Goal: Task Accomplishment & Management: Manage account settings

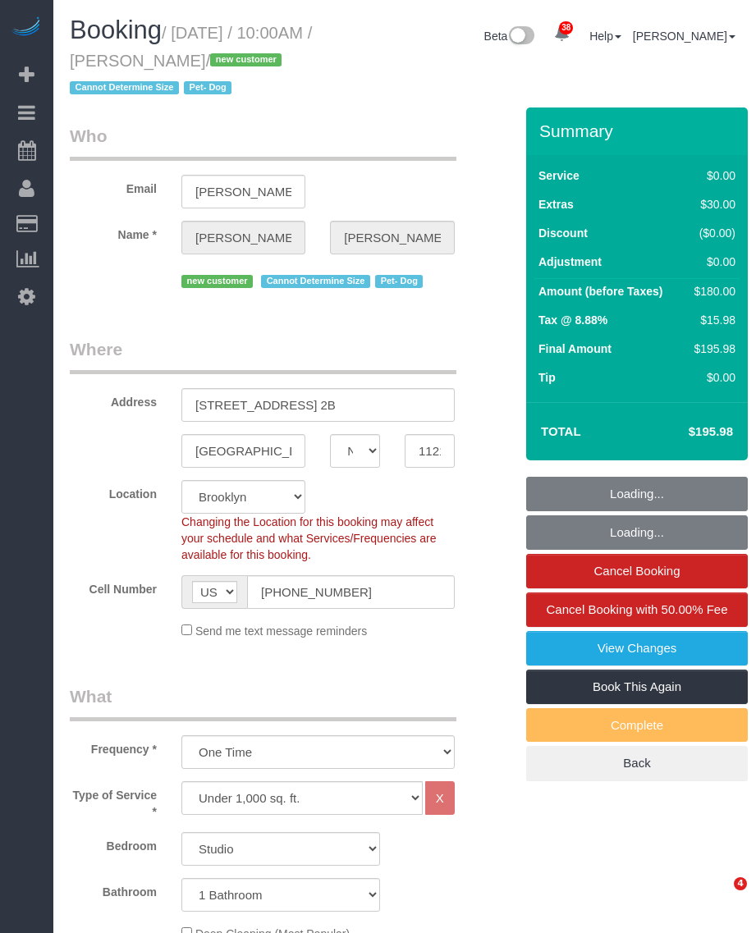
select select "NY"
select select "number:57"
select select "number:75"
select select "number:13"
select select "number:5"
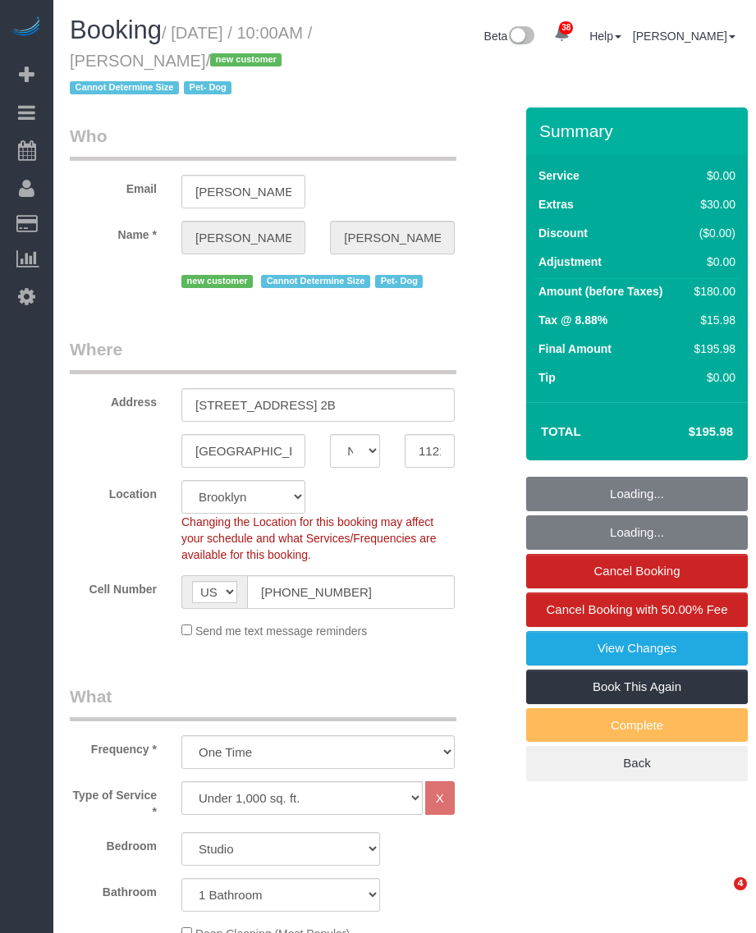
select select "object:1480"
select select "spot1"
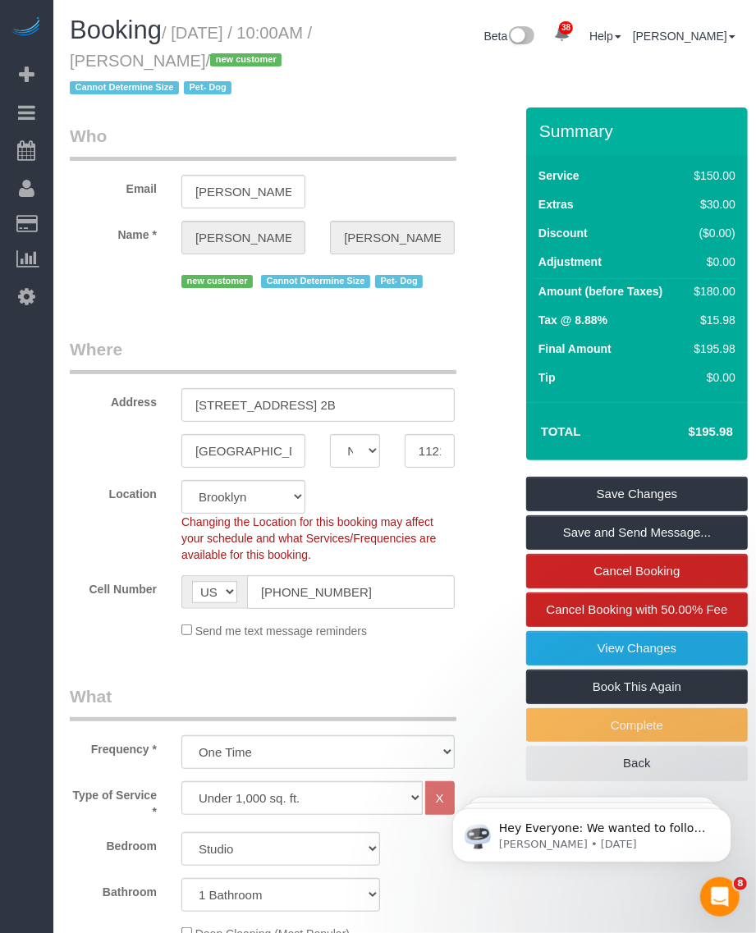
drag, startPoint x: 182, startPoint y: 27, endPoint x: 264, endPoint y: 58, distance: 87.1
click at [264, 58] on small "/ October 12, 2025 / 10:00AM / Meghan Gerard / new customer Cannot Determine Si…" at bounding box center [191, 61] width 242 height 74
copy small "October 12, 2025 / 10:00AM / Meghan Gerard"
click at [279, 397] on input "346 Gates Avenue, Apt. 2B" at bounding box center [317, 405] width 273 height 34
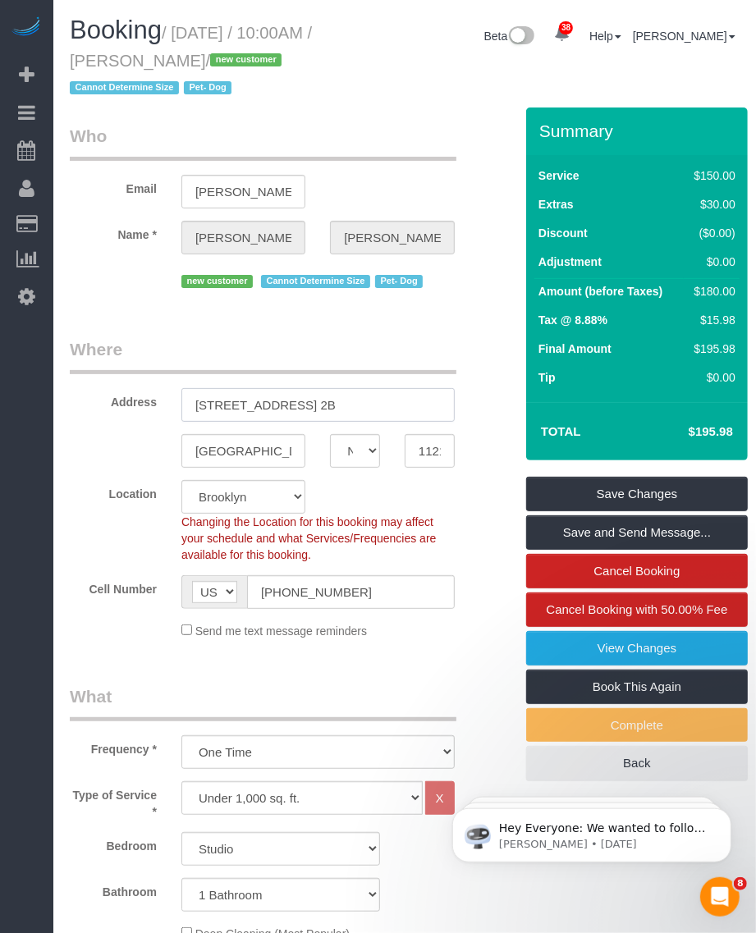
click at [279, 397] on input "346 Gates Avenue, Apt. 2B" at bounding box center [317, 405] width 273 height 34
click at [417, 447] on input "11216" at bounding box center [430, 451] width 50 height 34
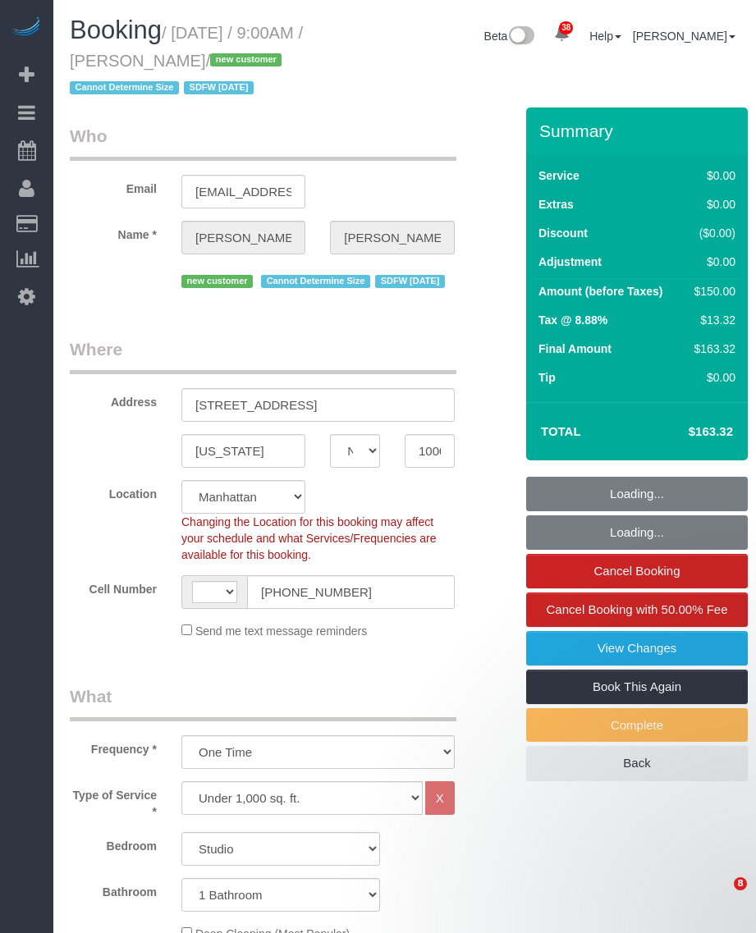
select select "NY"
select select "object:936"
select select "string:US"
select select "spot1"
select select "number:89"
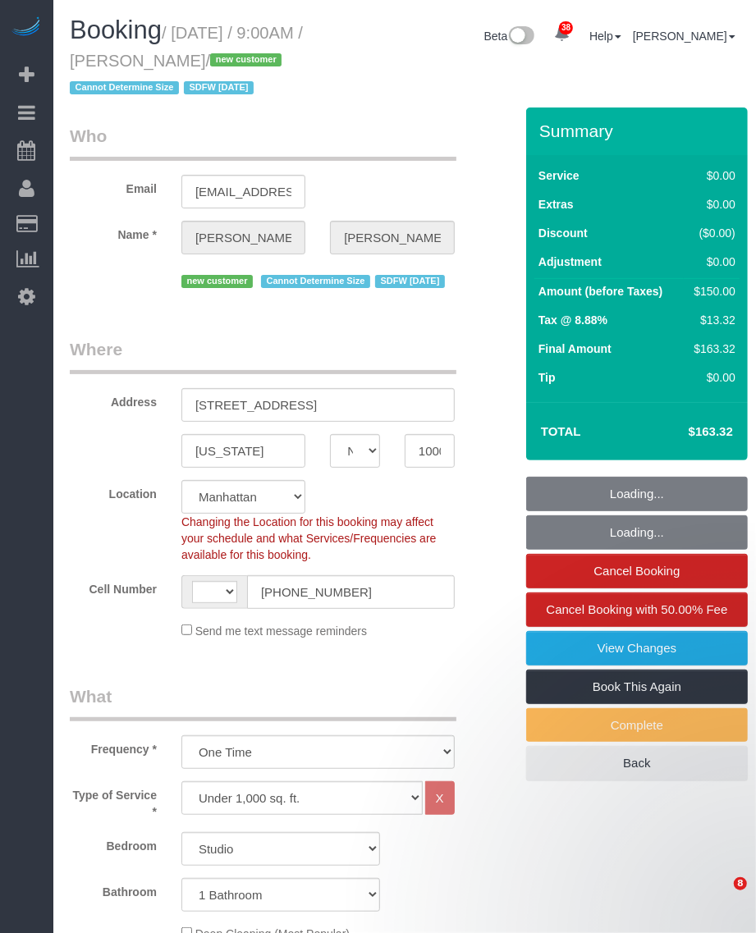
select select "number:90"
select select "number:15"
select select "number:7"
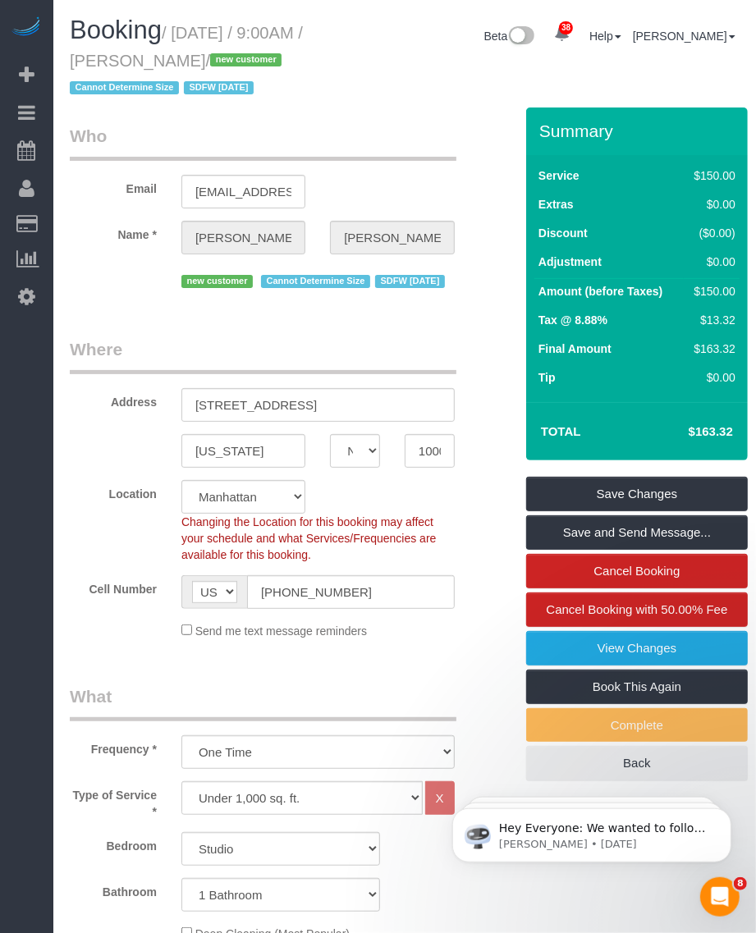
drag, startPoint x: 177, startPoint y: 31, endPoint x: 205, endPoint y: 62, distance: 41.8
click at [205, 62] on small "/ October 12, 2025 / 9:00AM / Letty Liu / new customer Cannot Determine Size SD…" at bounding box center [186, 61] width 233 height 74
click at [291, 609] on input "(510) 857-6187" at bounding box center [351, 593] width 208 height 34
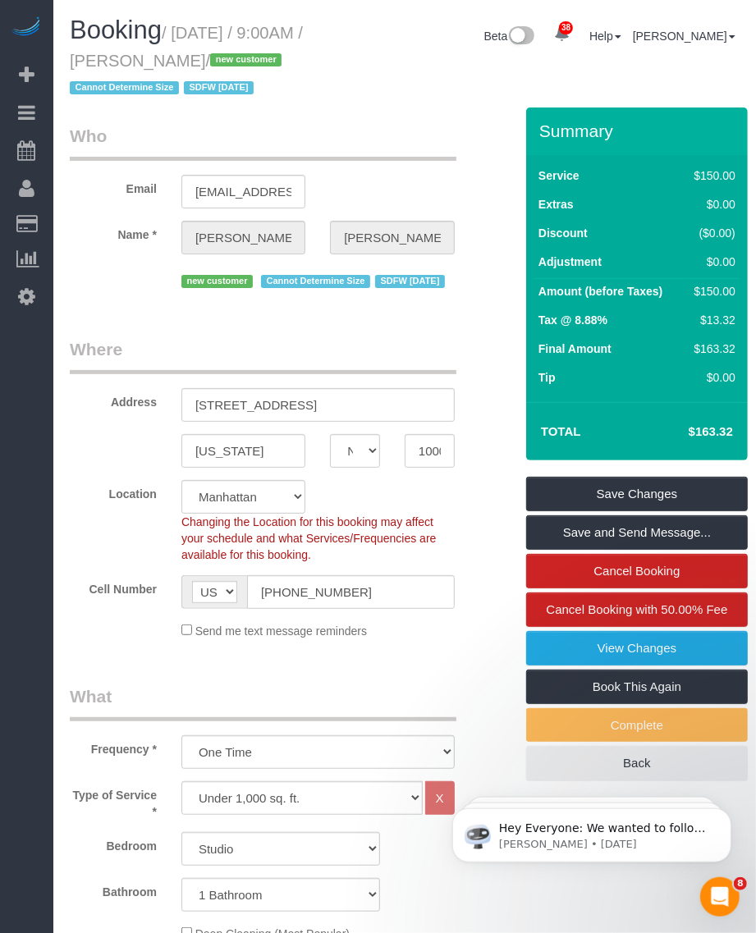
click at [165, 56] on small "/ October 12, 2025 / 9:00AM / Letty Liu / new customer Cannot Determine Size SD…" at bounding box center [186, 61] width 233 height 74
copy small "Letty"
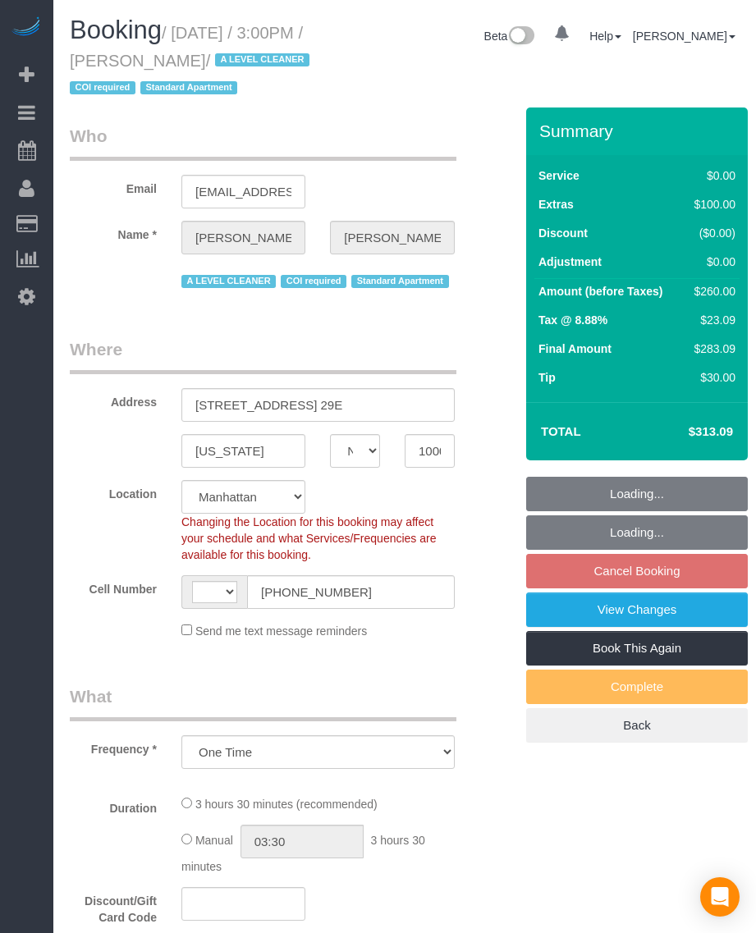
select select "NY"
select select "number:62"
select select "number:76"
select select "number:15"
select select "number:7"
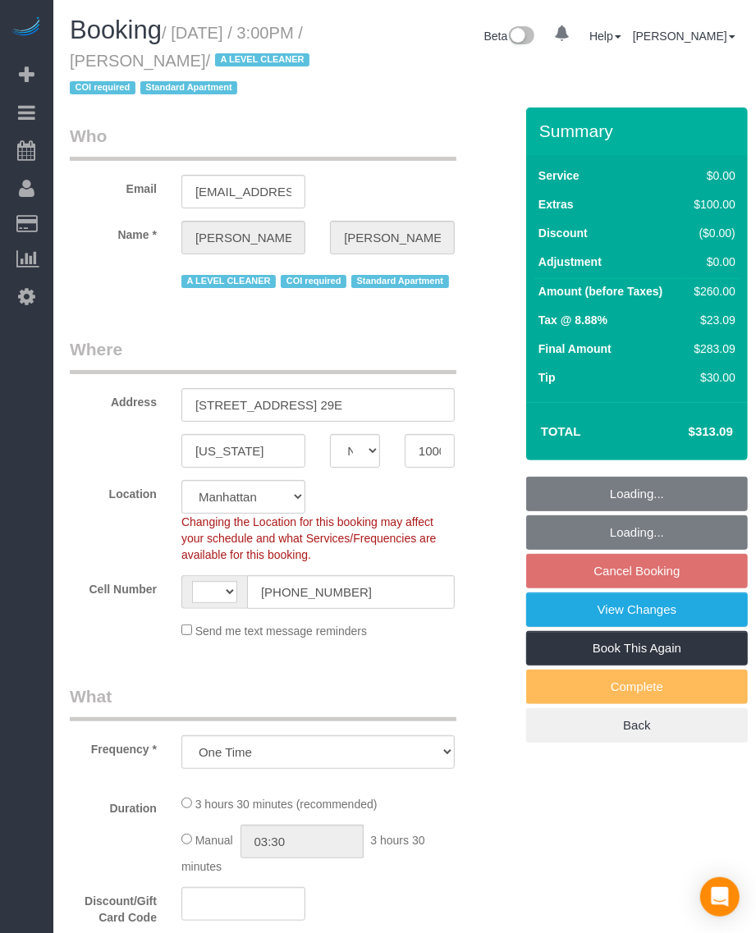
select select "object:721"
select select "string:US"
select select "string:stripe-pm_1M5Cj34VGloSiKo735br1iAs"
select select "1"
select select "spot8"
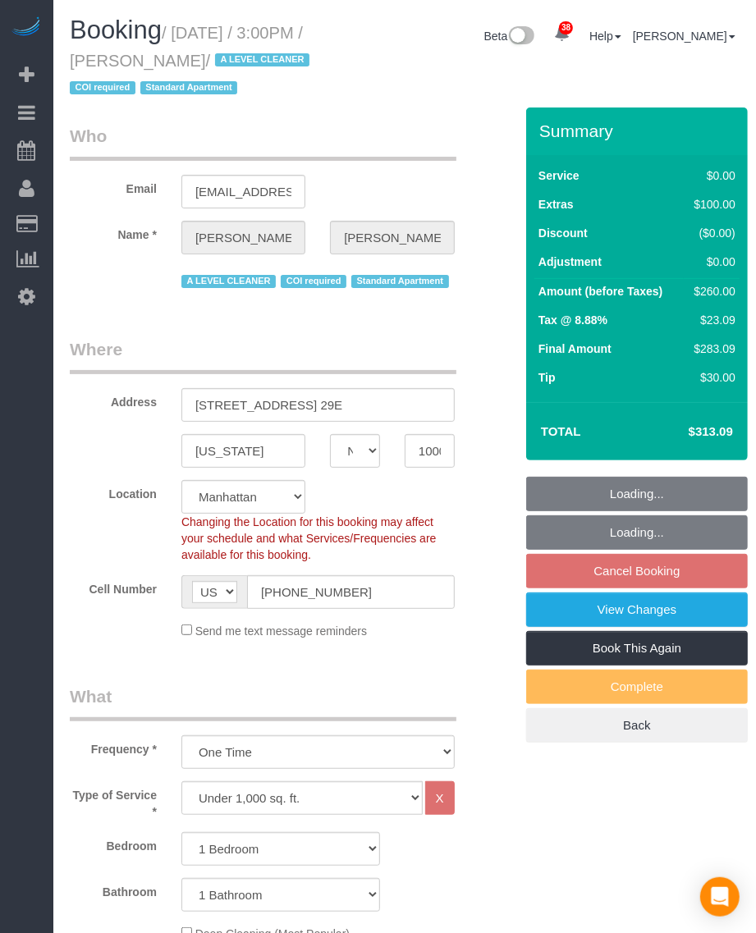
select select "1"
drag, startPoint x: 138, startPoint y: 59, endPoint x: 253, endPoint y: 64, distance: 115.0
click at [253, 64] on small "/ October 16, 2025 / 3:00PM / Jaclyn Cerisano / A LEVEL CLEANER COI required St…" at bounding box center [192, 61] width 245 height 74
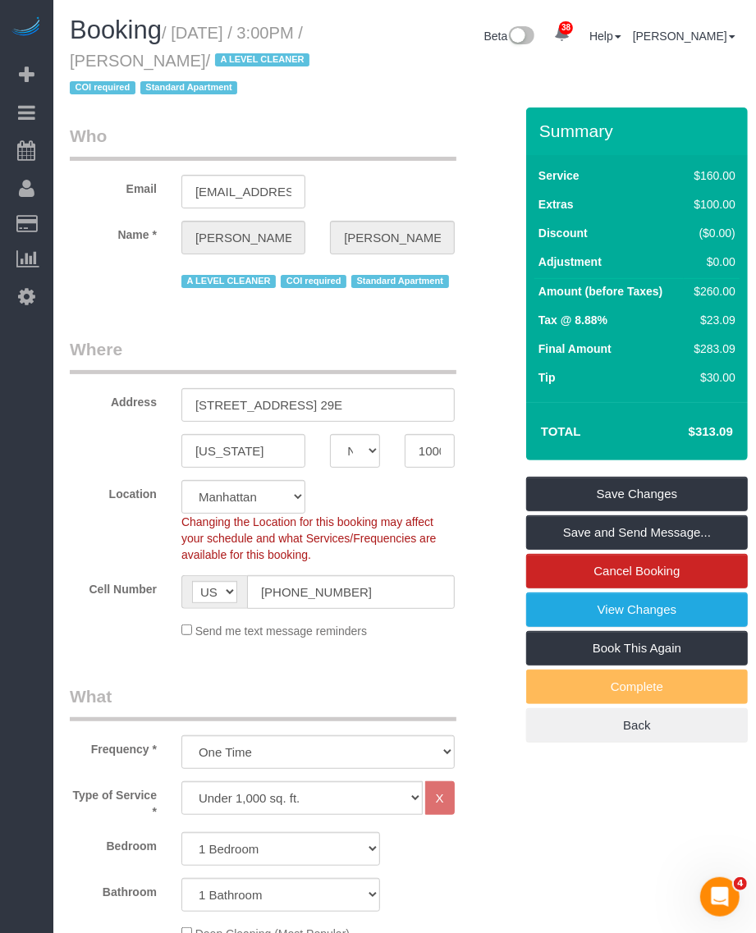
click at [154, 52] on small "/ October 16, 2025 / 3:00PM / Jaclyn Cerisano / A LEVEL CLEANER COI required St…" at bounding box center [192, 61] width 245 height 74
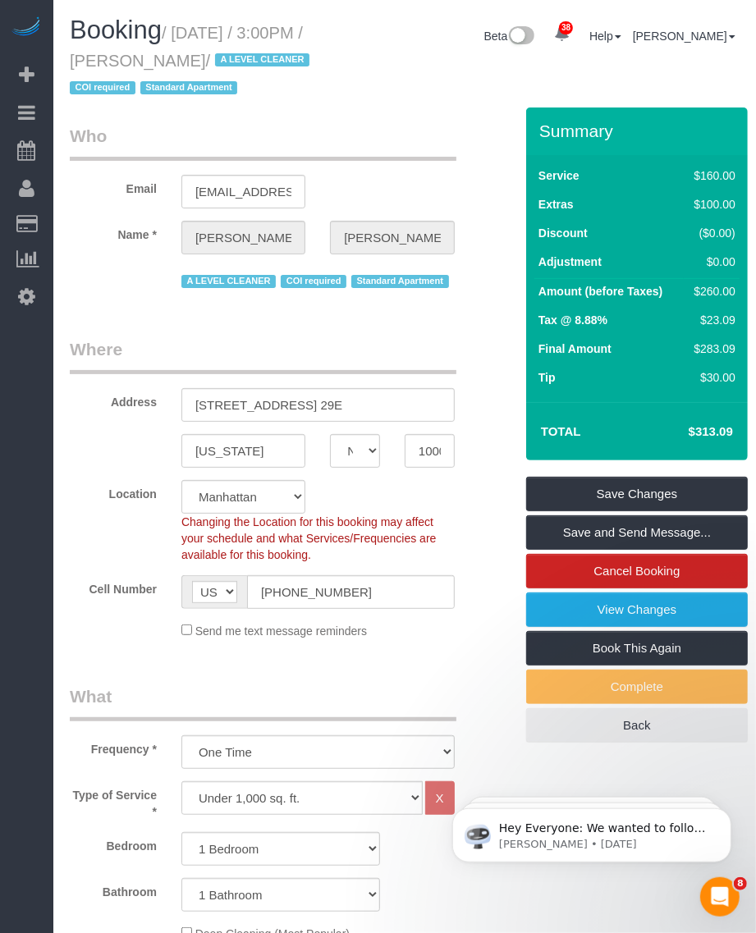
click at [140, 60] on small "/ October 16, 2025 / 3:00PM / Jaclyn Cerisano / A LEVEL CLEANER COI required St…" at bounding box center [192, 61] width 245 height 74
drag, startPoint x: 141, startPoint y: 60, endPoint x: 257, endPoint y: 66, distance: 115.9
click at [257, 66] on small "/ October 16, 2025 / 3:00PM / Jaclyn Cerisano / A LEVEL CLEANER COI required St…" at bounding box center [192, 61] width 245 height 74
copy small "Jaclyn Cerisano"
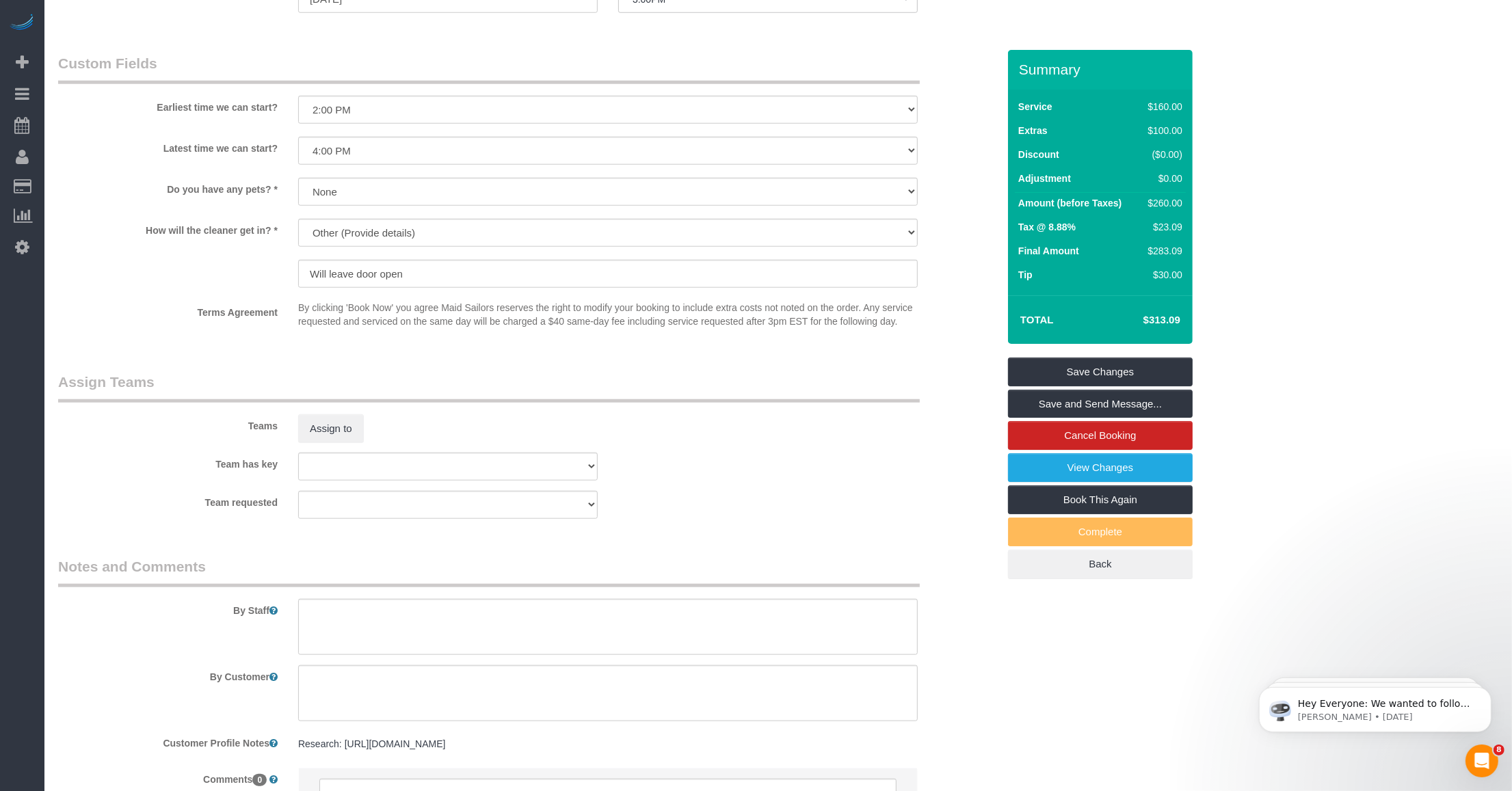
scroll to position [1594, 0]
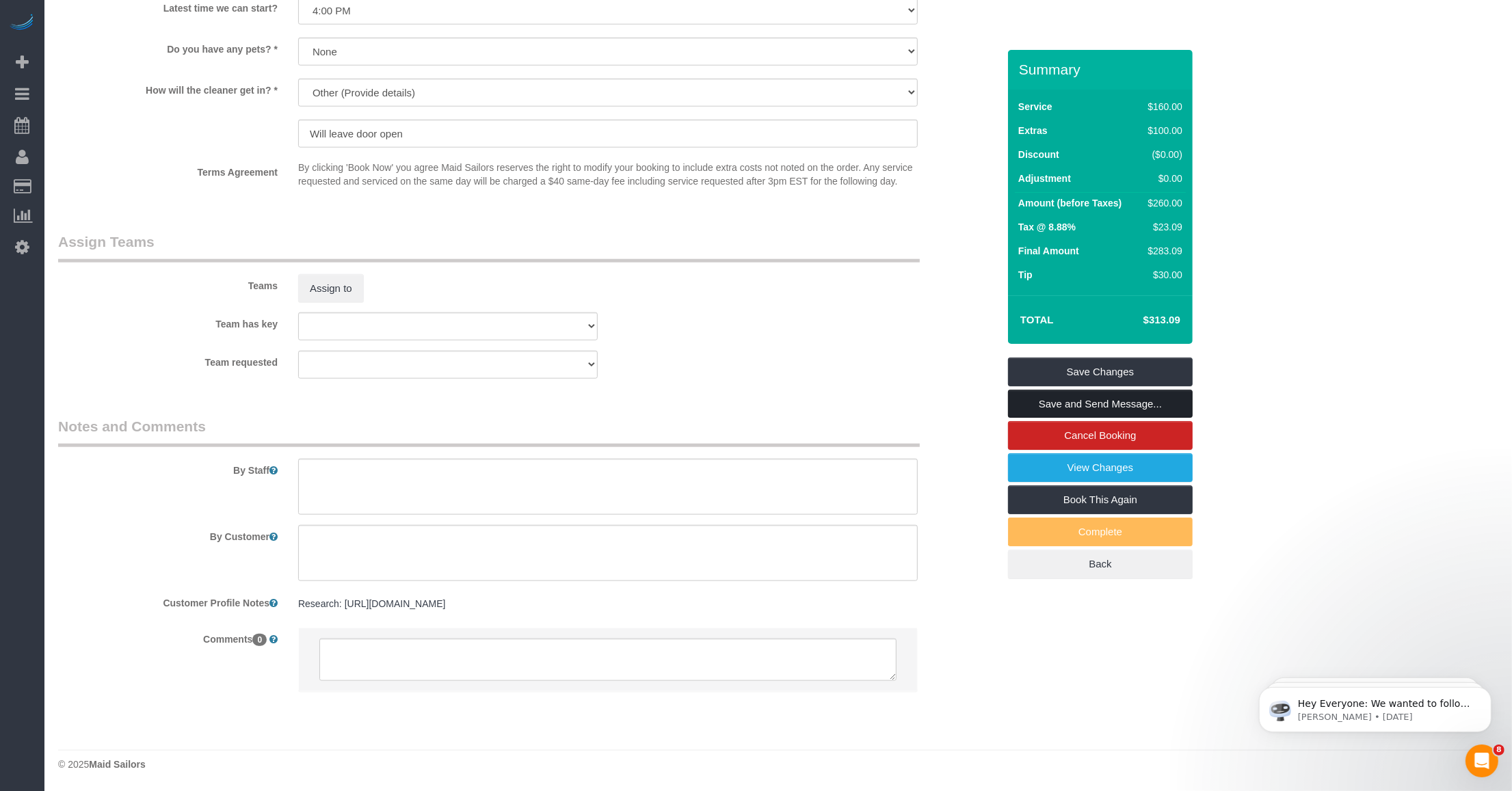
click at [629, 402] on link "Save and Send Message..." at bounding box center [1100, 404] width 185 height 28
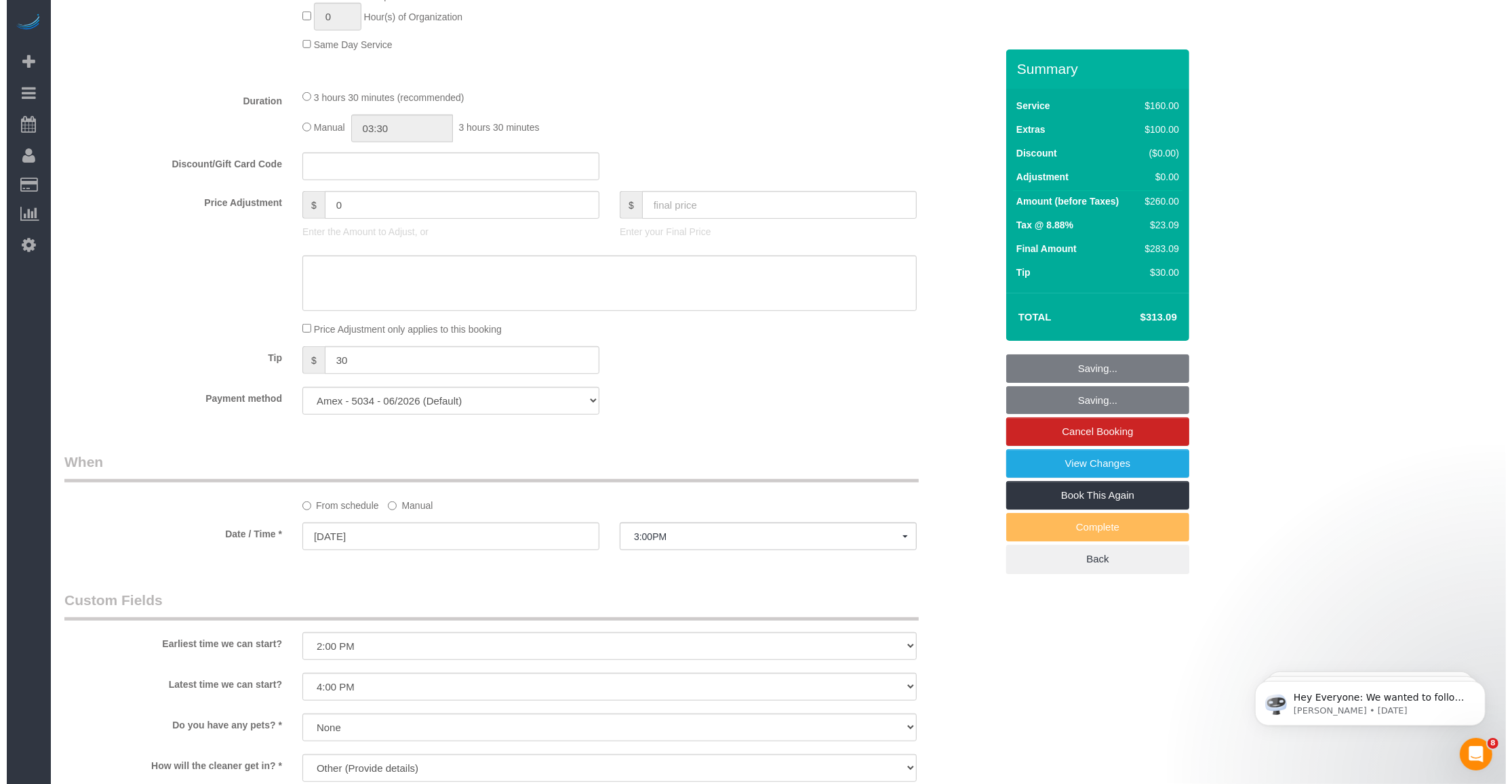
scroll to position [564, 0]
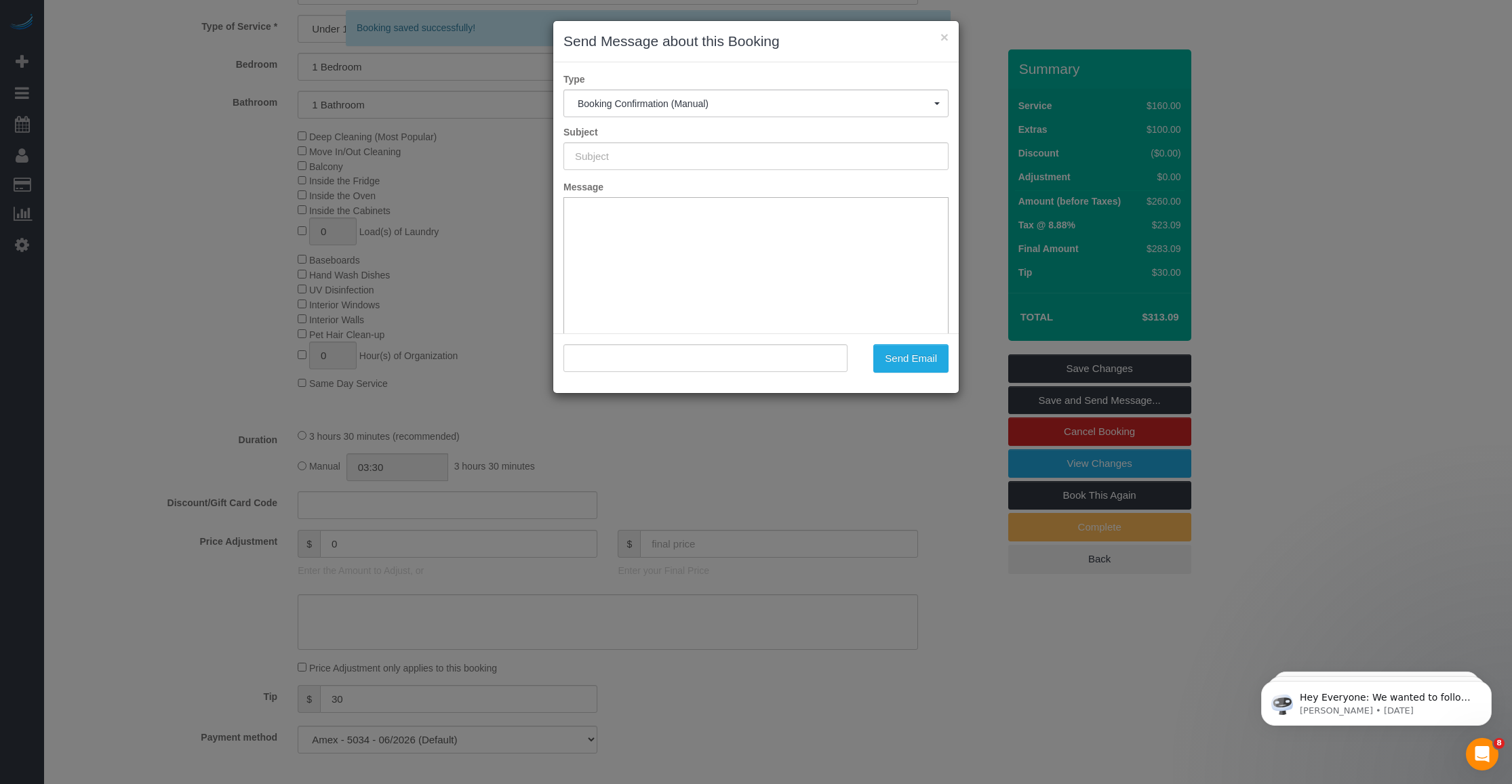
type input "Cleaning Confirmed for 10/16/2025 at 3:00pm"
type input ""Jaclyn Cerisano" <jaclyncerisano@gmail.com>"
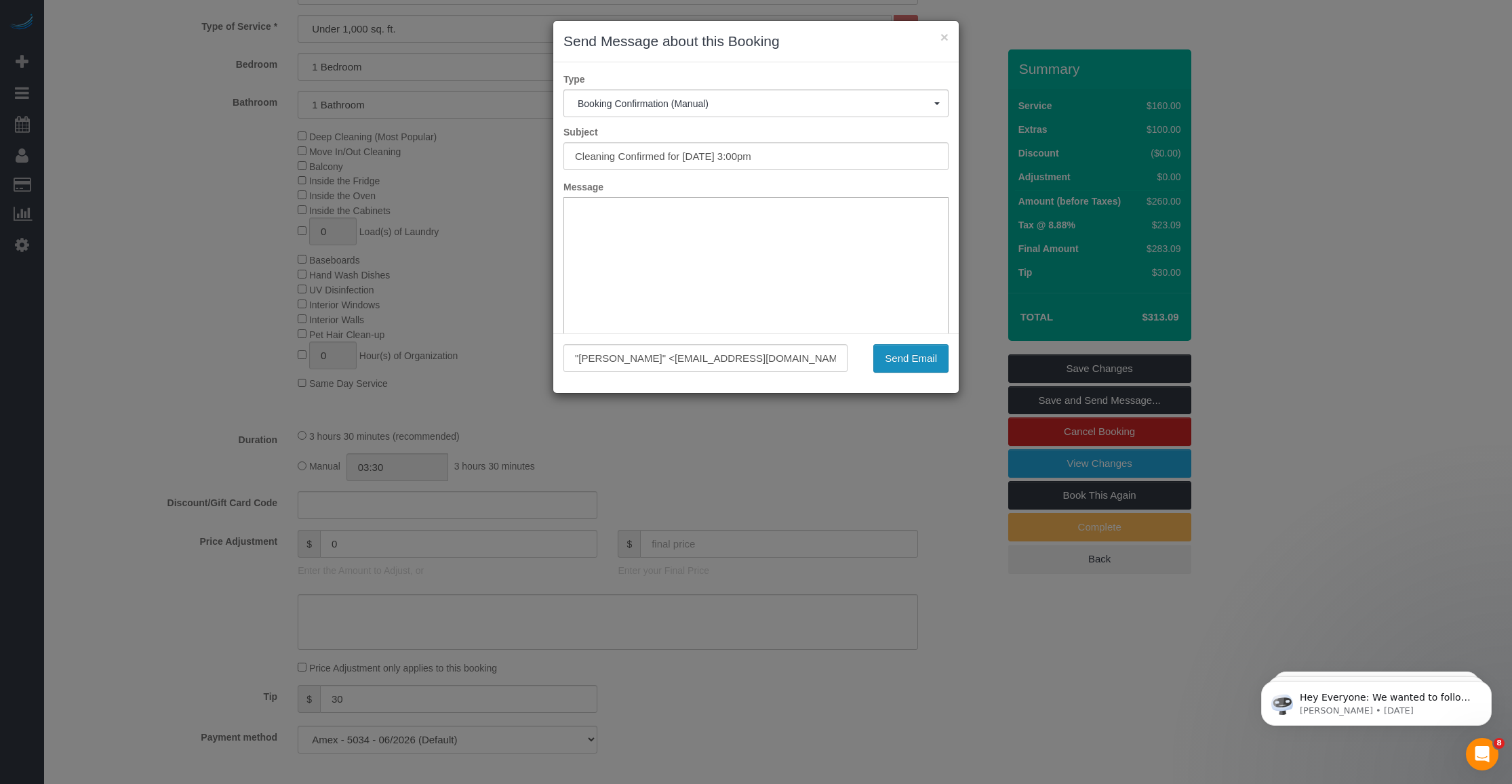
click at [623, 347] on button "Send Email" at bounding box center [910, 358] width 75 height 28
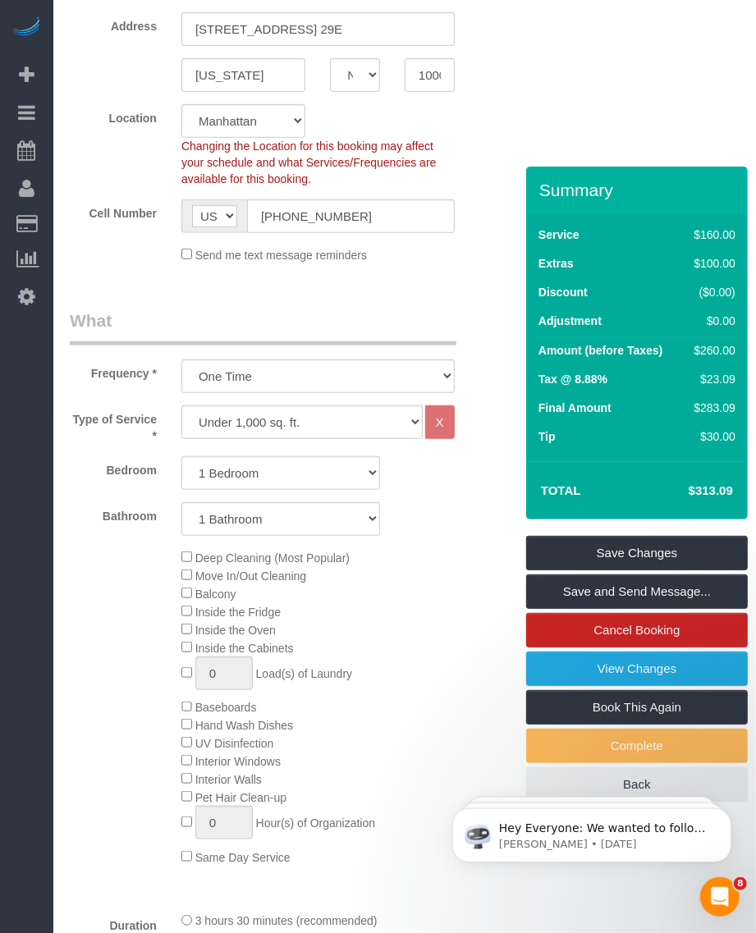
scroll to position [0, 0]
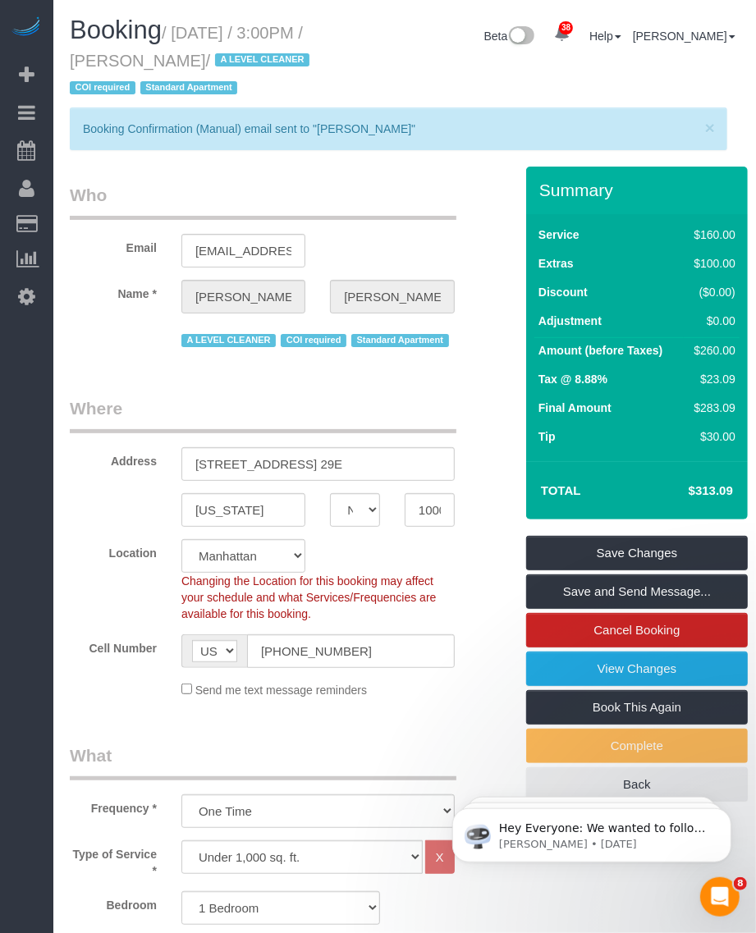
drag, startPoint x: 247, startPoint y: 185, endPoint x: 218, endPoint y: 210, distance: 38.4
click at [247, 167] on div "× Booking Confirmation (Manual) email sent to "Jaclyn Cerisano"" at bounding box center [405, 137] width 670 height 59
click at [594, 686] on link "View Changes" at bounding box center [637, 669] width 222 height 34
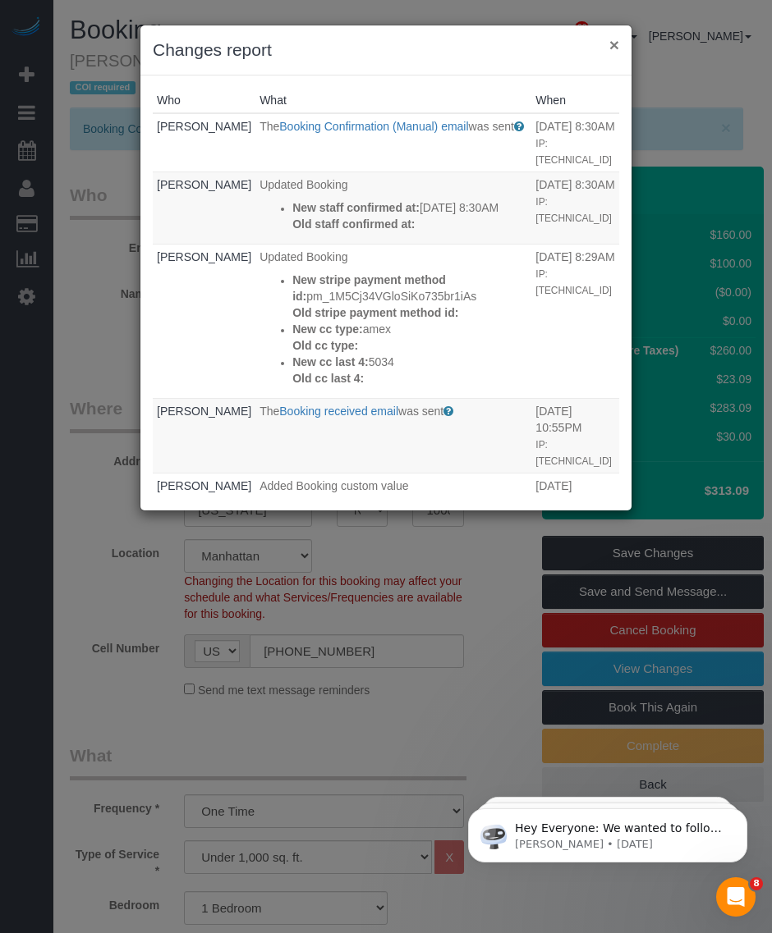
click at [614, 44] on button "×" at bounding box center [614, 44] width 10 height 17
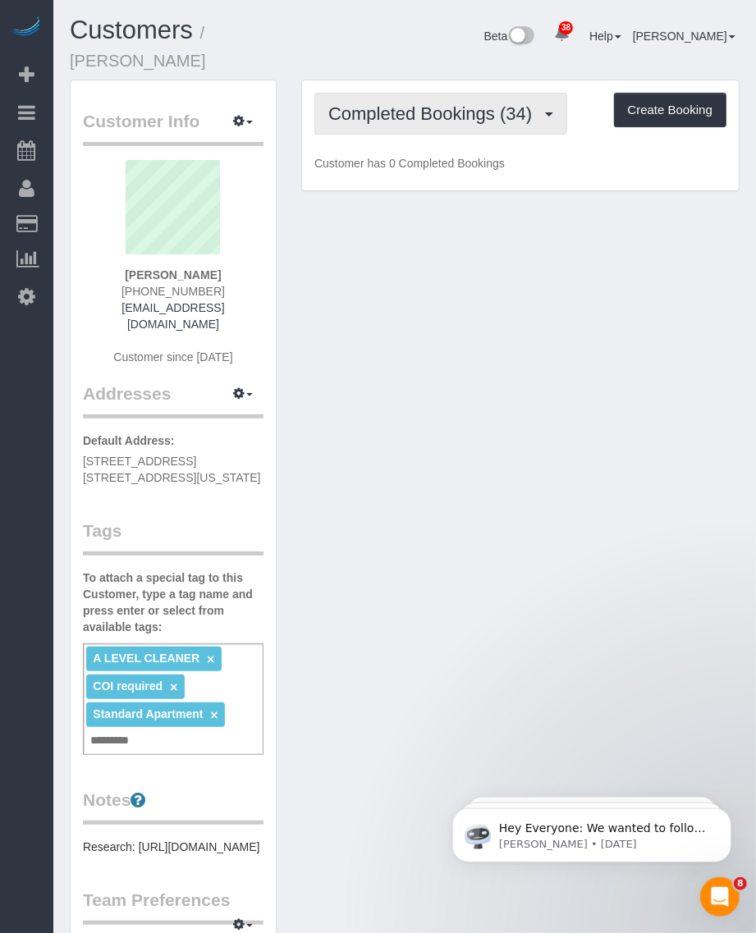
click at [450, 103] on span "Completed Bookings (34)" at bounding box center [434, 113] width 212 height 21
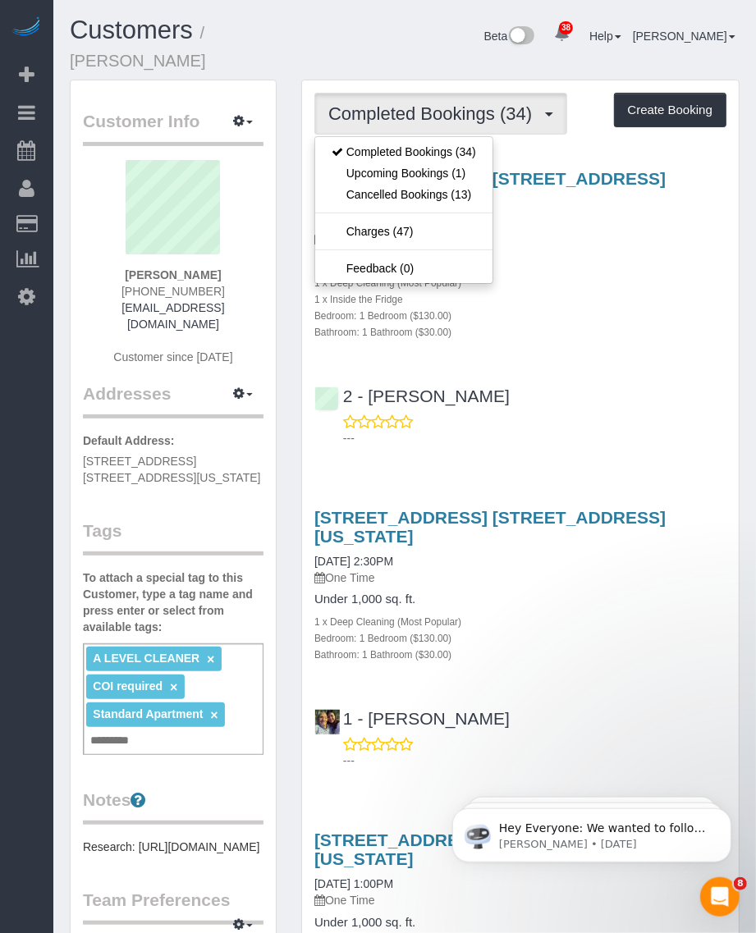
click at [337, 34] on div "Customers / Jaclyn Cerisano" at bounding box center [202, 47] width 290 height 63
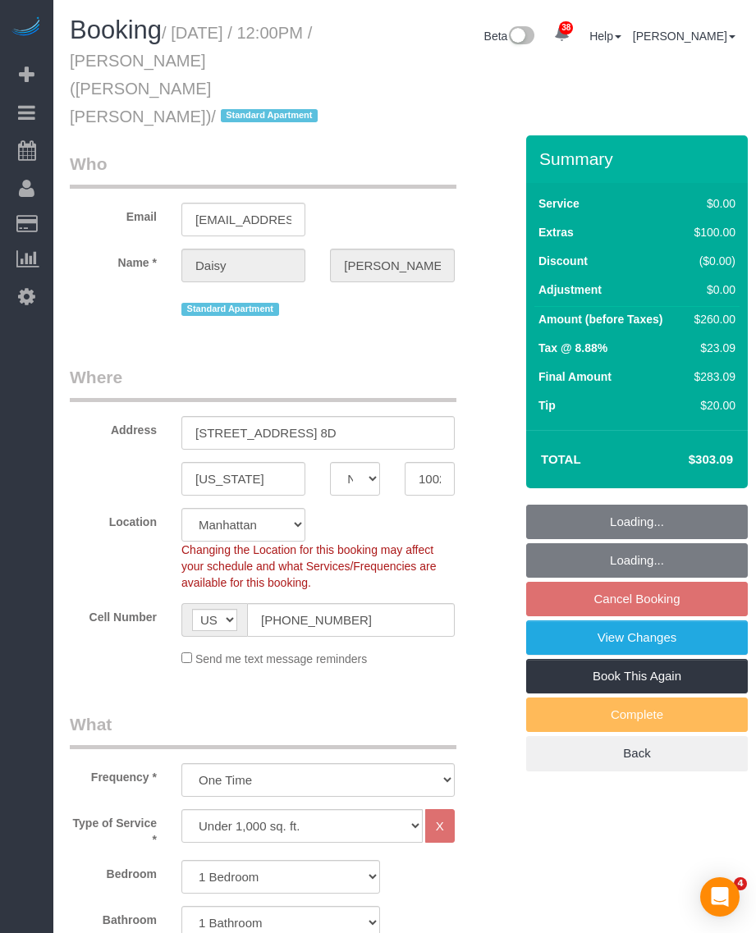
select select "NY"
select select "string:stripe-pm_1PJJ8q4VGloSiKo71LIg9vnU"
select select "number:59"
select select "number:75"
select select "number:15"
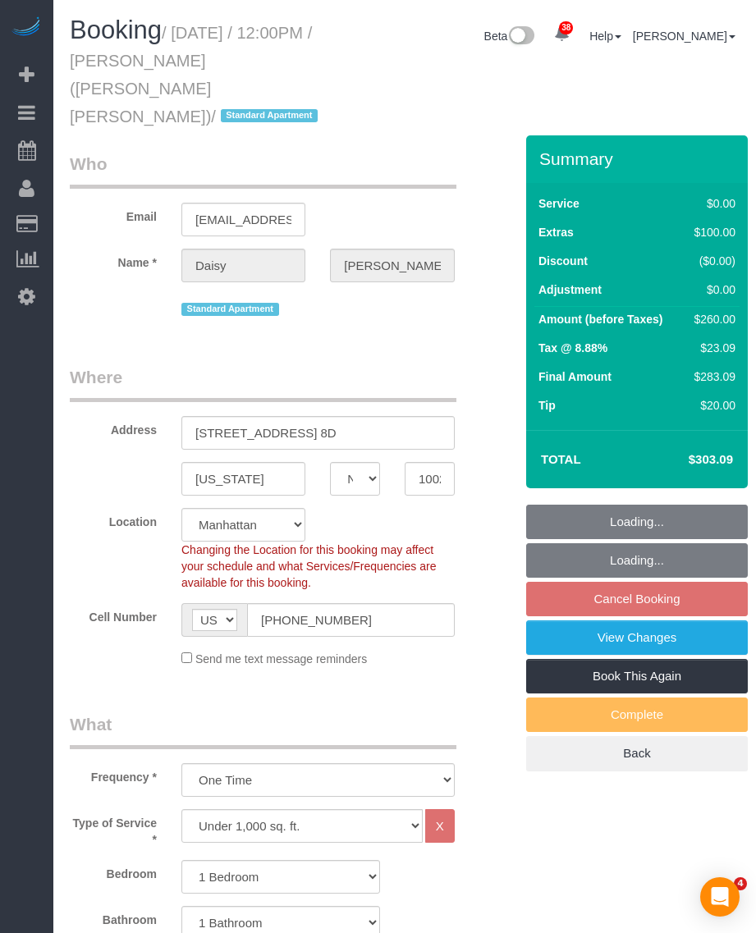
select select "number:6"
select select "spot5"
select select "1"
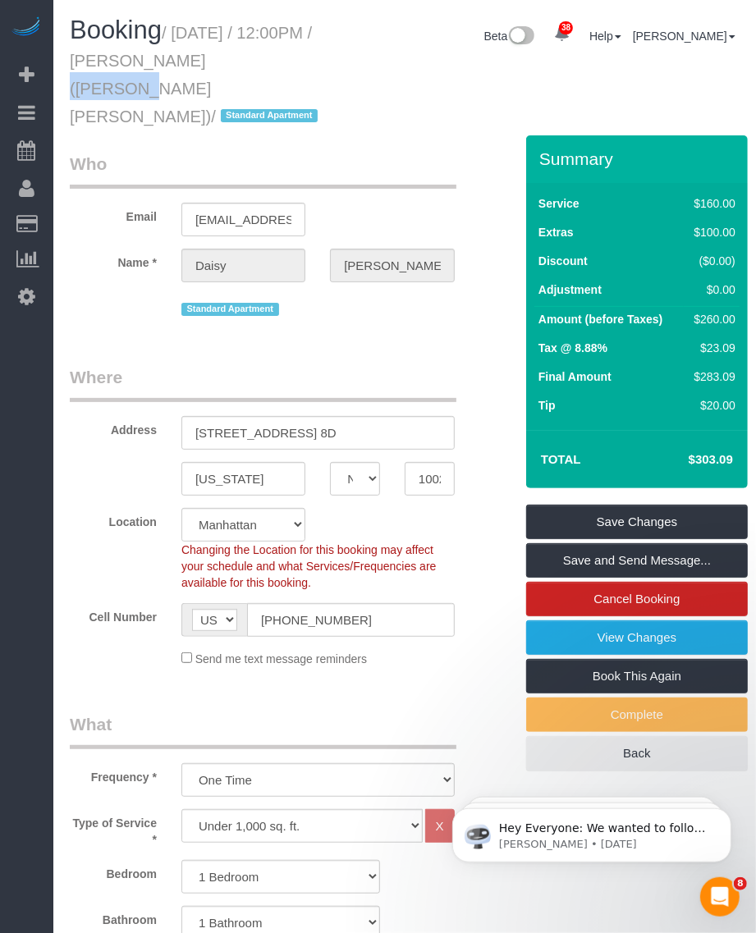
drag, startPoint x: 152, startPoint y: 62, endPoint x: 222, endPoint y: 58, distance: 70.7
click at [222, 58] on small "/ [DATE] / 12:00PM / [PERSON_NAME] ([PERSON_NAME] [PERSON_NAME]) / Standard Apa…" at bounding box center [196, 75] width 253 height 102
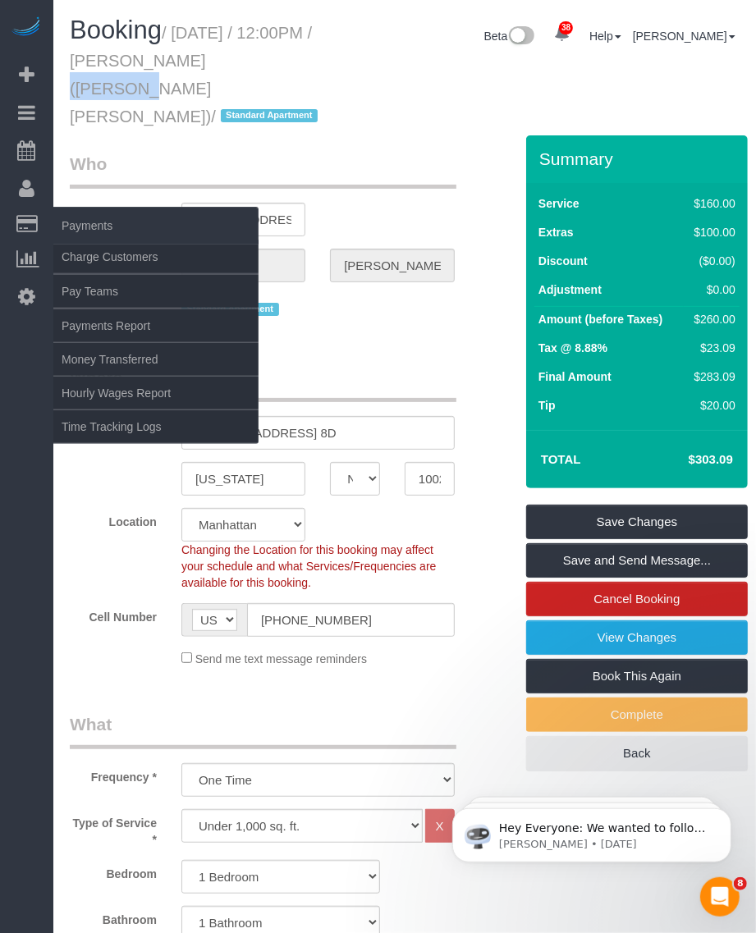
copy small "[PERSON_NAME]"
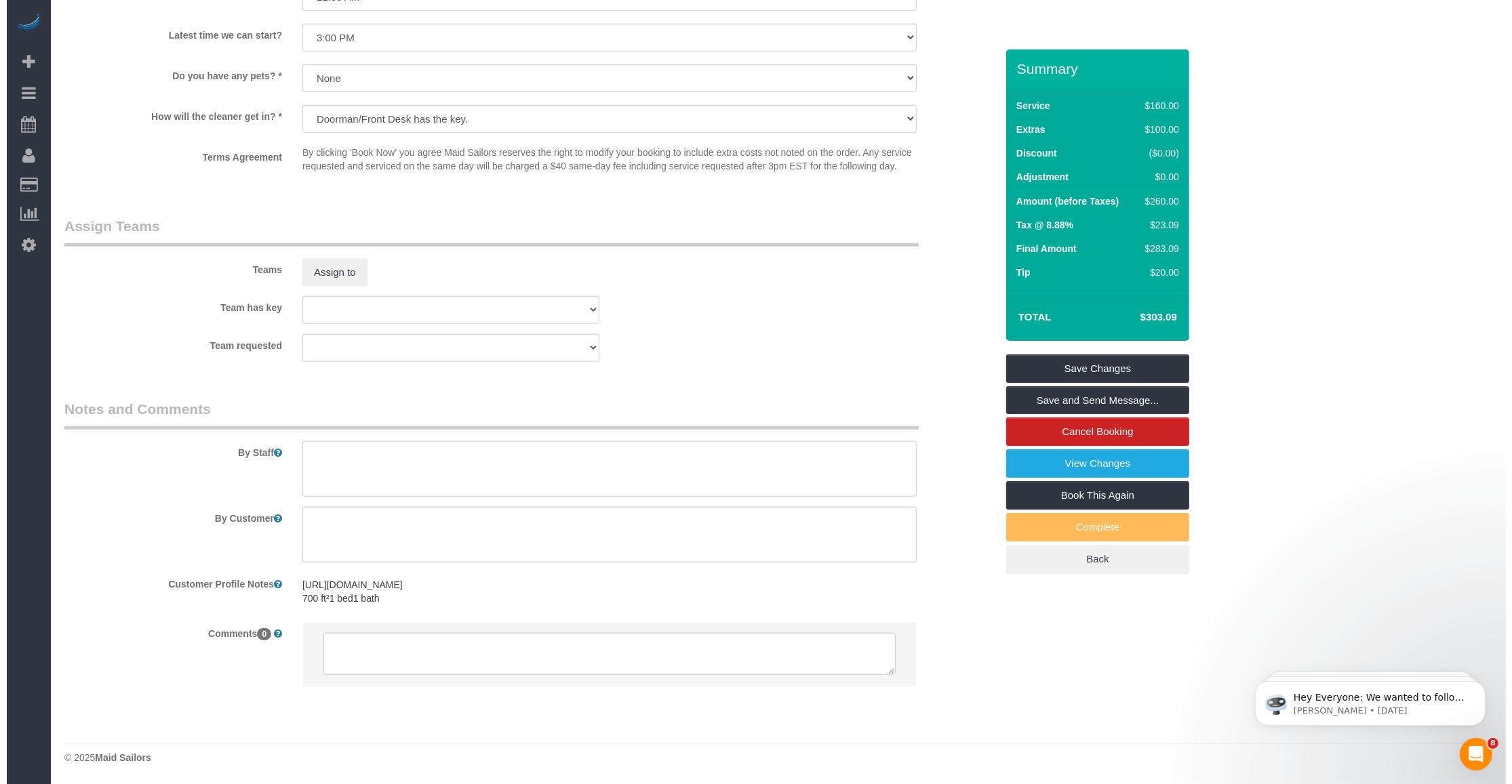
scroll to position [1299, 0]
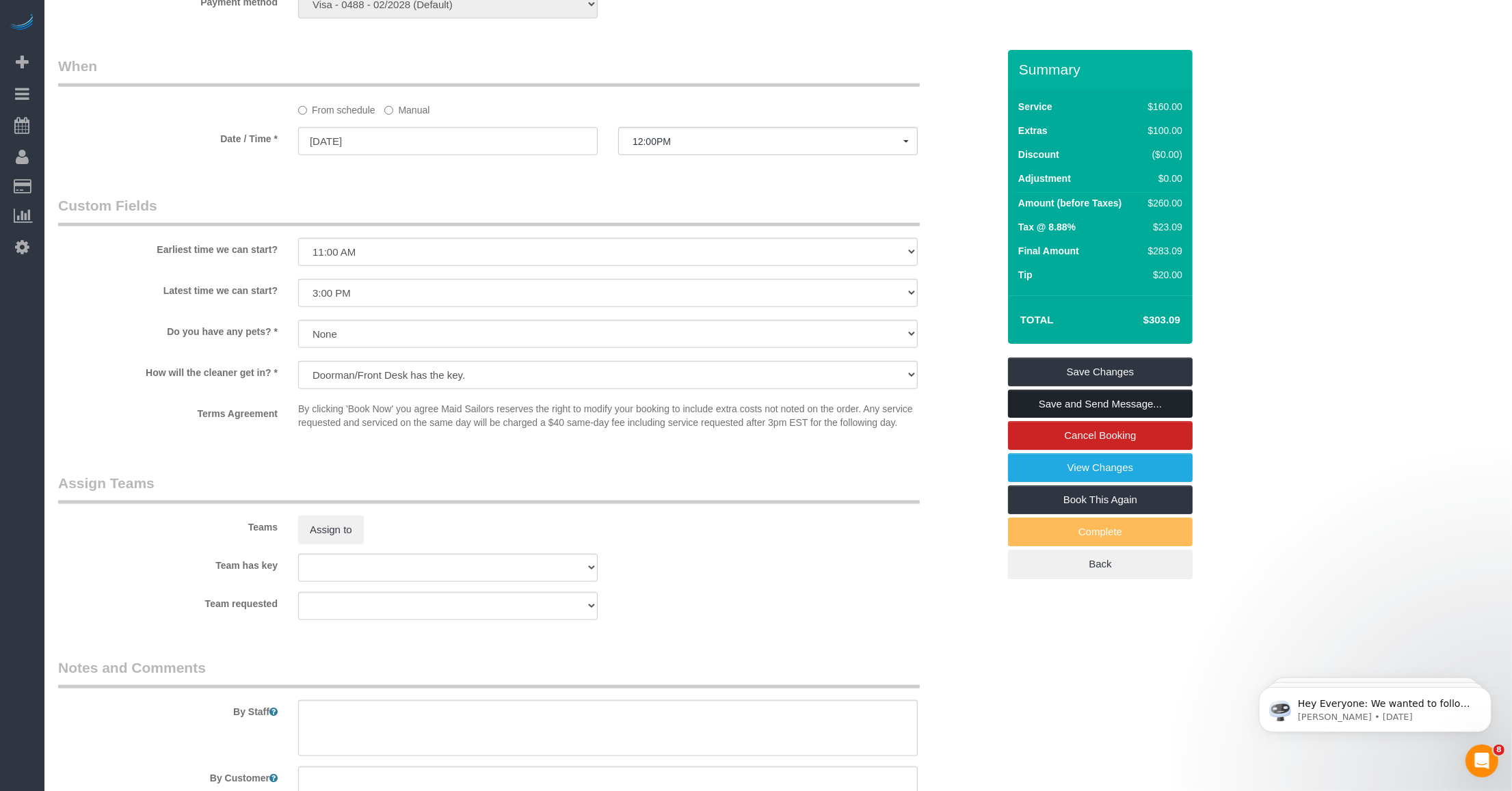
click at [629, 395] on link "Save and Send Message..." at bounding box center [1100, 404] width 185 height 28
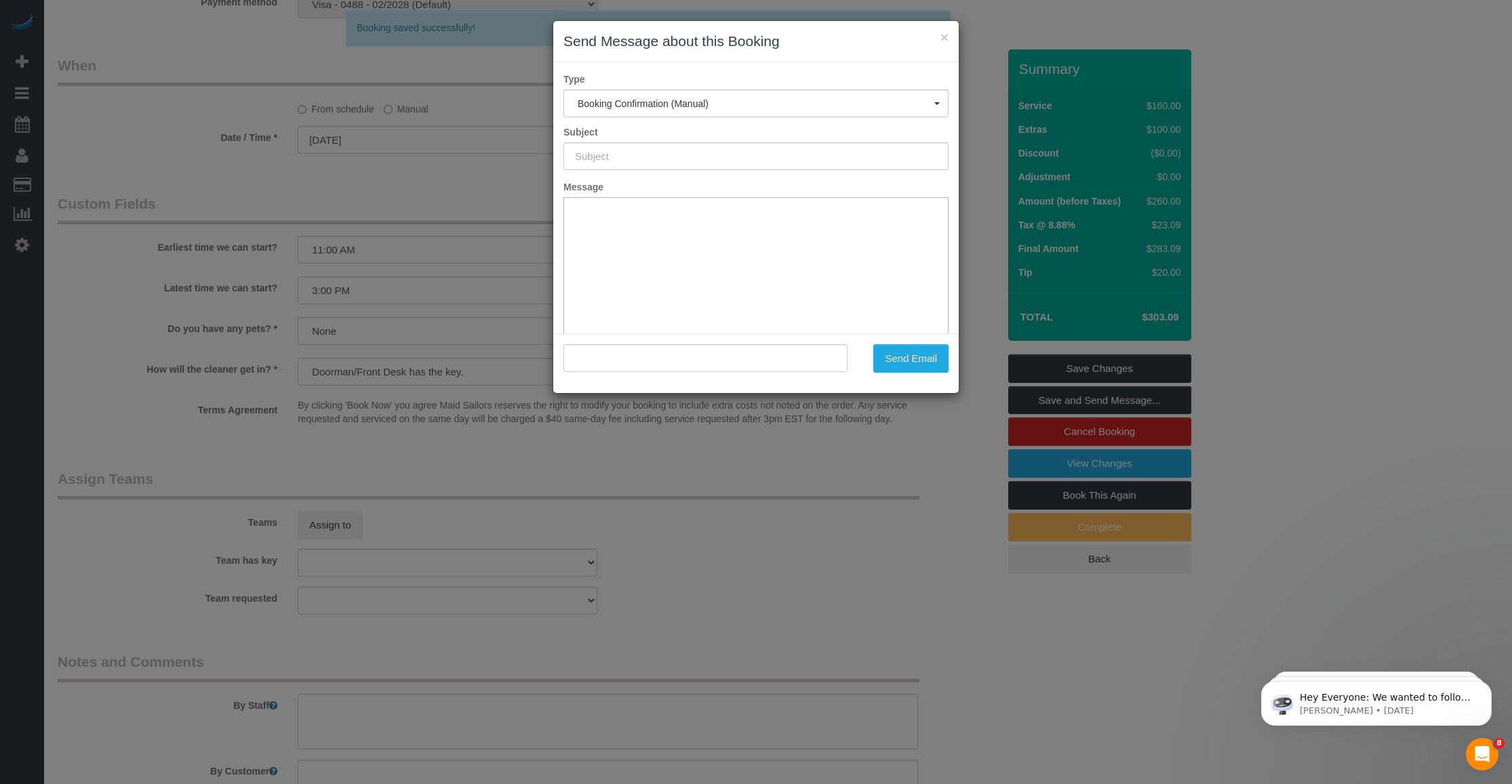
type input "Cleaning Confirmed for 10/14/2025 at 12:00pm"
type input ""Daisy Wu" <ywu@jd16.law.harvard.edu>"
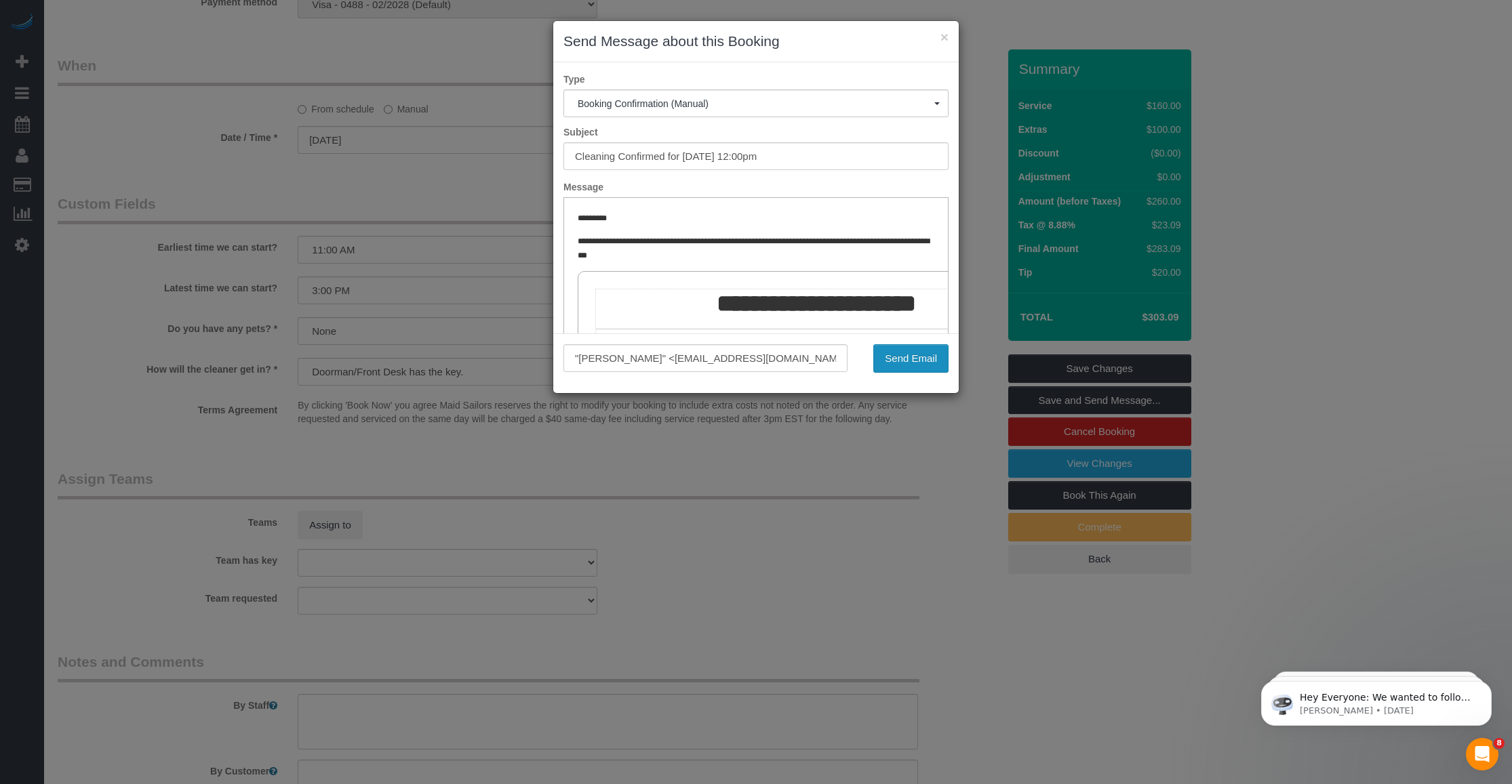
click at [623, 363] on button "Send Email" at bounding box center [910, 358] width 75 height 28
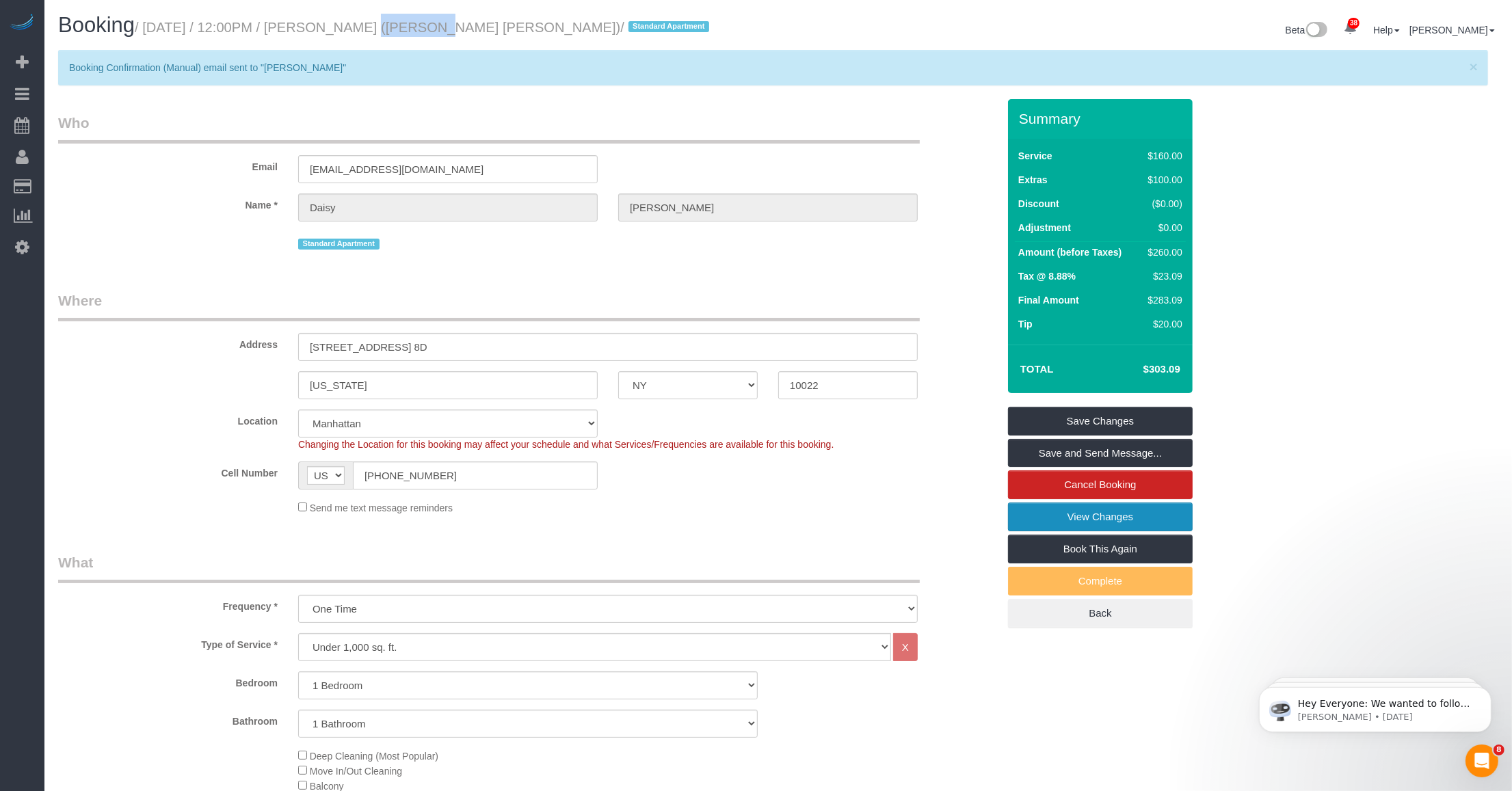
click at [629, 521] on link "View Changes" at bounding box center [1100, 516] width 185 height 28
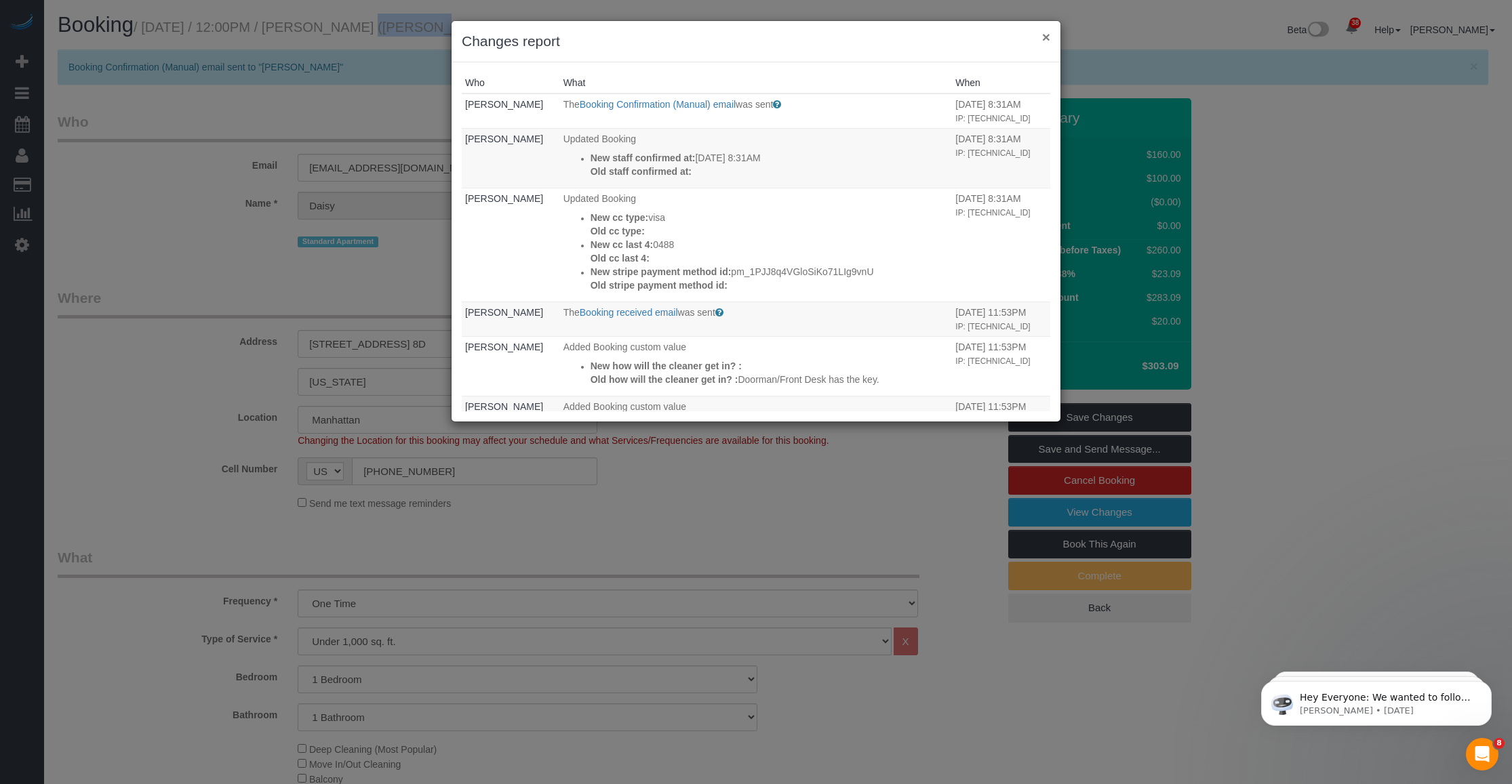
click at [623, 35] on button "×" at bounding box center [1046, 36] width 8 height 14
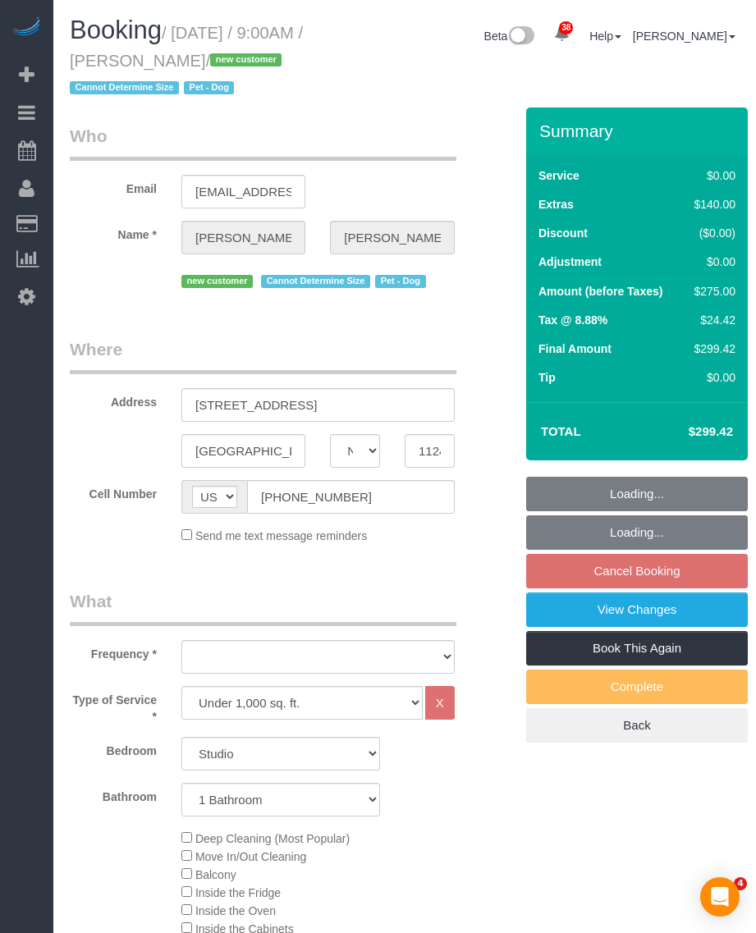
select select "NY"
select select "number:57"
select select "number:71"
select select "number:13"
select select "number:5"
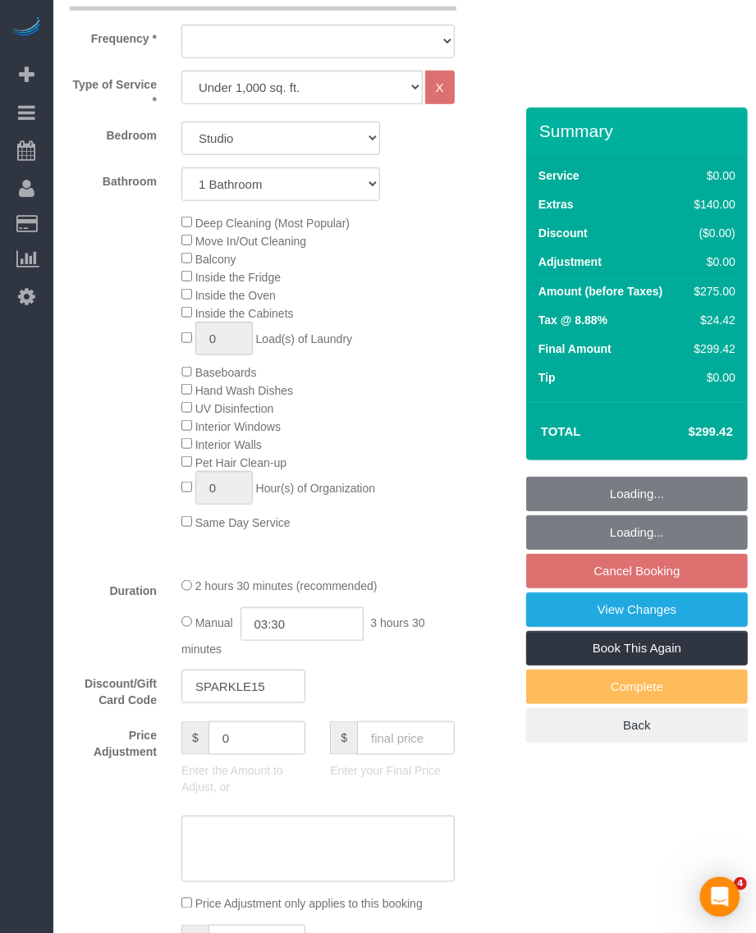
select select "object:1072"
select select "string:stripe-pm_1SHCZs4VGloSiKo7sPd9Ohag"
select select "spot1"
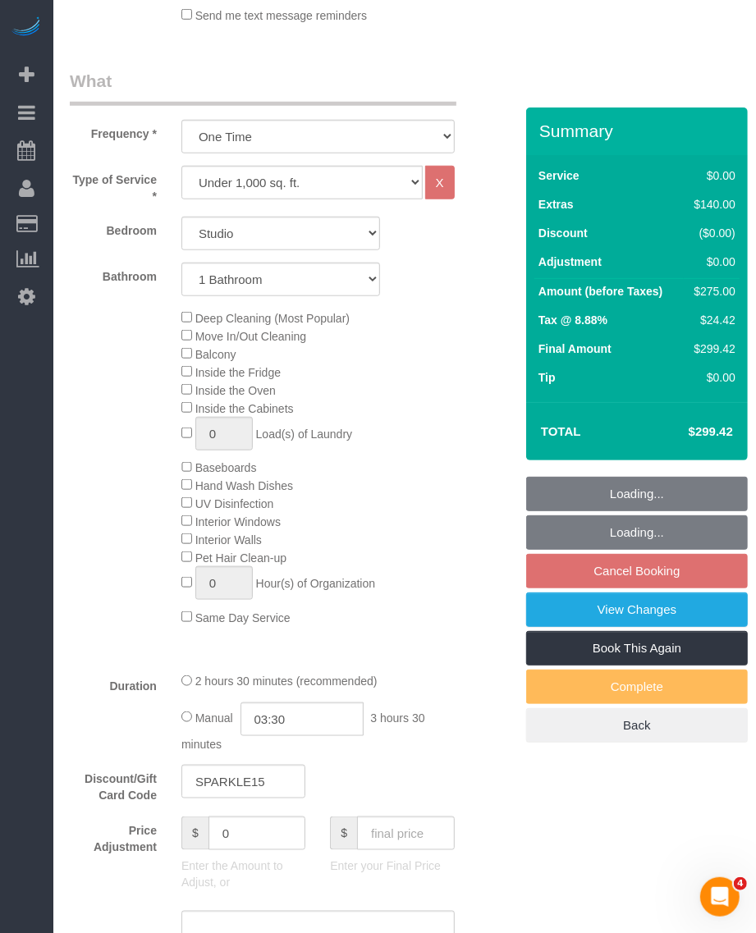
select select "object:1432"
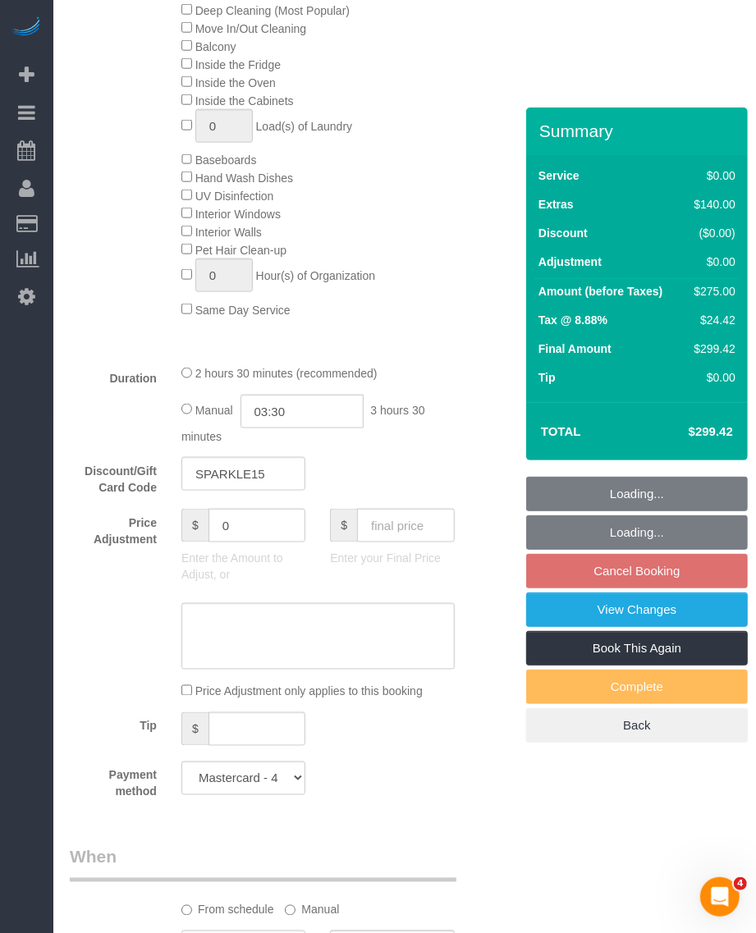
select select "spot60"
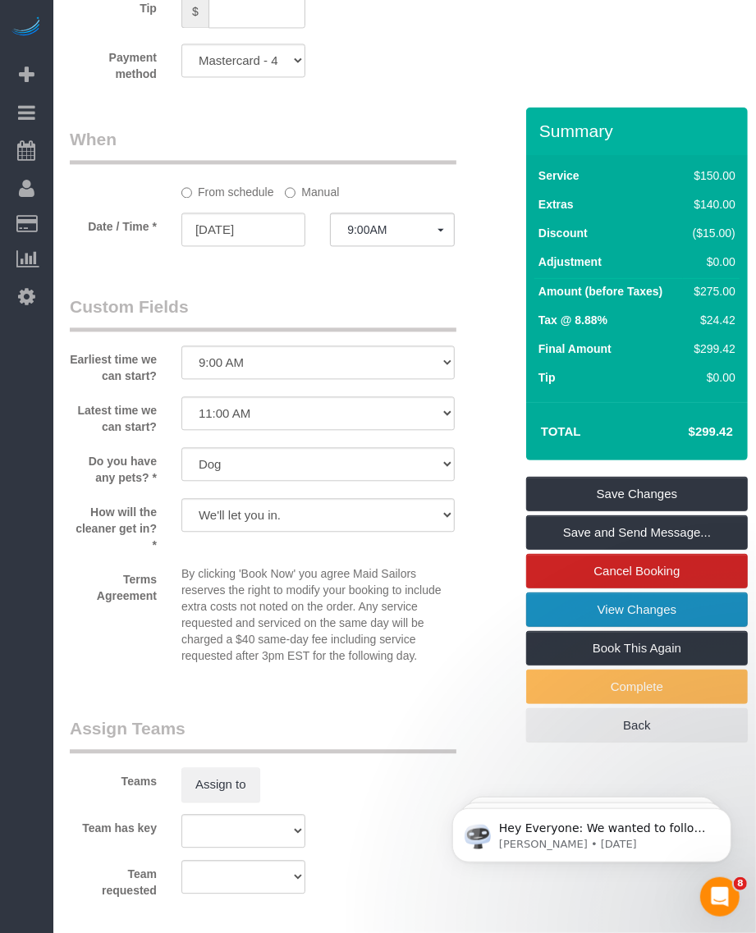
click at [621, 616] on link "View Changes" at bounding box center [637, 610] width 222 height 34
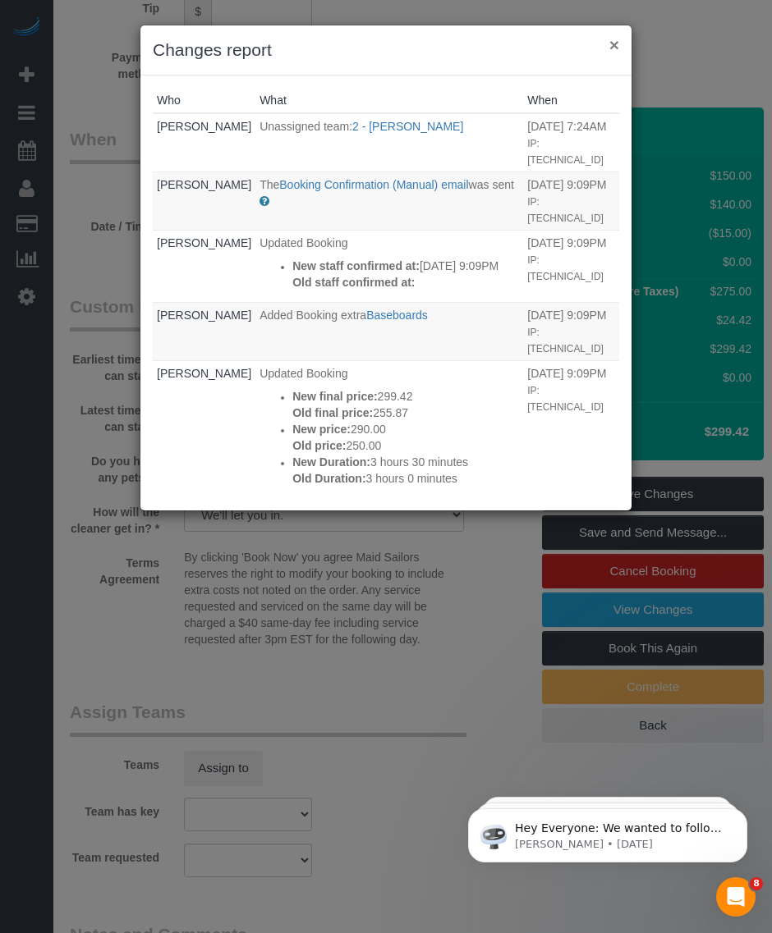
click at [612, 47] on button "×" at bounding box center [614, 44] width 10 height 17
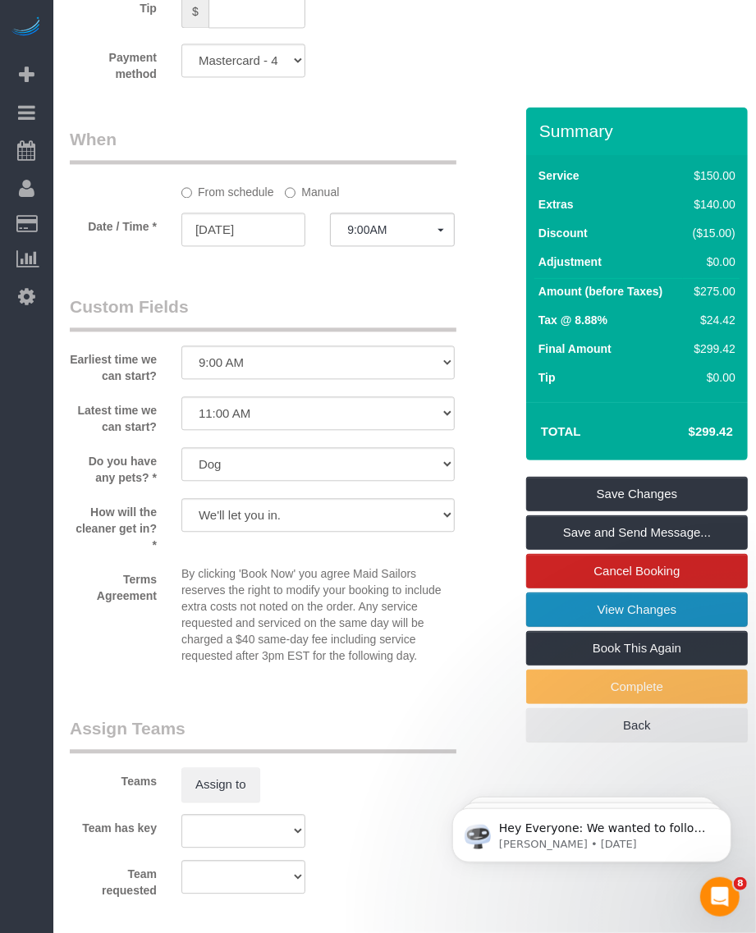
click at [638, 603] on link "View Changes" at bounding box center [637, 610] width 222 height 34
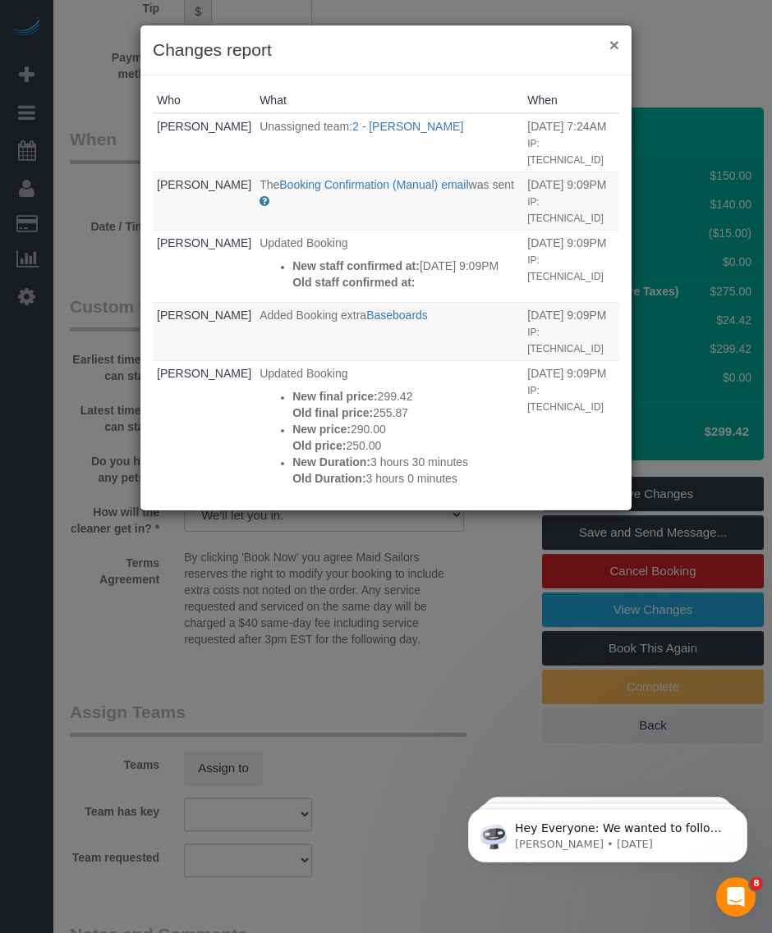
click at [614, 41] on button "×" at bounding box center [614, 44] width 10 height 17
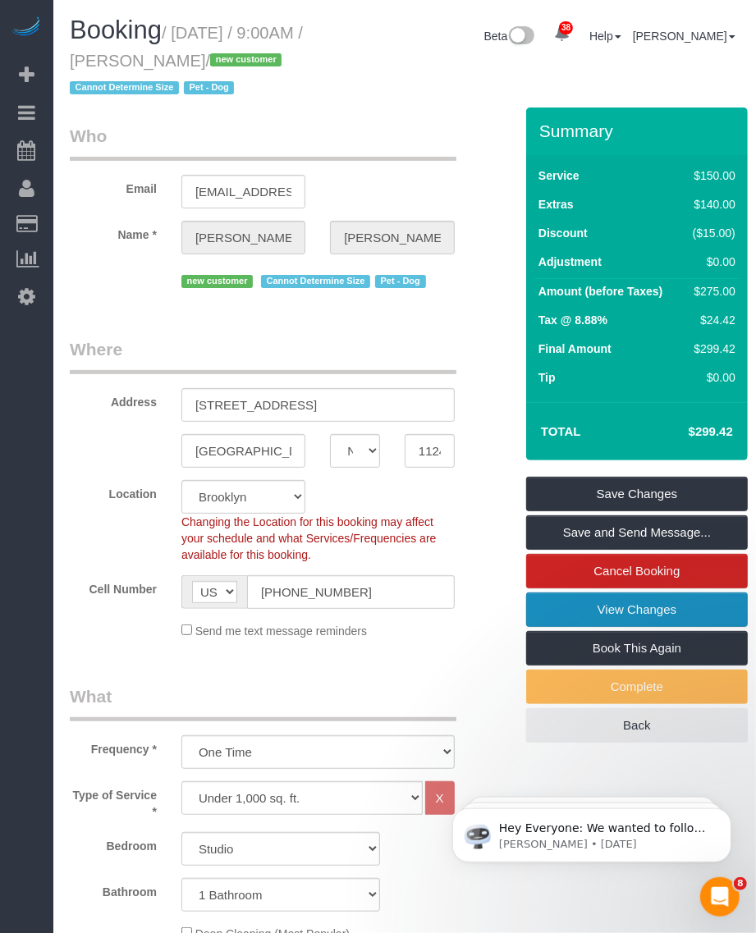
click at [658, 610] on link "View Changes" at bounding box center [637, 610] width 222 height 34
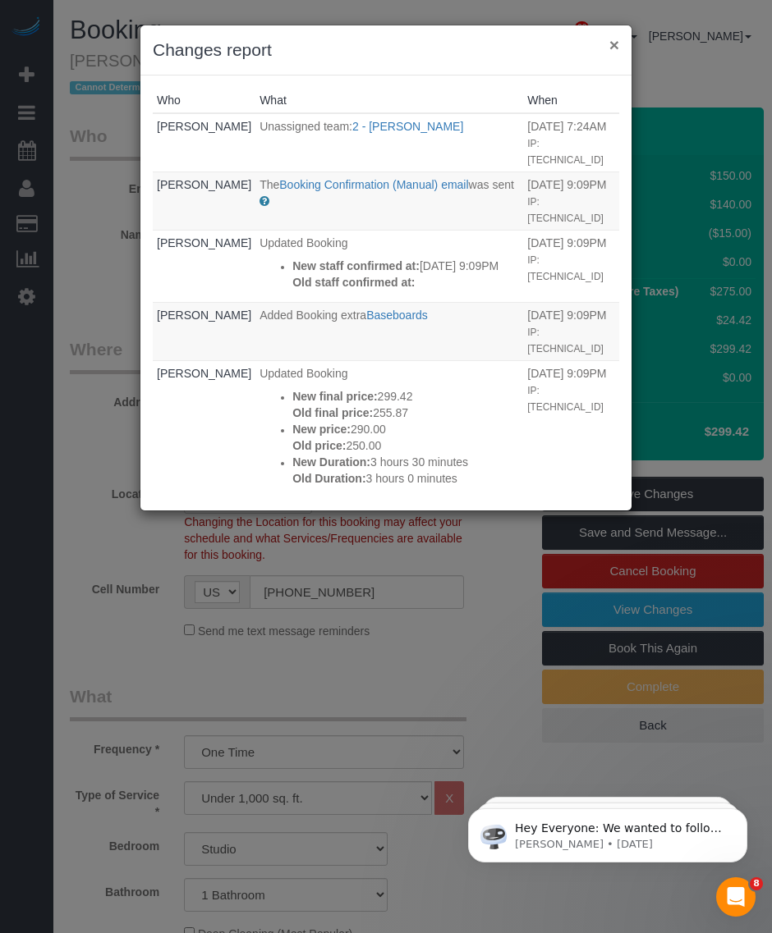
click at [616, 42] on button "×" at bounding box center [614, 44] width 10 height 17
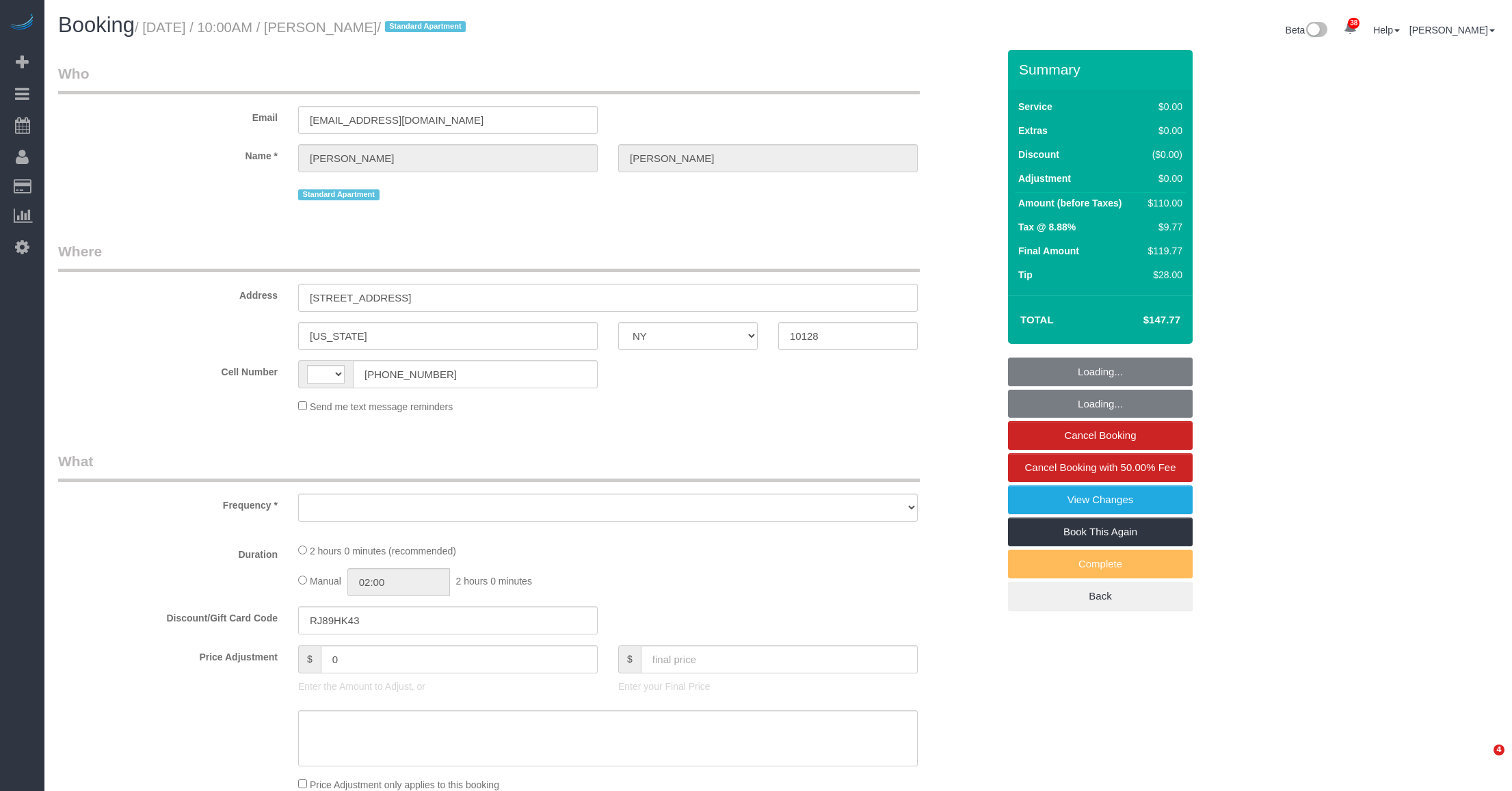
select select "NY"
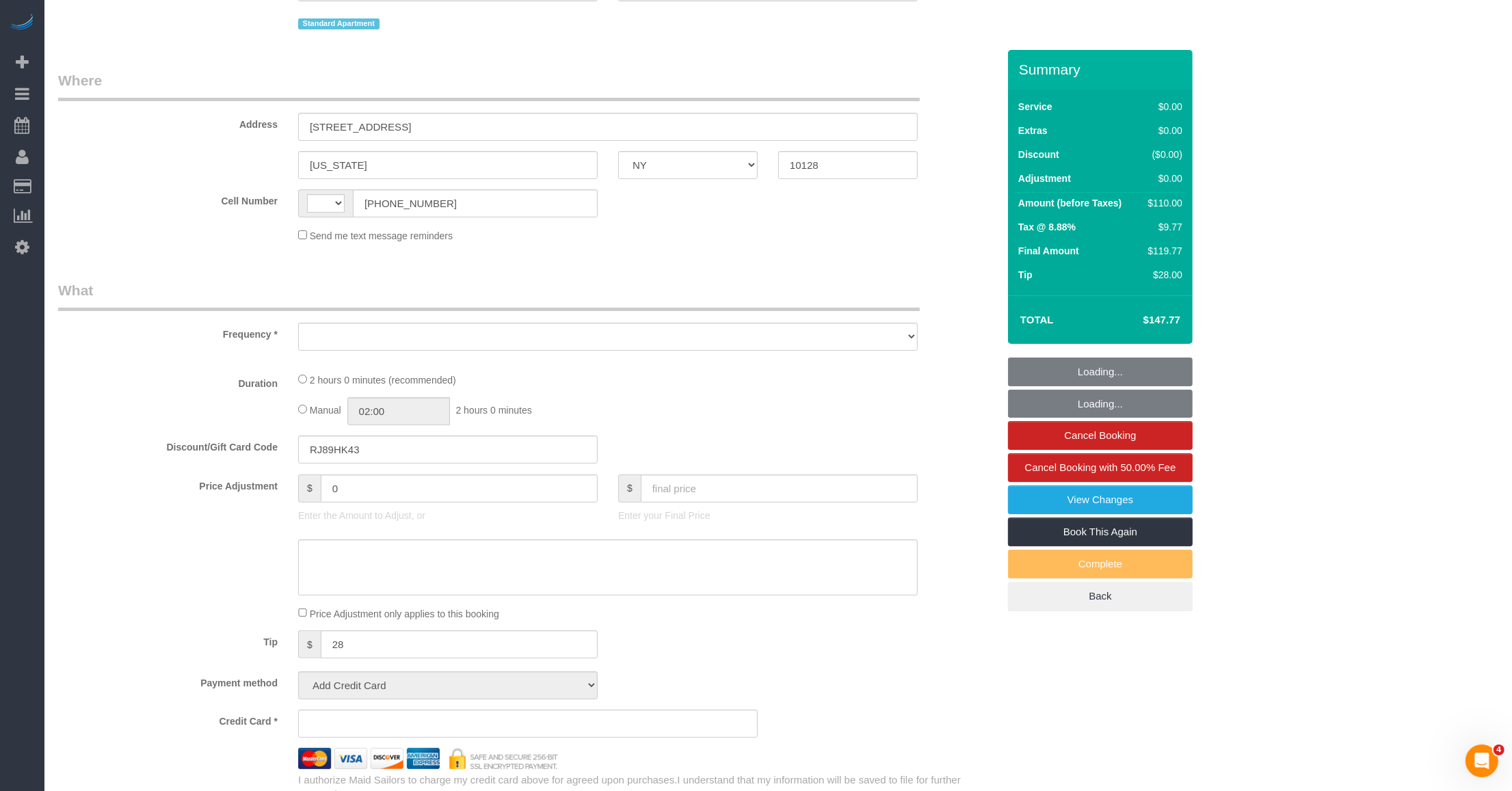
select select "string:[GEOGRAPHIC_DATA]"
select select "object:572"
select select "string:stripe-pm_1MZqqo4VGloSiKo75P6DRcfG"
select select "spot1"
select select "number:56"
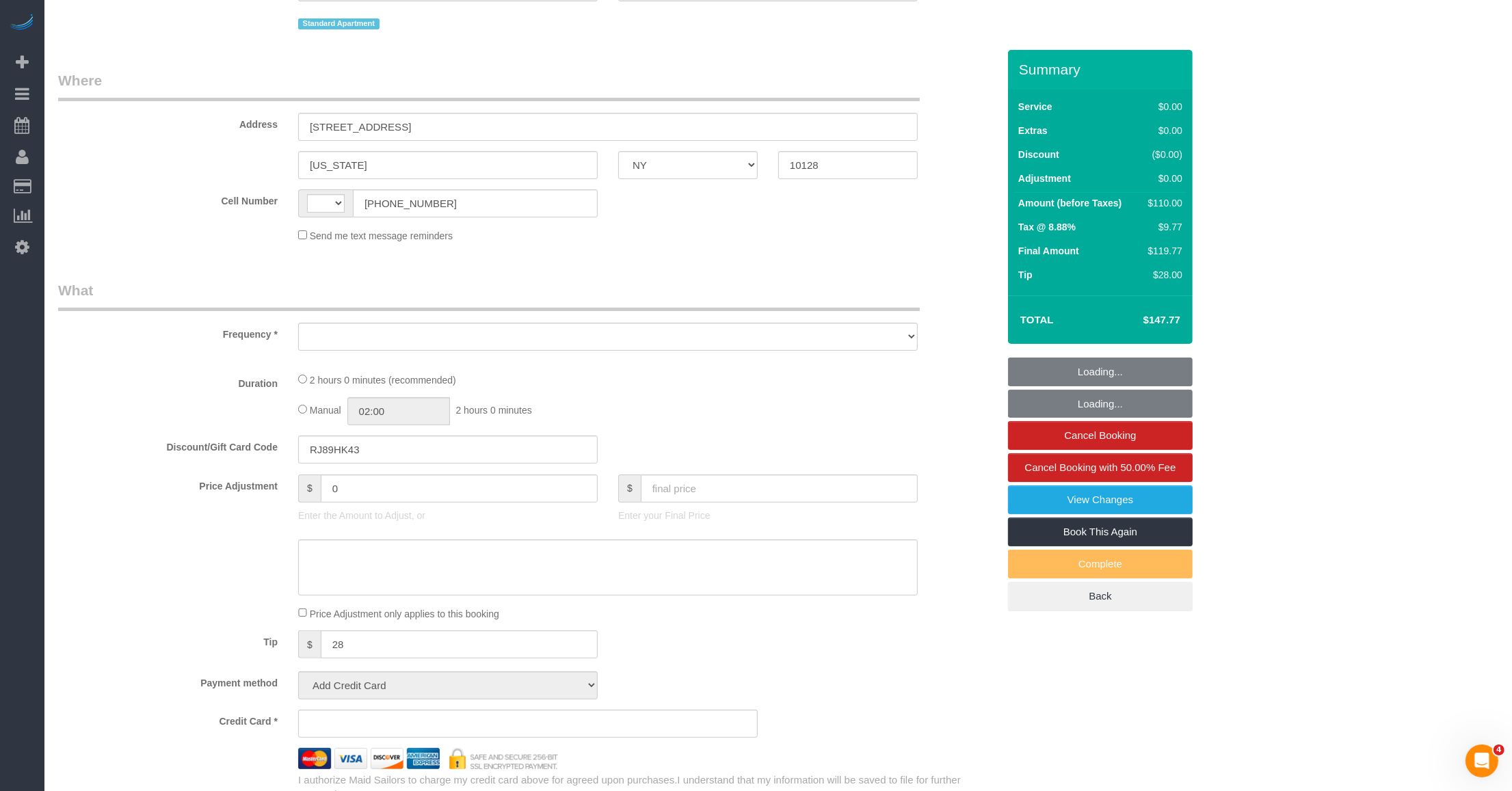
select select "number:74"
select select "number:15"
select select "number:6"
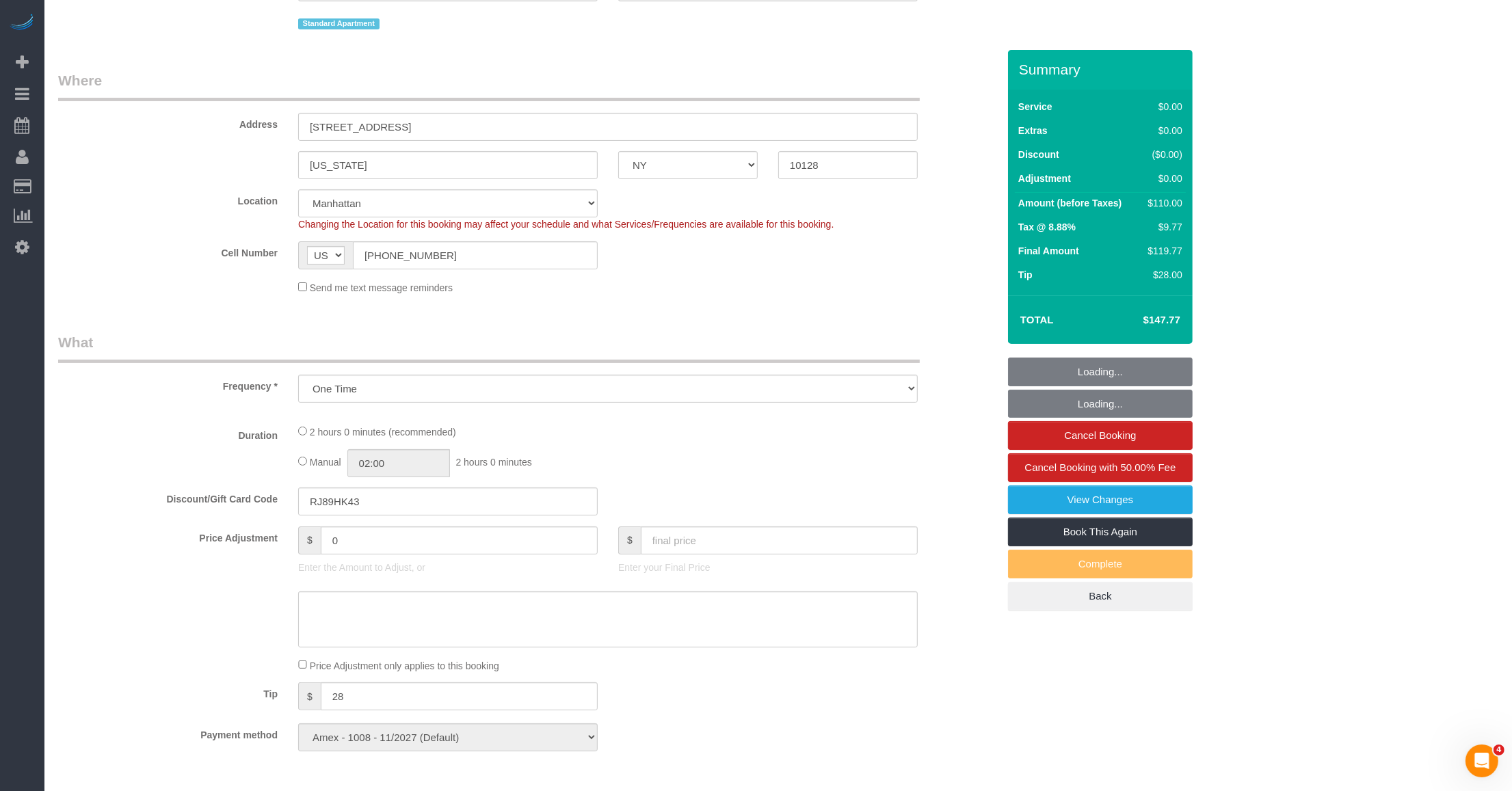
select select "1"
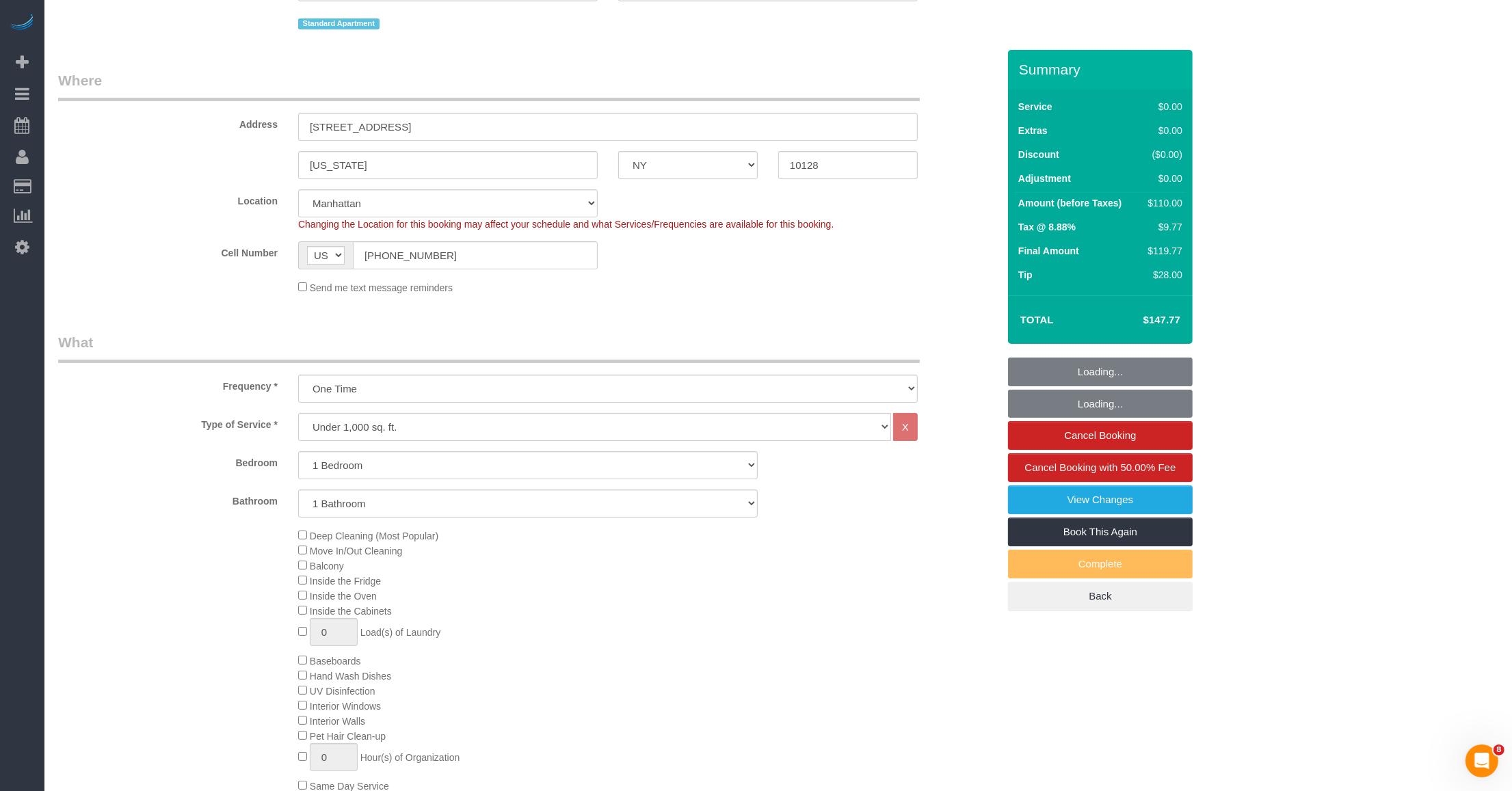
select select "object:1539"
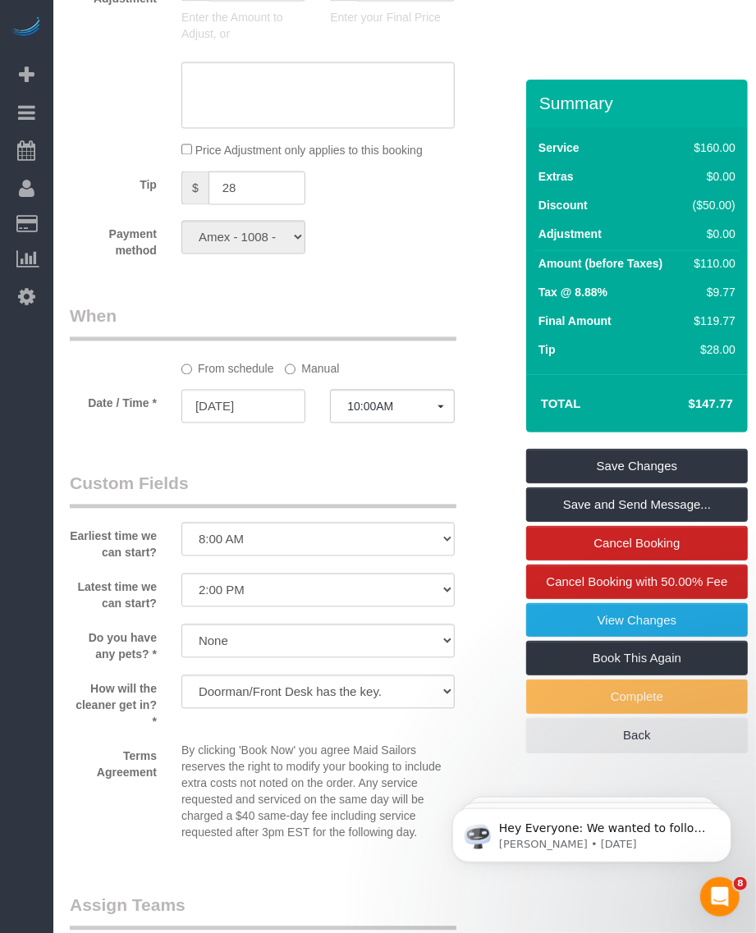
scroll to position [1847, 0]
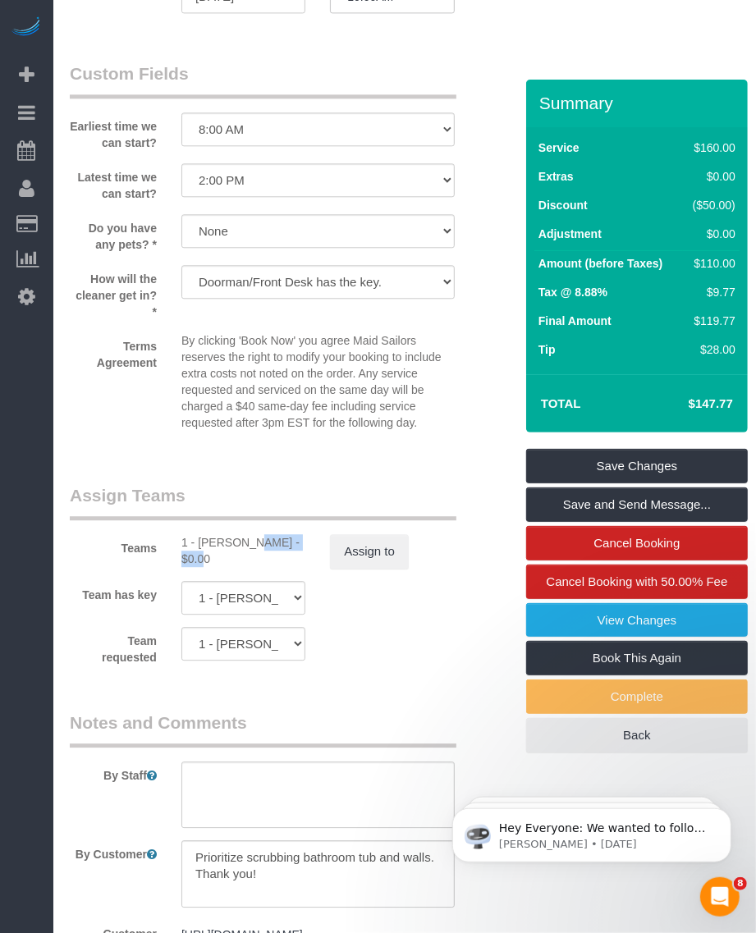
drag, startPoint x: 199, startPoint y: 543, endPoint x: 256, endPoint y: 544, distance: 57.5
click at [256, 544] on div "1 - John Harris - $0.00" at bounding box center [243, 550] width 124 height 33
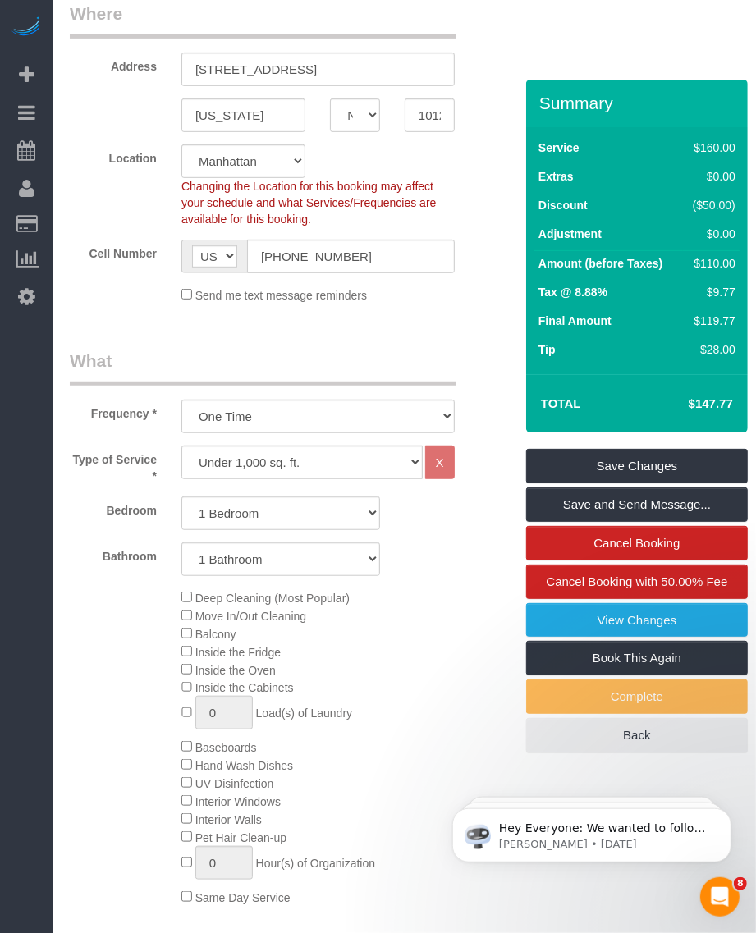
scroll to position [0, 0]
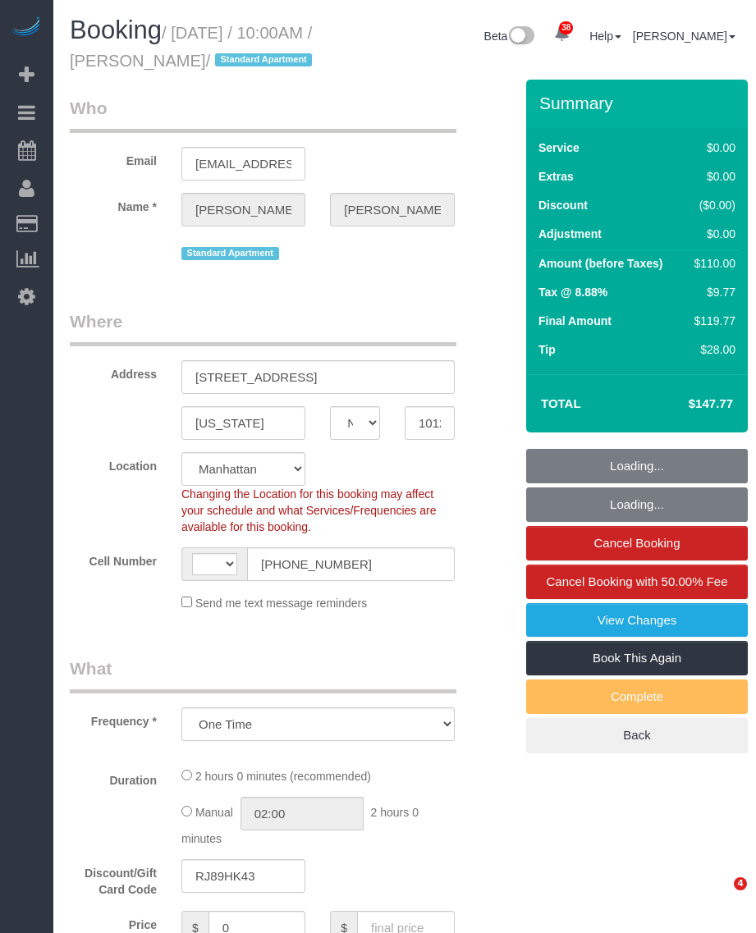
select select "NY"
select select "number:56"
select select "number:74"
select select "number:15"
select select "number:6"
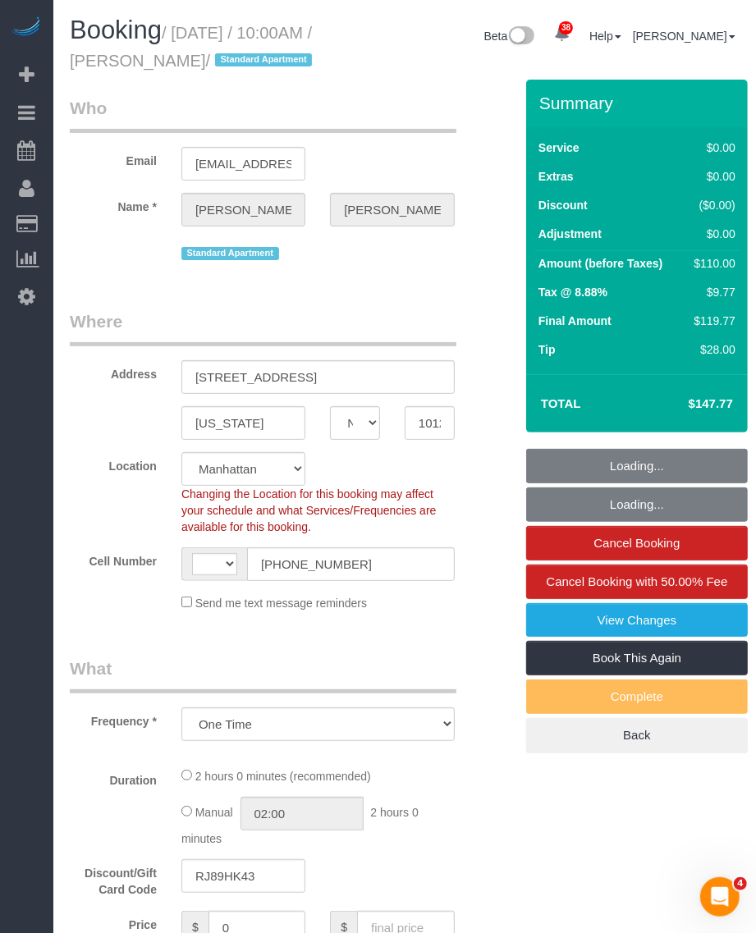
select select "object:746"
select select "string:[GEOGRAPHIC_DATA]"
select select "string:stripe-pm_1MZqqo4VGloSiKo75P6DRcfG"
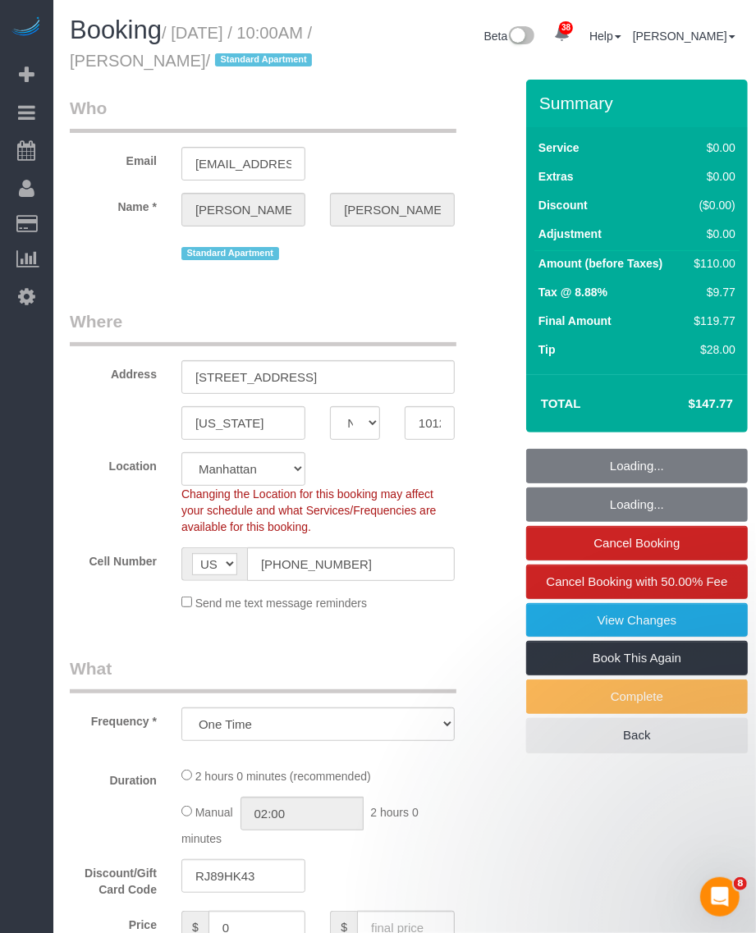
select select "spot1"
select select "1"
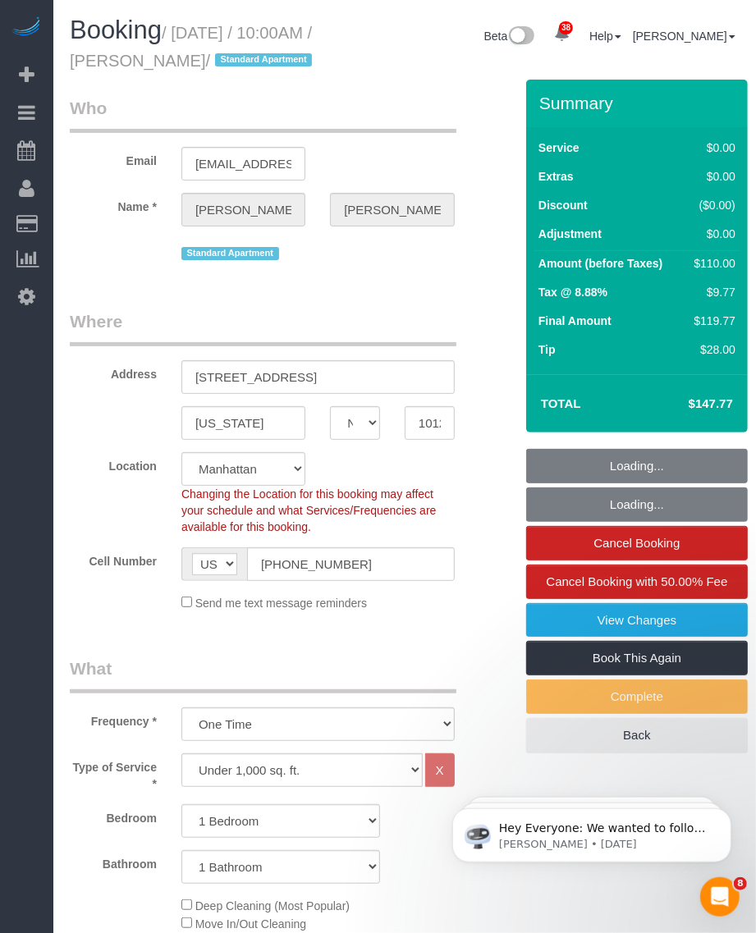
select select "1"
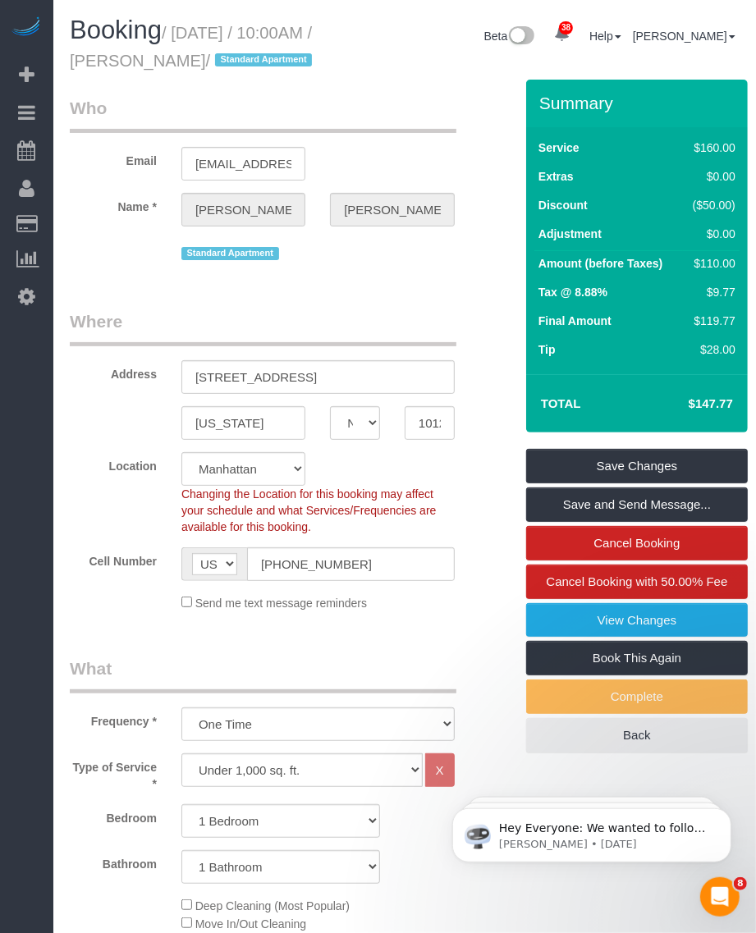
drag, startPoint x: 182, startPoint y: 27, endPoint x: 214, endPoint y: 66, distance: 50.8
click at [214, 66] on small "/ October 12, 2025 / 10:00AM / Carol Wu / Standard Apartment" at bounding box center [193, 47] width 247 height 46
copy small "October 12, 2025 / 10:00AM / Carol Wu"
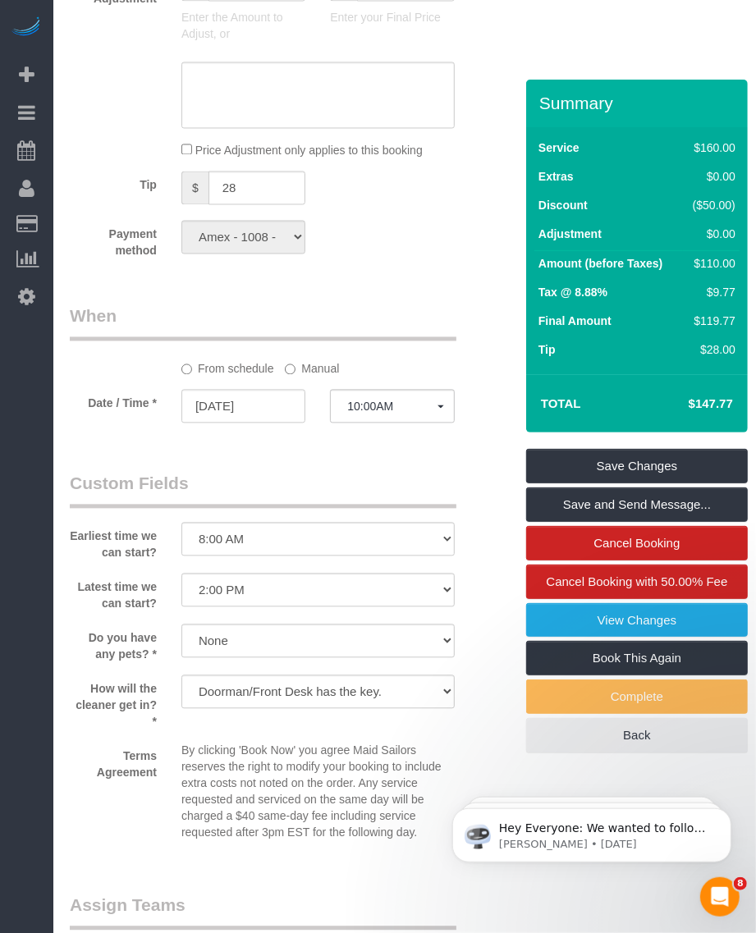
scroll to position [1847, 0]
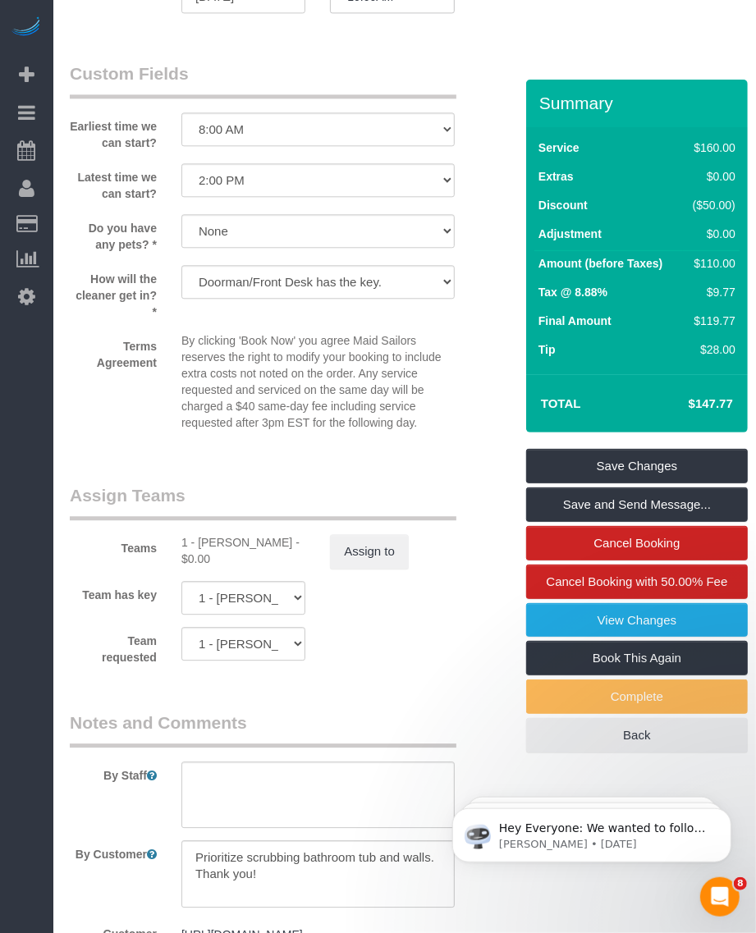
click at [202, 543] on div "1 - John Harris - $0.00" at bounding box center [243, 550] width 124 height 33
copy div "John"
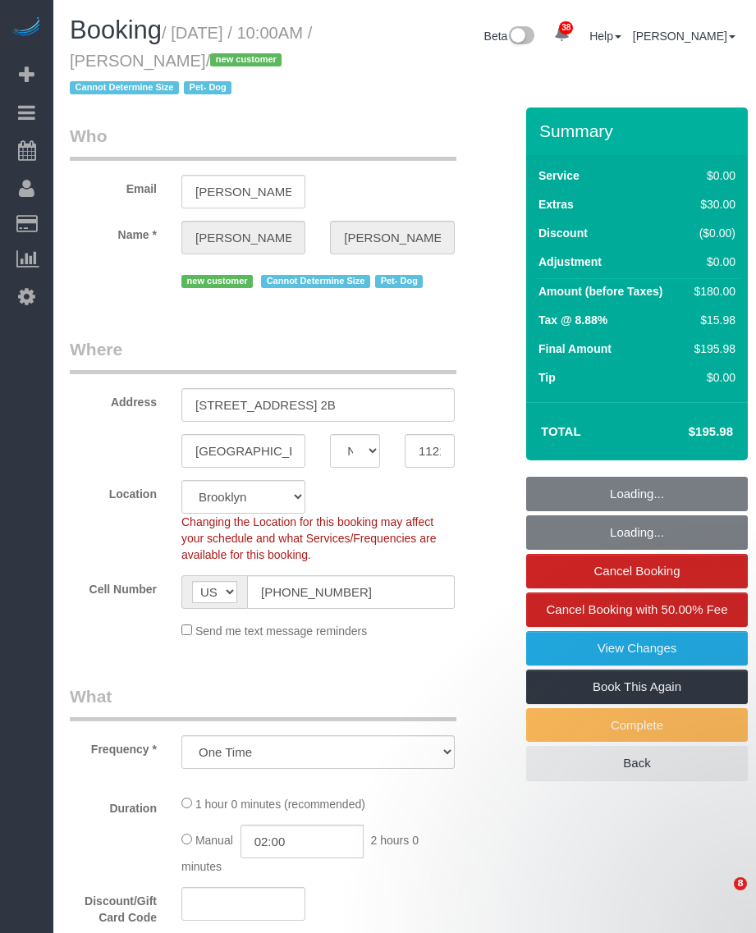
select select "NY"
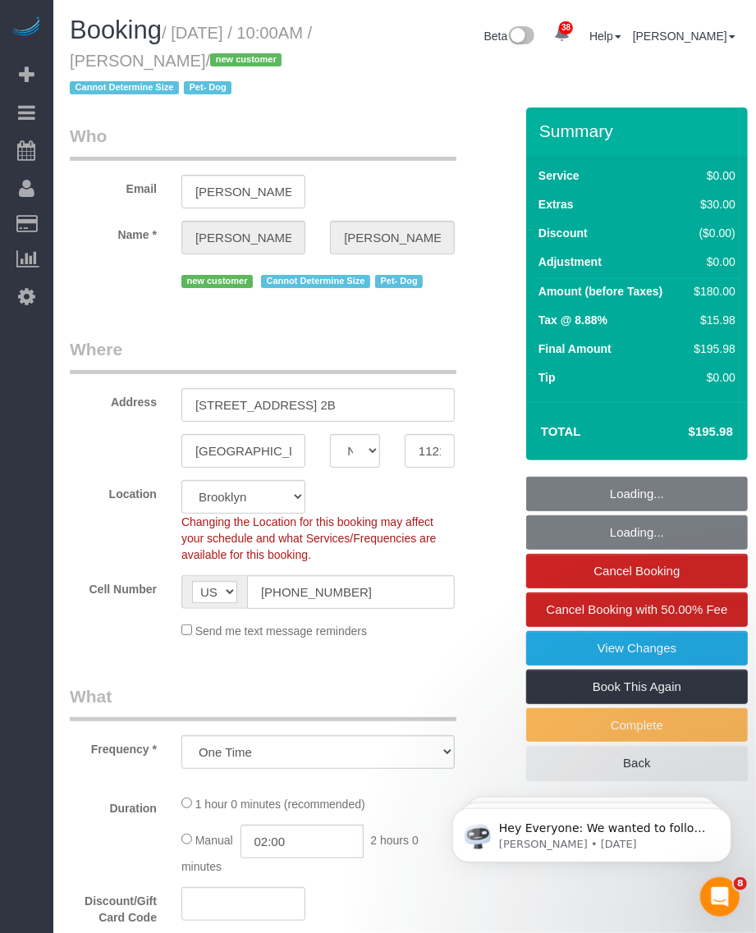
select select "object:833"
select select "string:stripe-pm_1SGmJA4VGloSiKo7qTIQOoji"
select select "spot1"
select select "number:57"
select select "number:75"
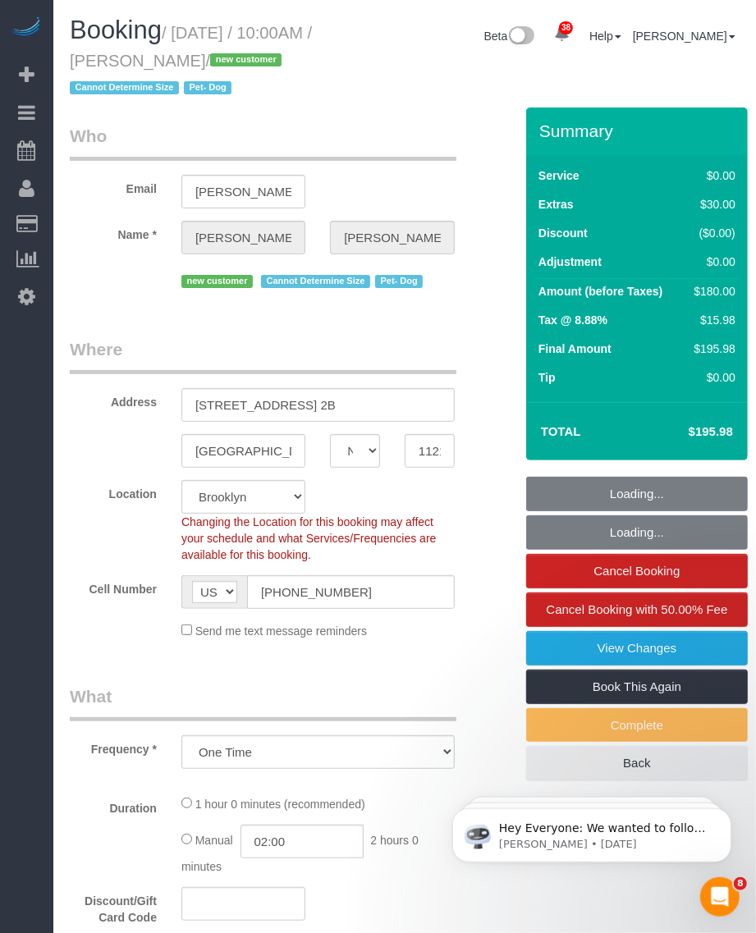
select select "number:13"
select select "number:5"
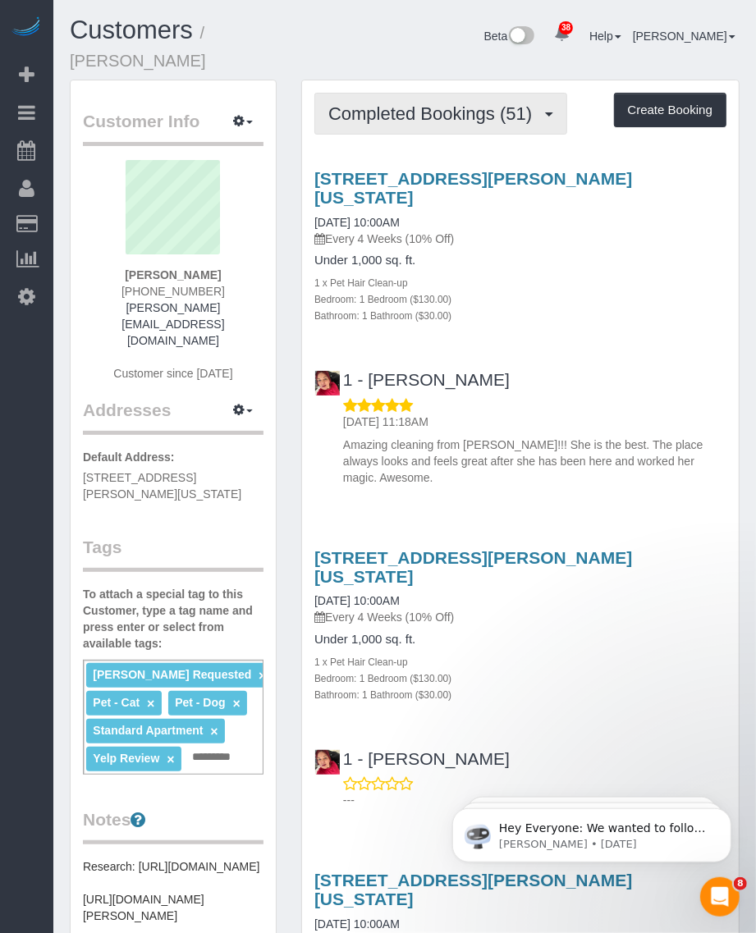
click at [372, 112] on span "Completed Bookings (51)" at bounding box center [434, 113] width 212 height 21
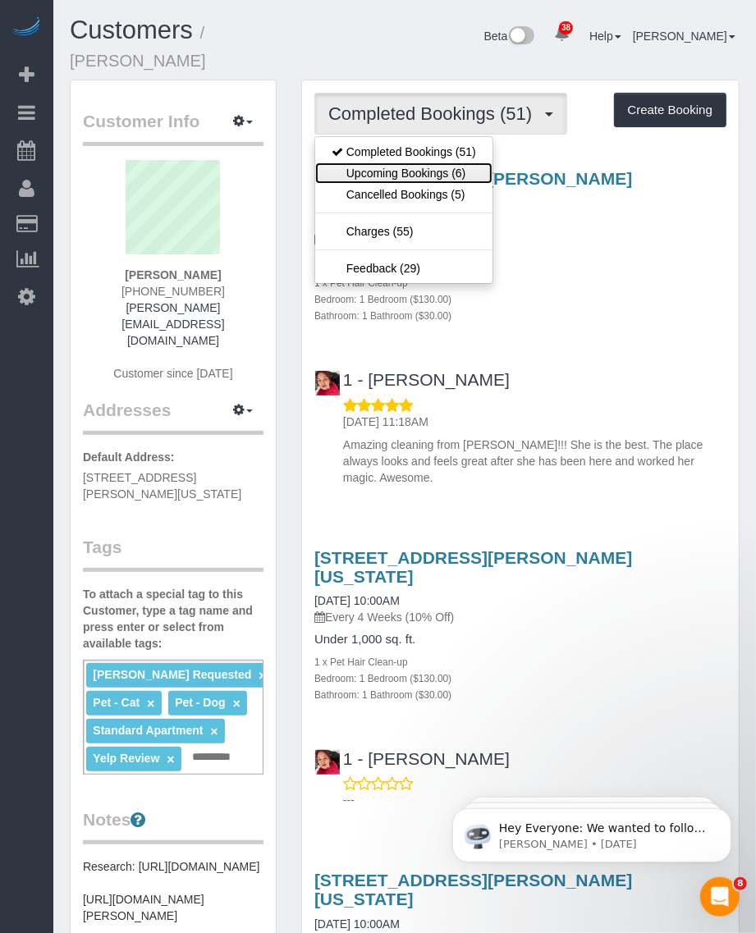
click at [369, 171] on link "Upcoming Bookings (6)" at bounding box center [403, 173] width 177 height 21
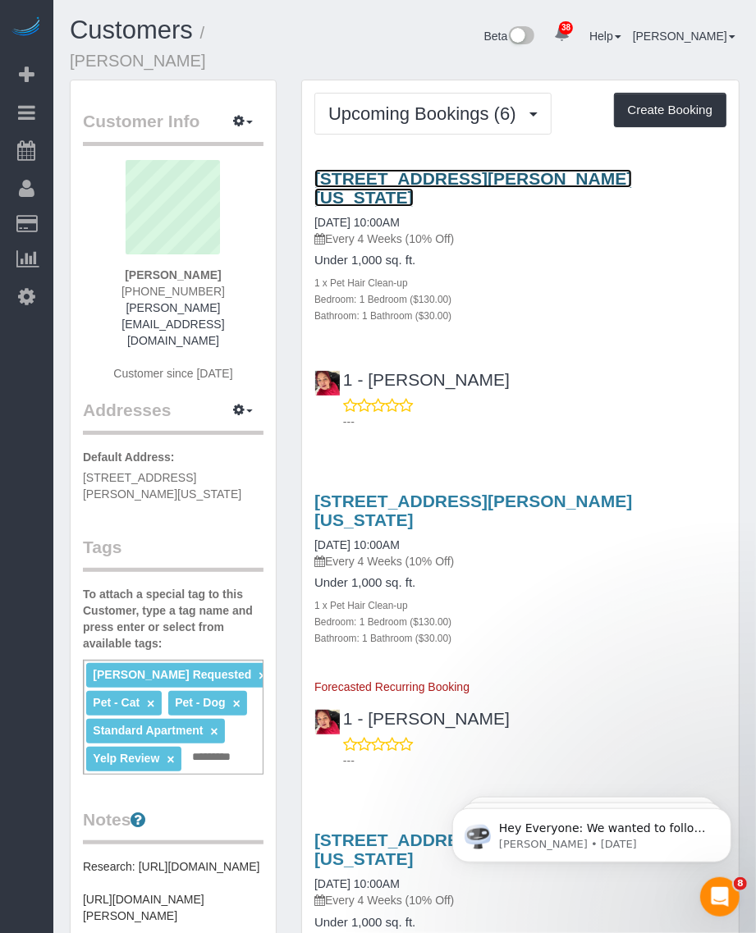
drag, startPoint x: 442, startPoint y: 170, endPoint x: 400, endPoint y: 185, distance: 44.4
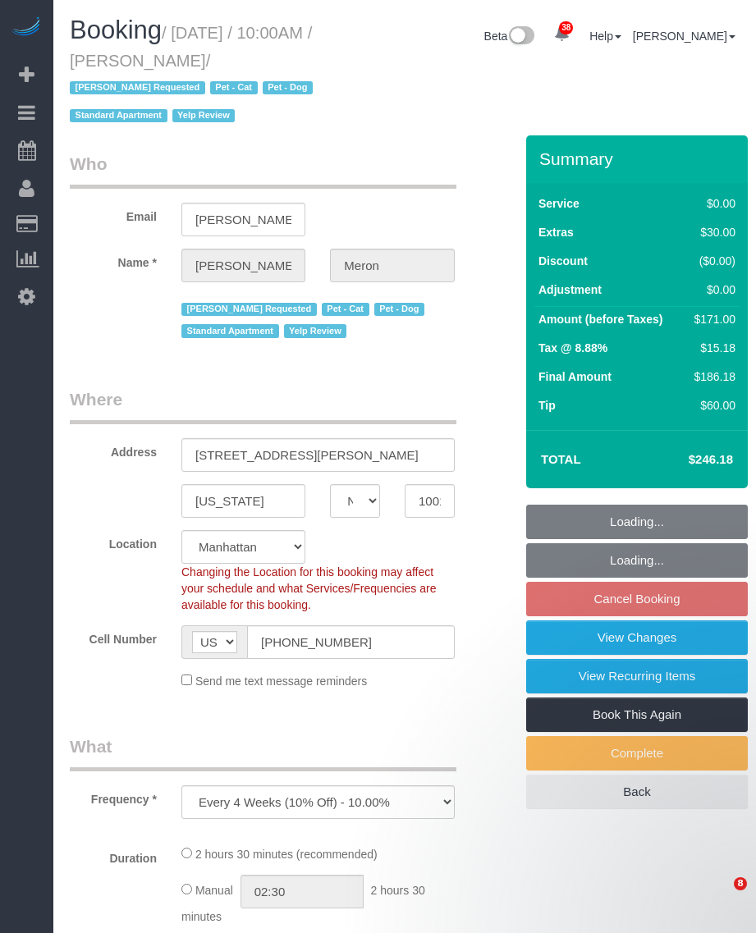
select select "NY"
select select "number:89"
select select "number:90"
select select "number:14"
select select "number:5"
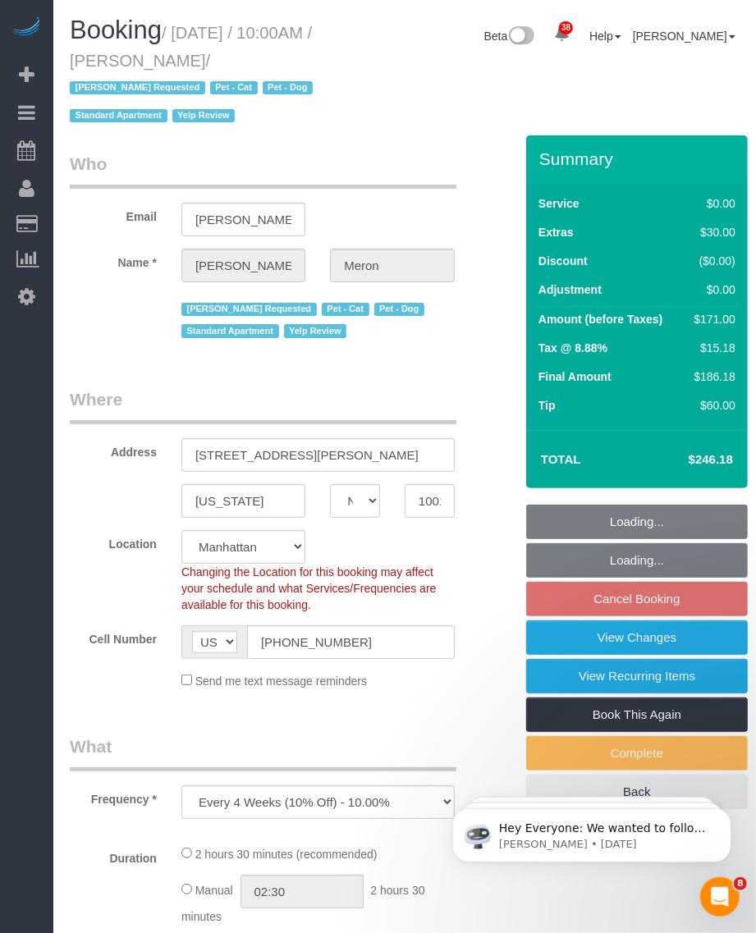
select select "spot3"
select select "1"
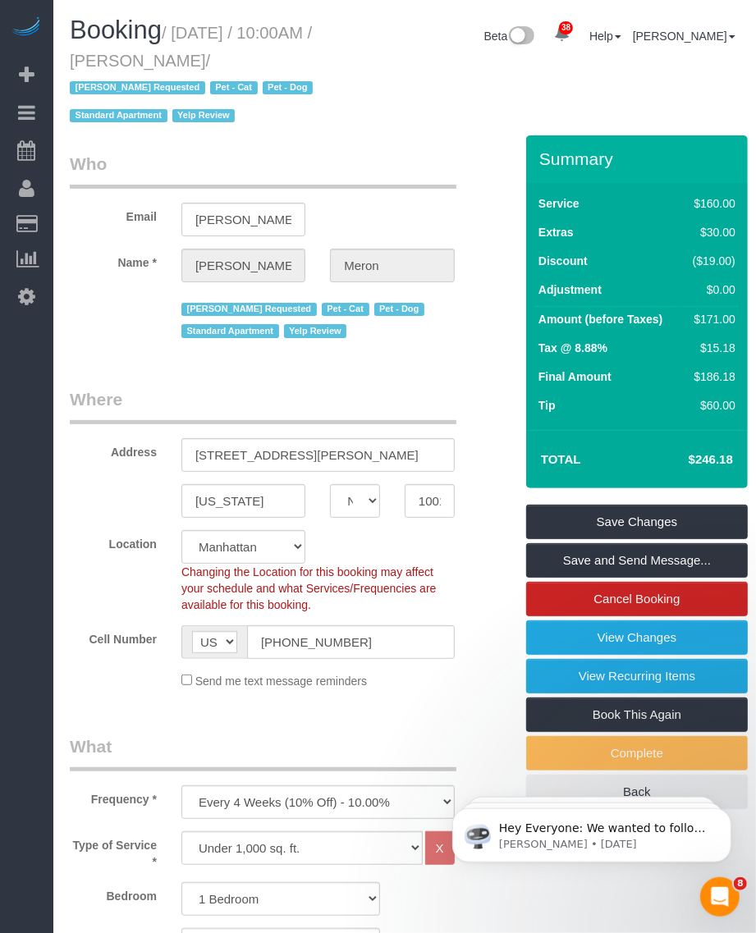
drag, startPoint x: 177, startPoint y: 30, endPoint x: 289, endPoint y: 57, distance: 115.1
click at [289, 57] on small "/ [DATE] / 10:00AM / [PERSON_NAME] / [PERSON_NAME] Requested Pet - Cat Pet - Do…" at bounding box center [194, 75] width 248 height 102
click at [244, 67] on small "/ [DATE] / 10:00AM / [PERSON_NAME] / [PERSON_NAME] Requested Pet - Cat Pet - Do…" at bounding box center [194, 75] width 248 height 102
drag, startPoint x: 177, startPoint y: 38, endPoint x: 285, endPoint y: 55, distance: 108.9
click at [285, 55] on small "/ October 15, 2025 / 10:00AM / Christopher Meron / Emely Jimenez Requested Pet …" at bounding box center [194, 75] width 248 height 102
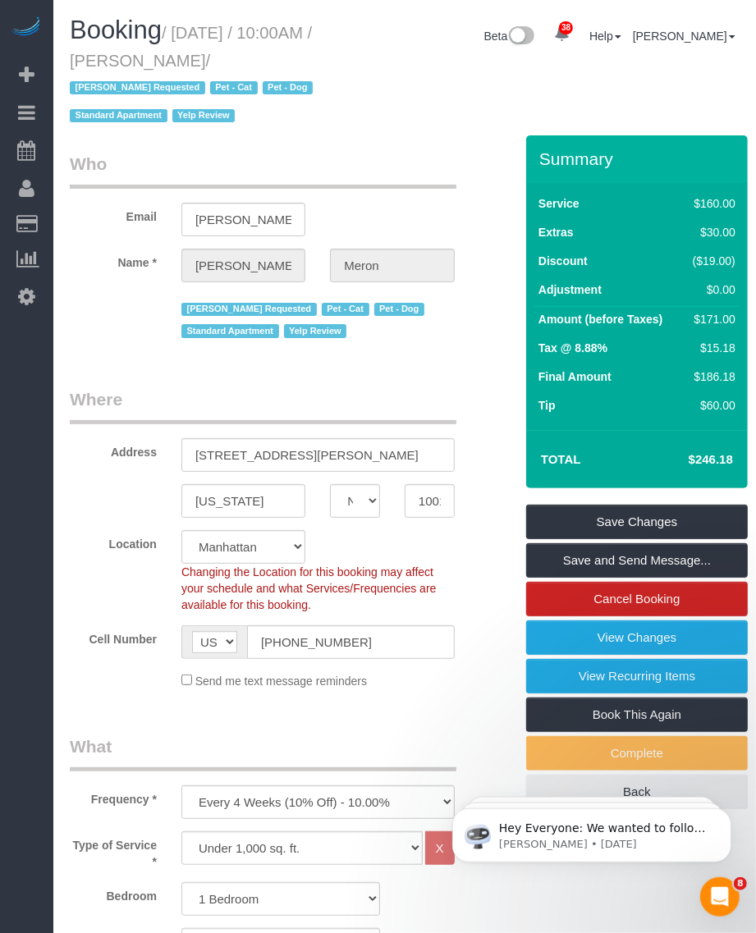
copy small "October 15, 2025 / 10:00AM / Christopher Meron"
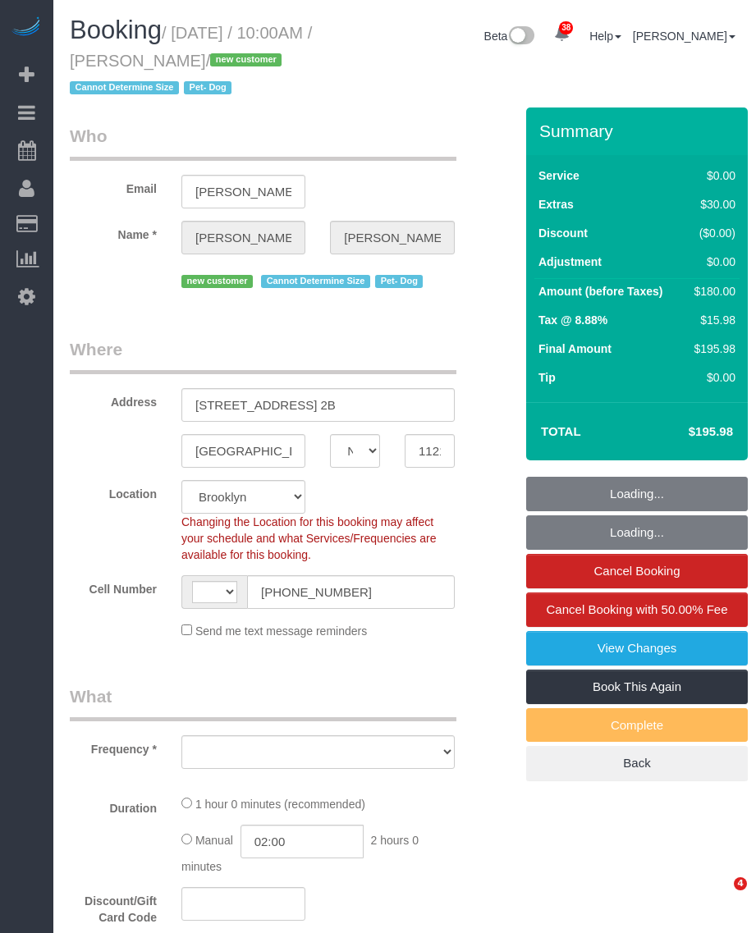
select select "NY"
select select "number:57"
select select "number:75"
select select "number:13"
select select "number:5"
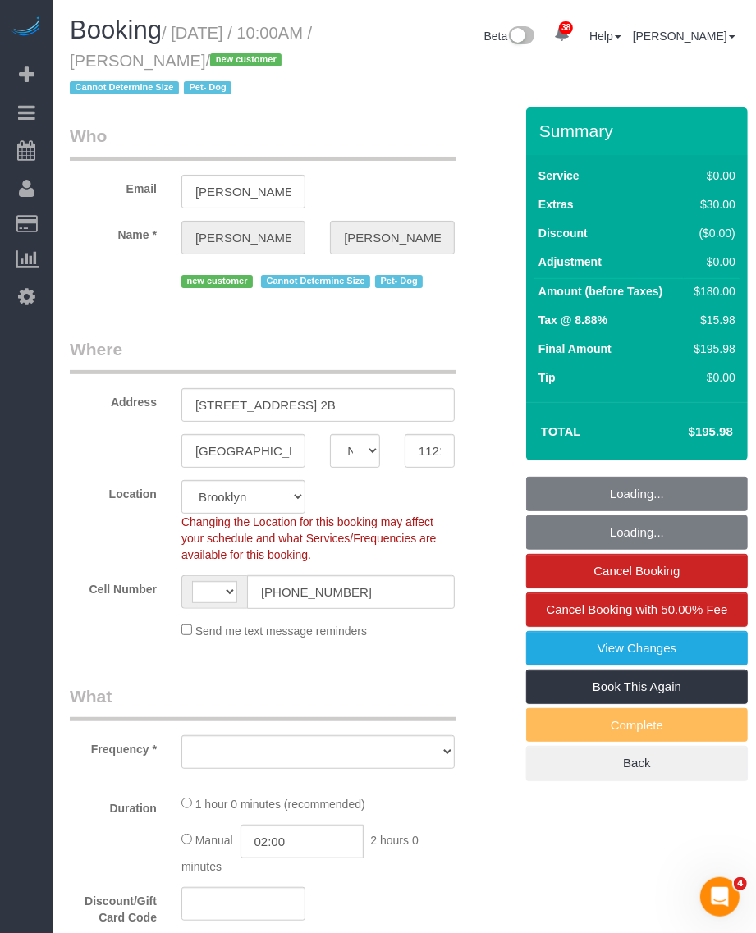
select select "string:US"
select select "string:stripe-pm_1SGmJA4VGloSiKo7qTIQOoji"
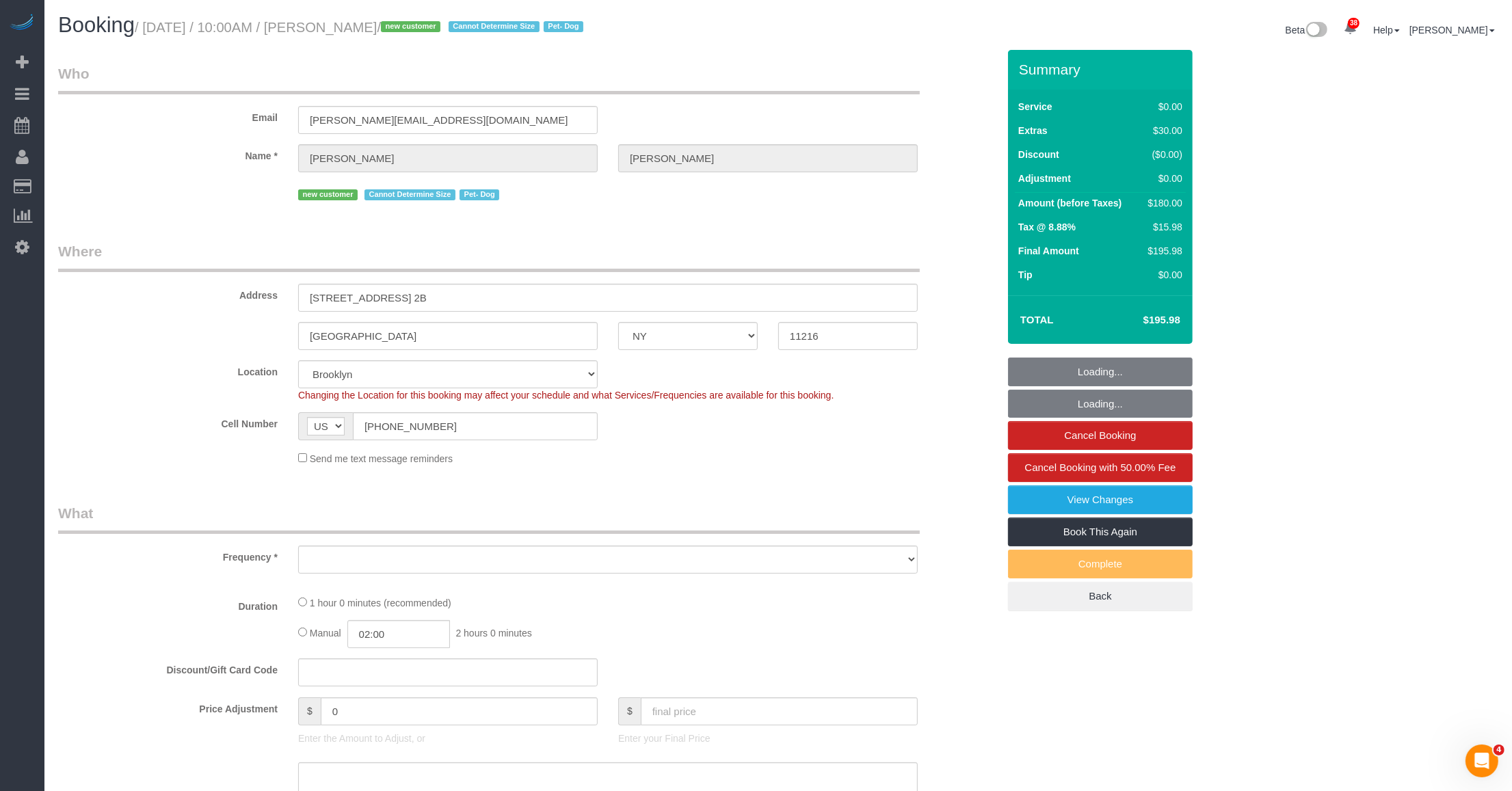
select select "object:974"
select select "spot1"
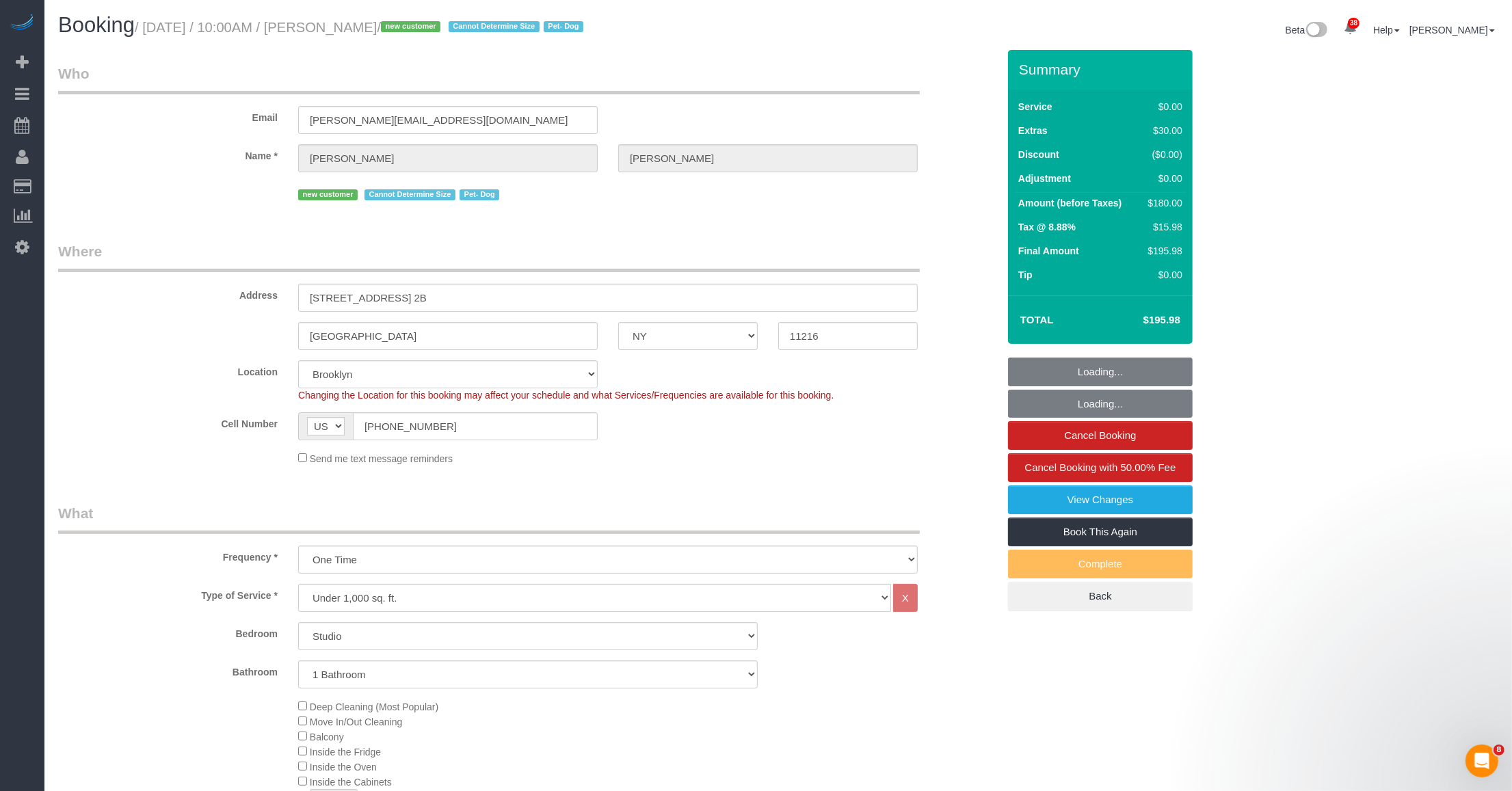
select select "object:1444"
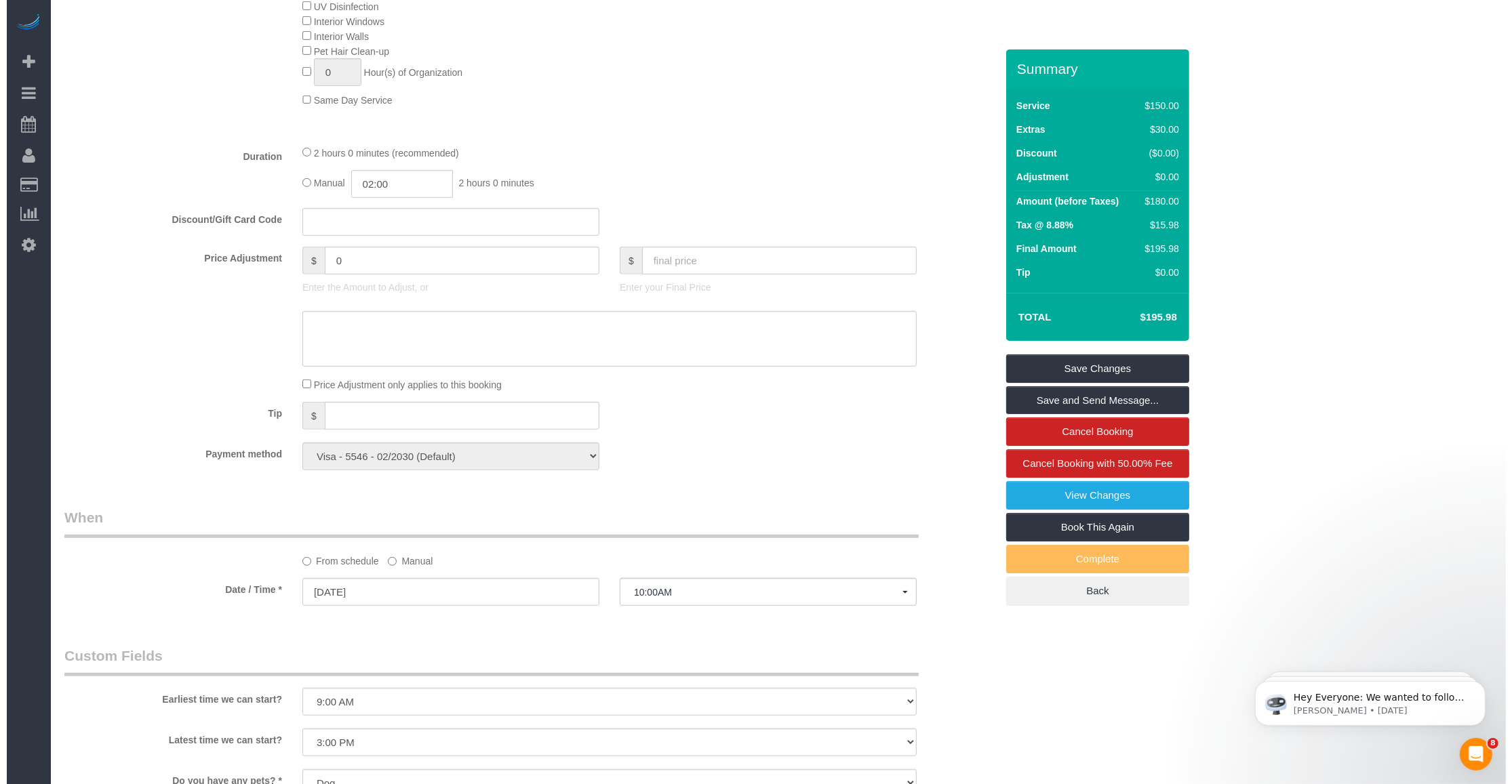
scroll to position [1186, 0]
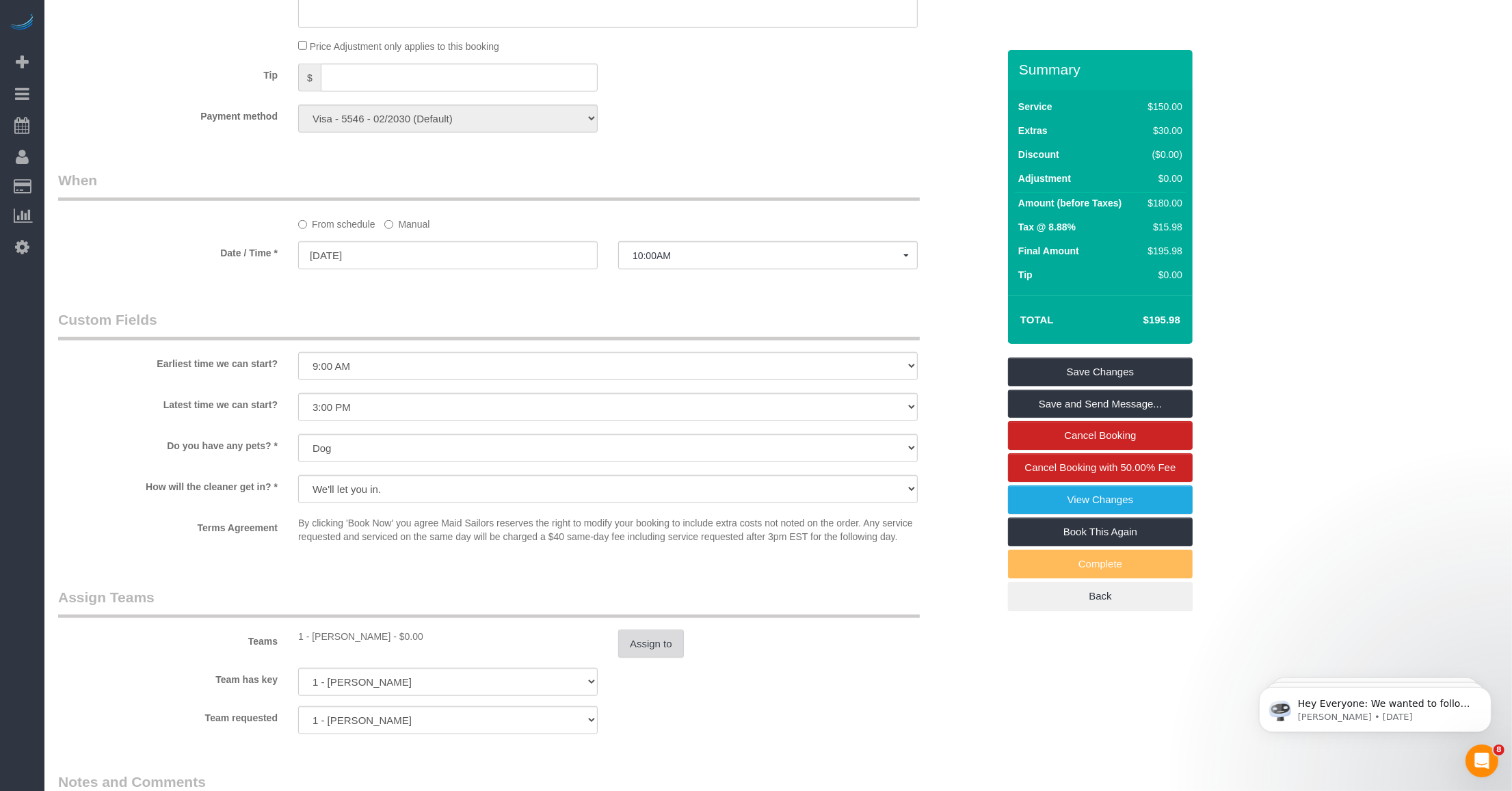
click at [629, 648] on button "Assign to" at bounding box center [651, 644] width 66 height 28
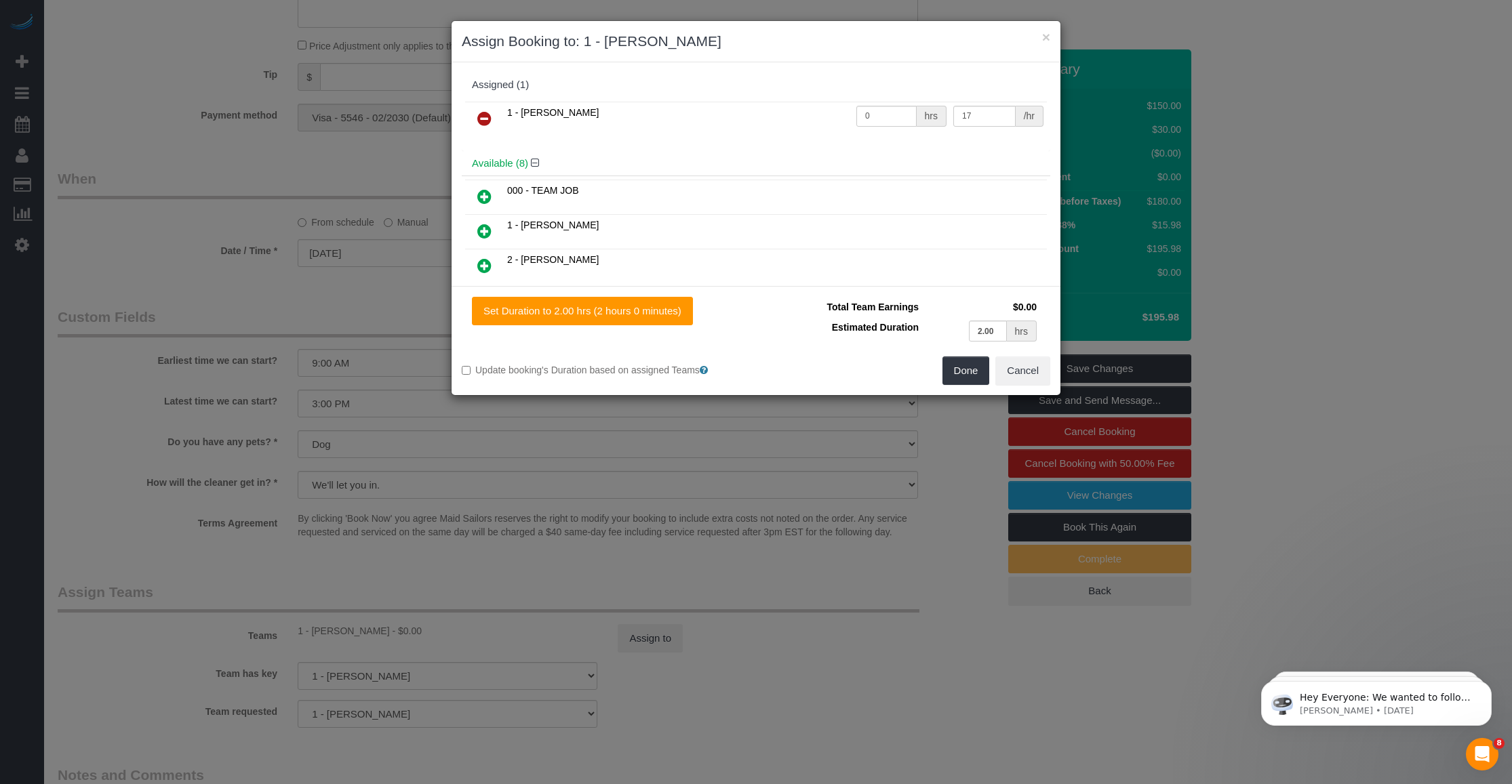
click at [480, 119] on icon at bounding box center [484, 119] width 14 height 17
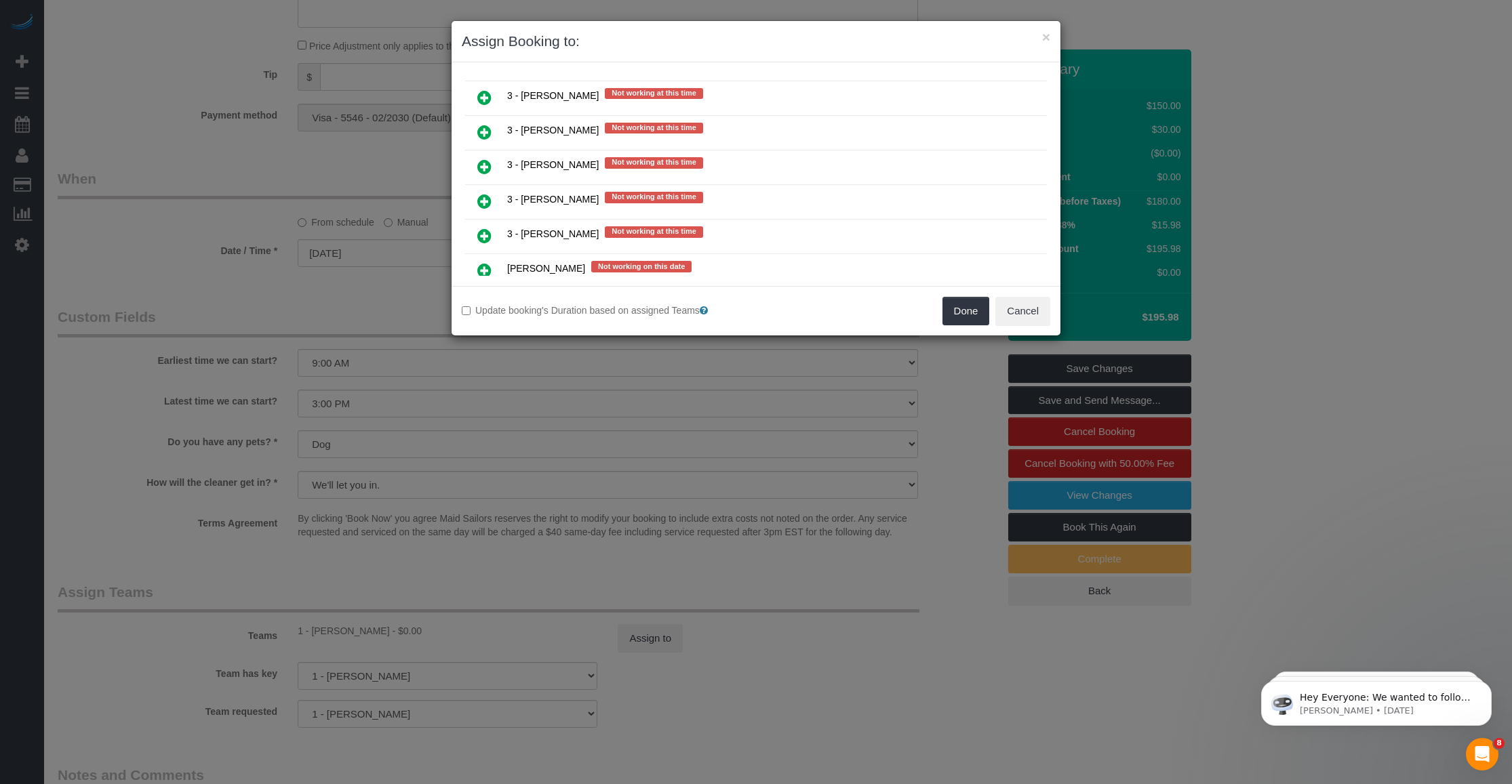
scroll to position [2202, 0]
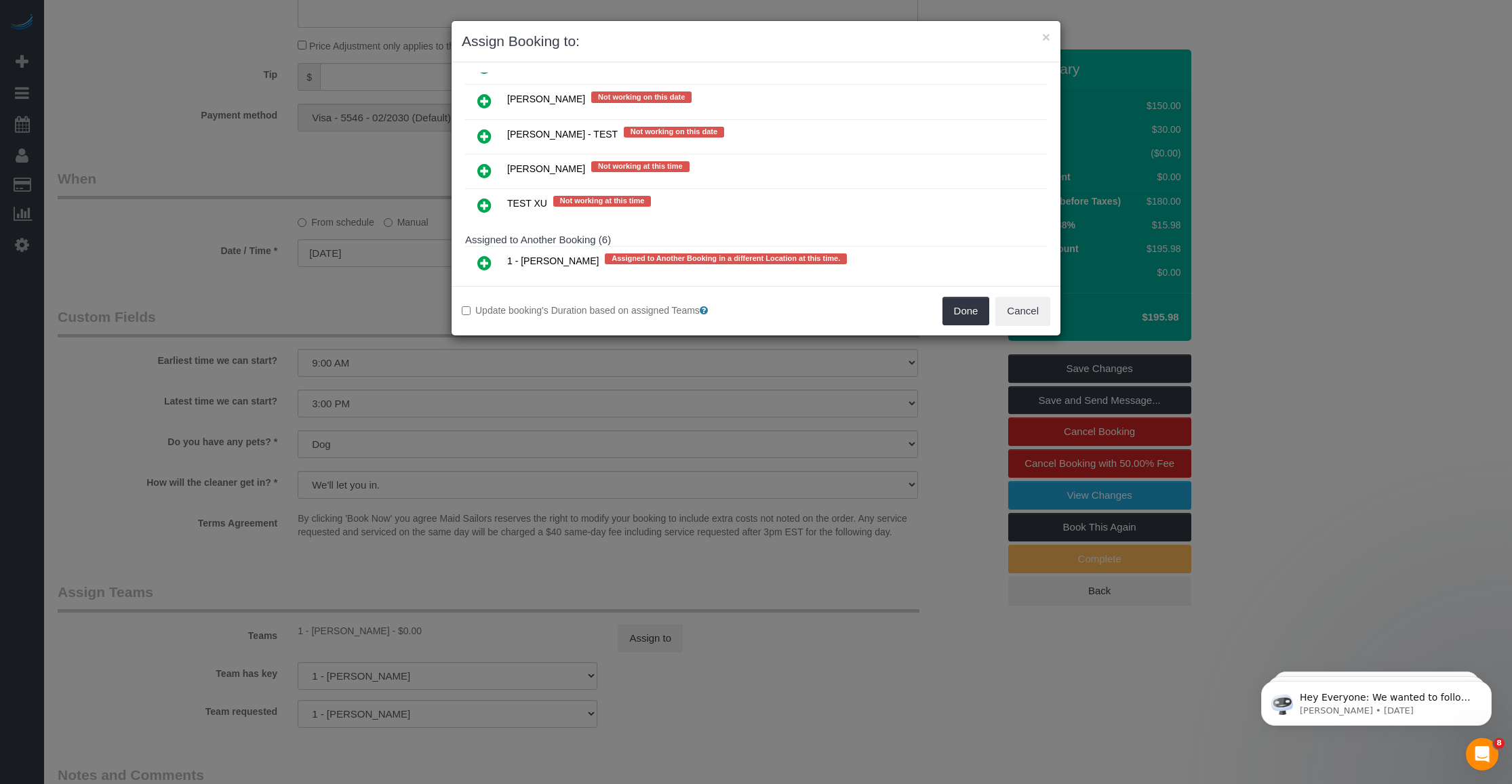
click at [483, 255] on icon at bounding box center [484, 263] width 14 height 17
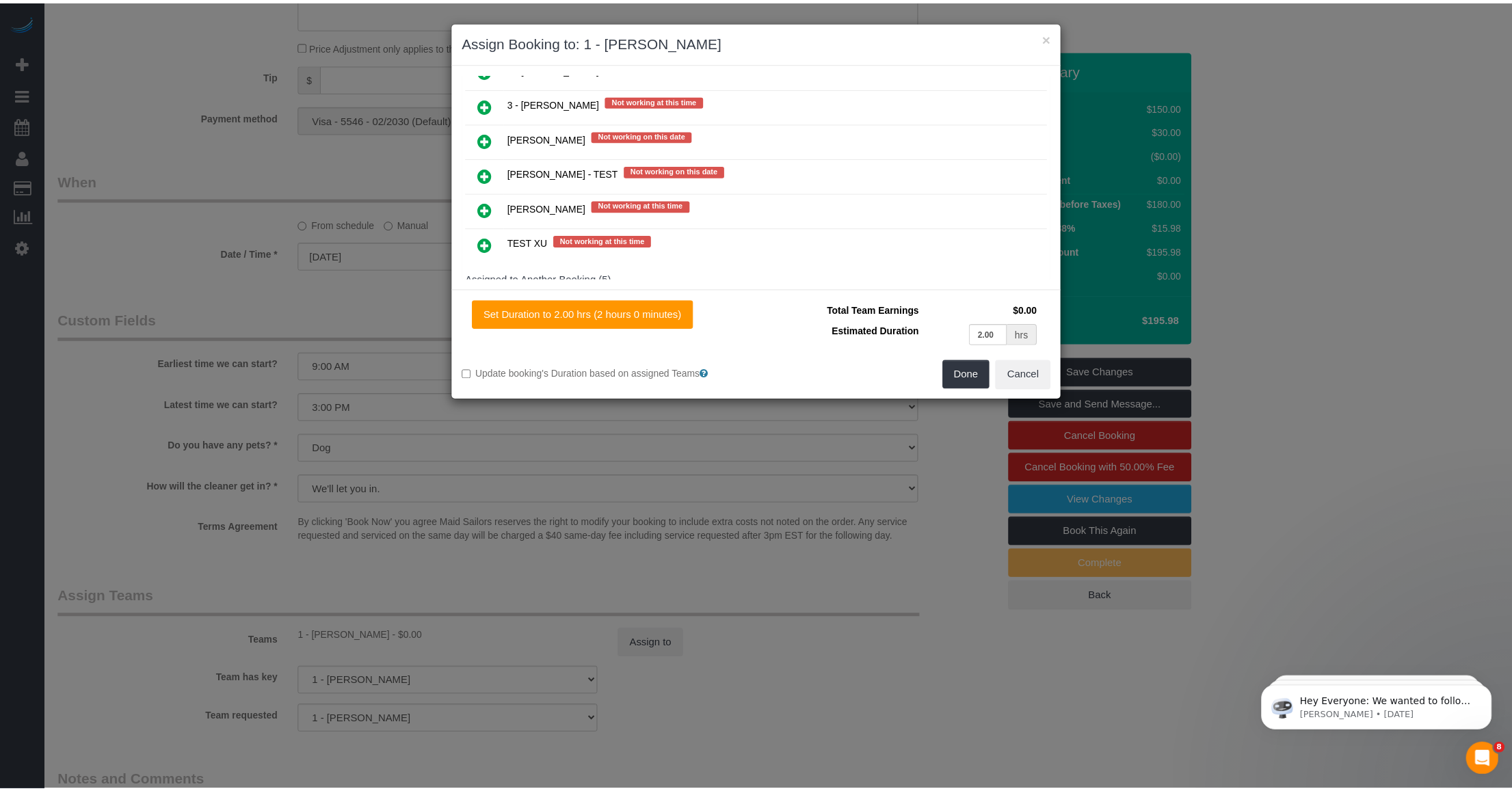
scroll to position [2254, 0]
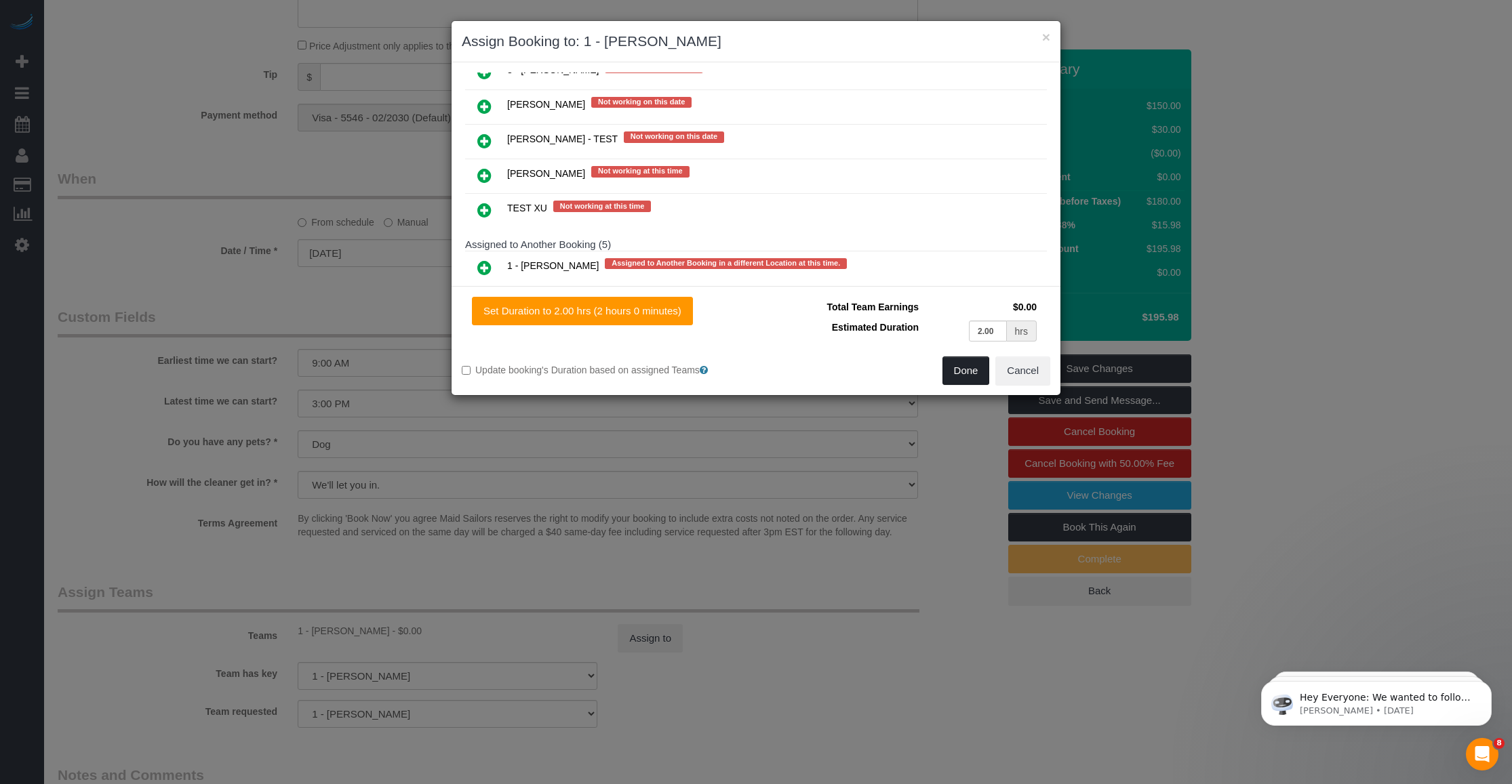
click at [623, 364] on button "Done" at bounding box center [965, 371] width 47 height 28
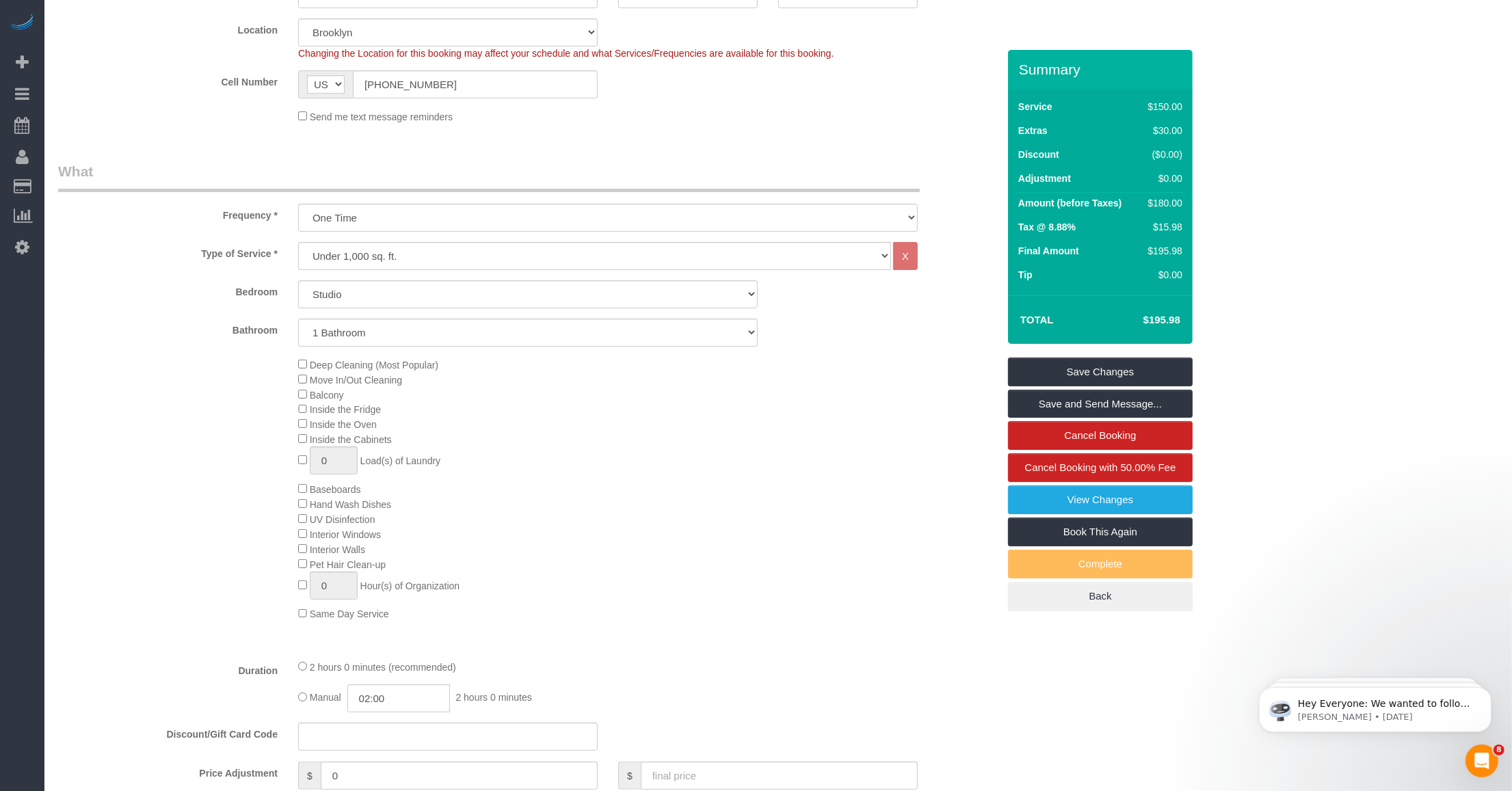
scroll to position [854, 0]
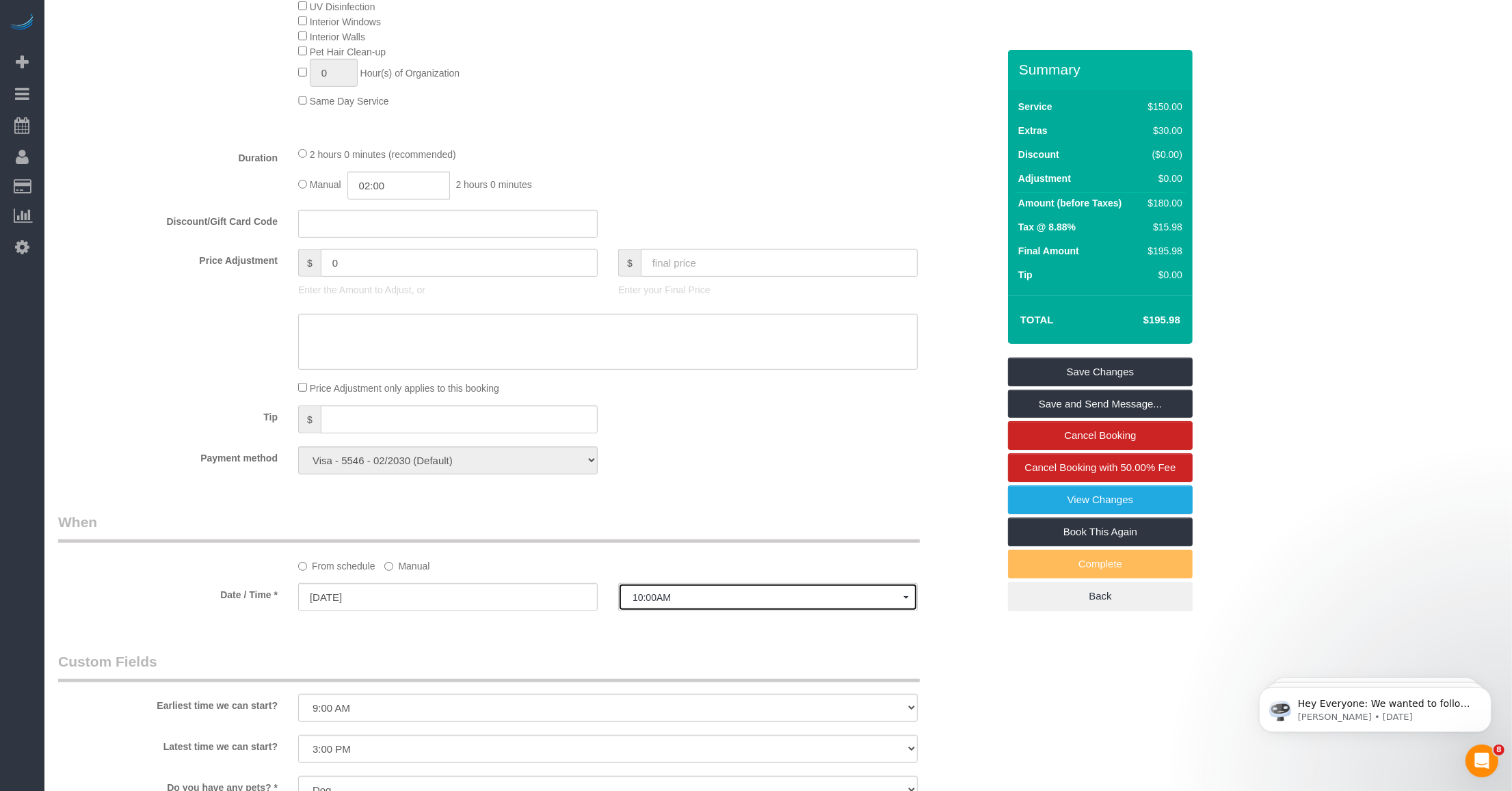
click at [629, 590] on button "10:00AM" at bounding box center [768, 597] width 300 height 28
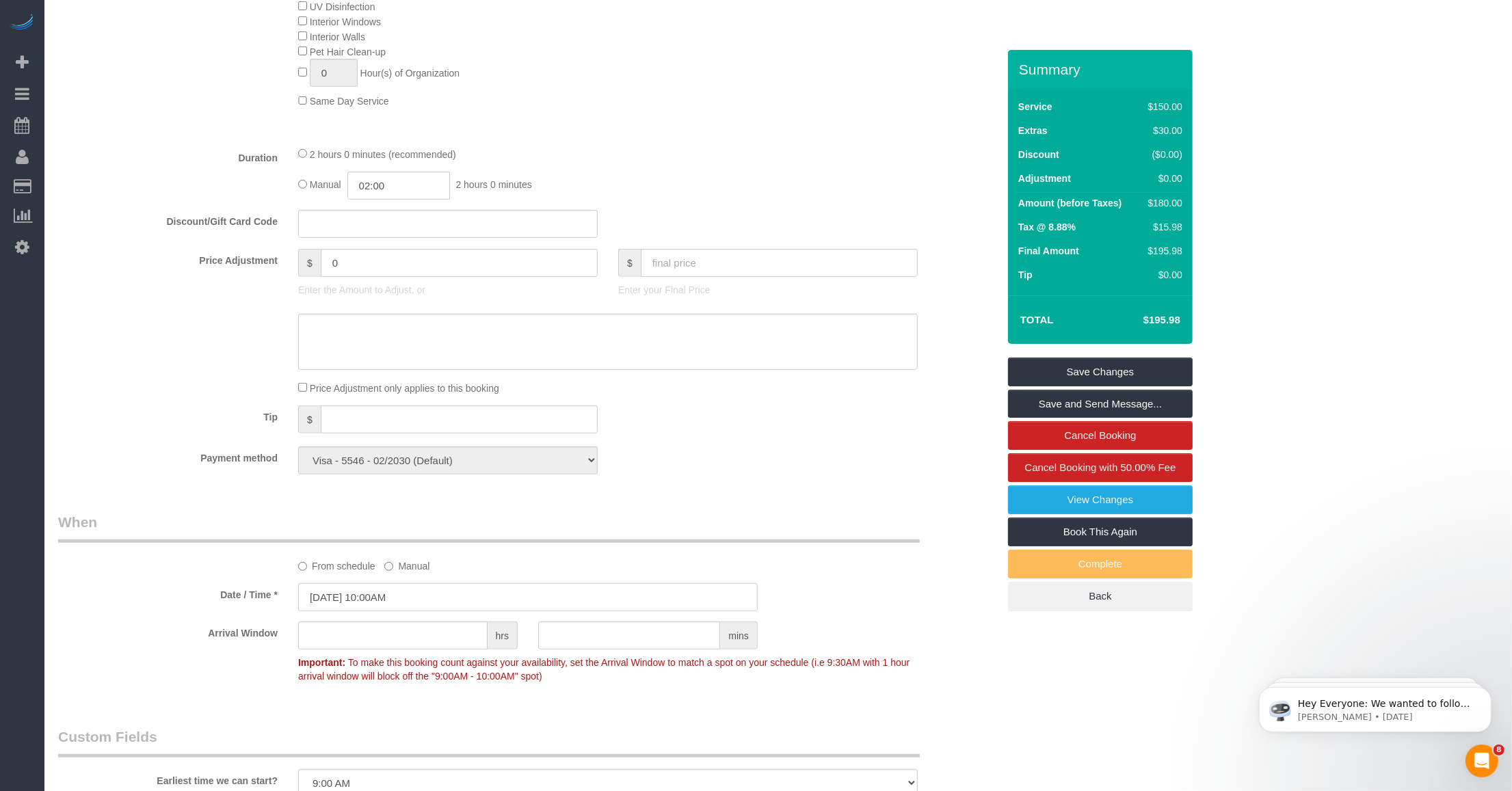
click at [412, 595] on input "10/12/2025 10:00AM" at bounding box center [528, 597] width 460 height 28
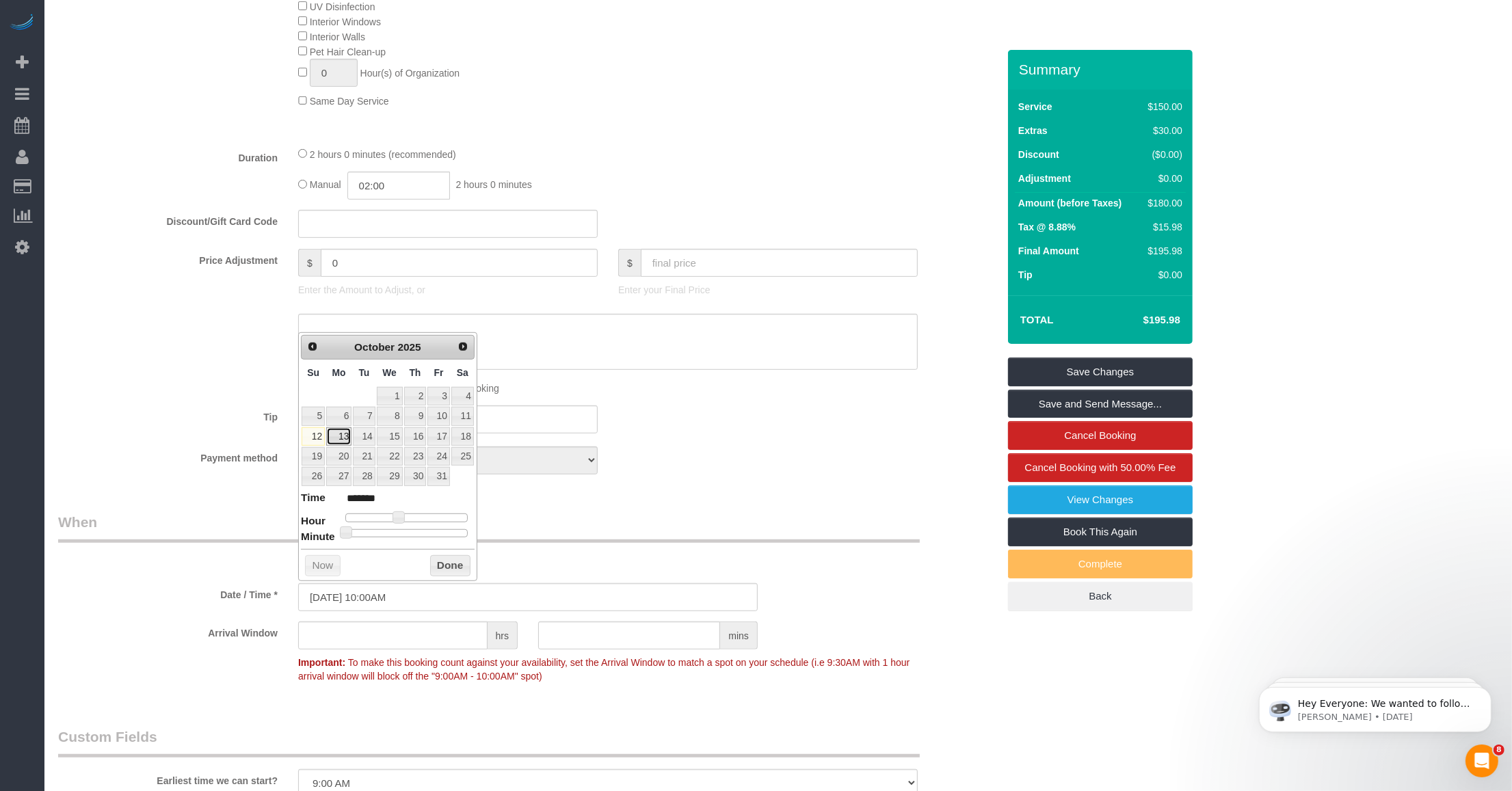
click at [340, 441] on link "13" at bounding box center [339, 436] width 25 height 18
type input "10/13/2025 1:00PM"
type input "******"
type input "10/13/2025 2:00PM"
type input "******"
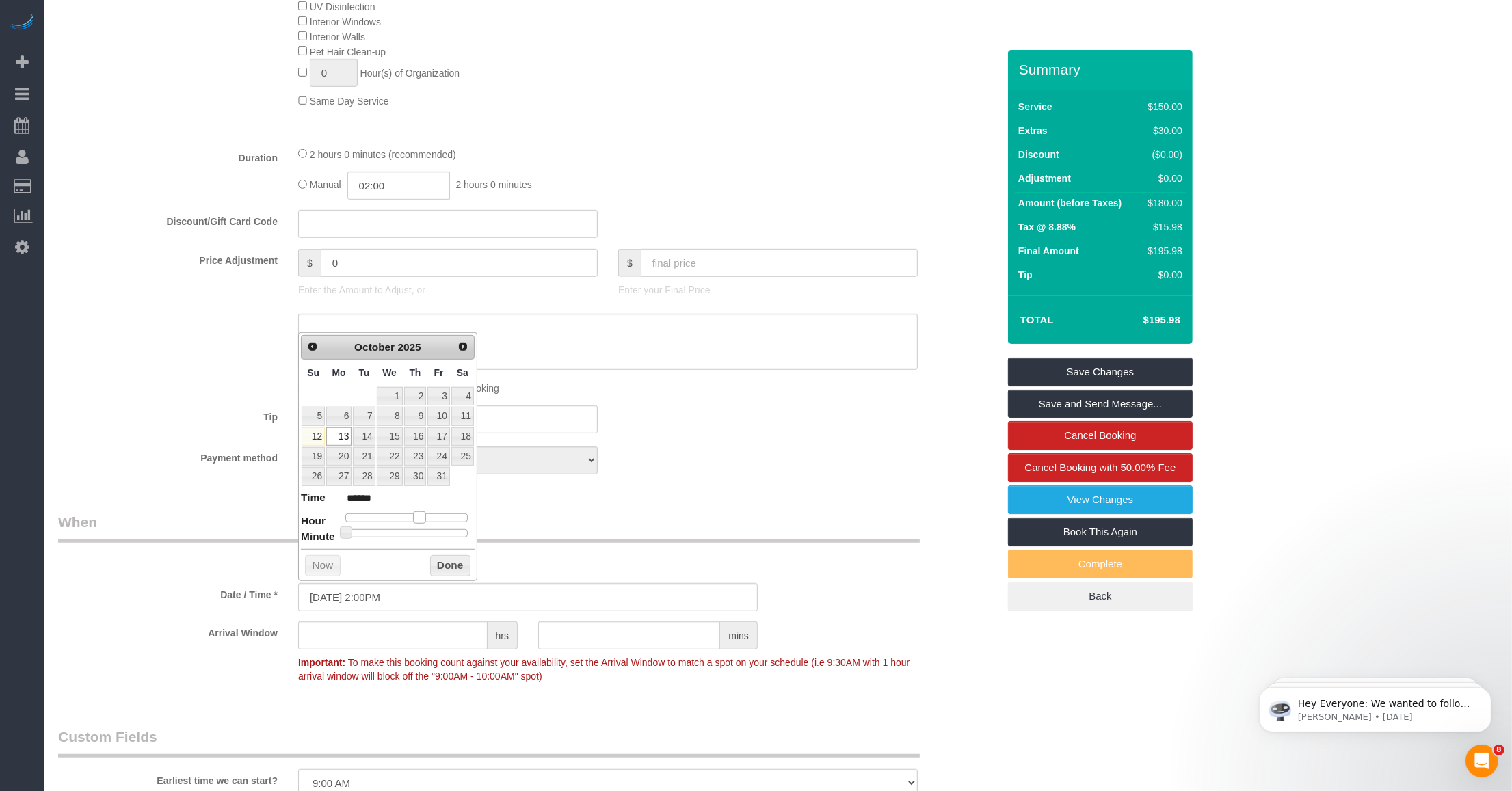
type input "10/13/2025 1:00PM"
type input "******"
type input "10/13/2025 12:00PM"
type input "*******"
type input "10/13/2025 1:00PM"
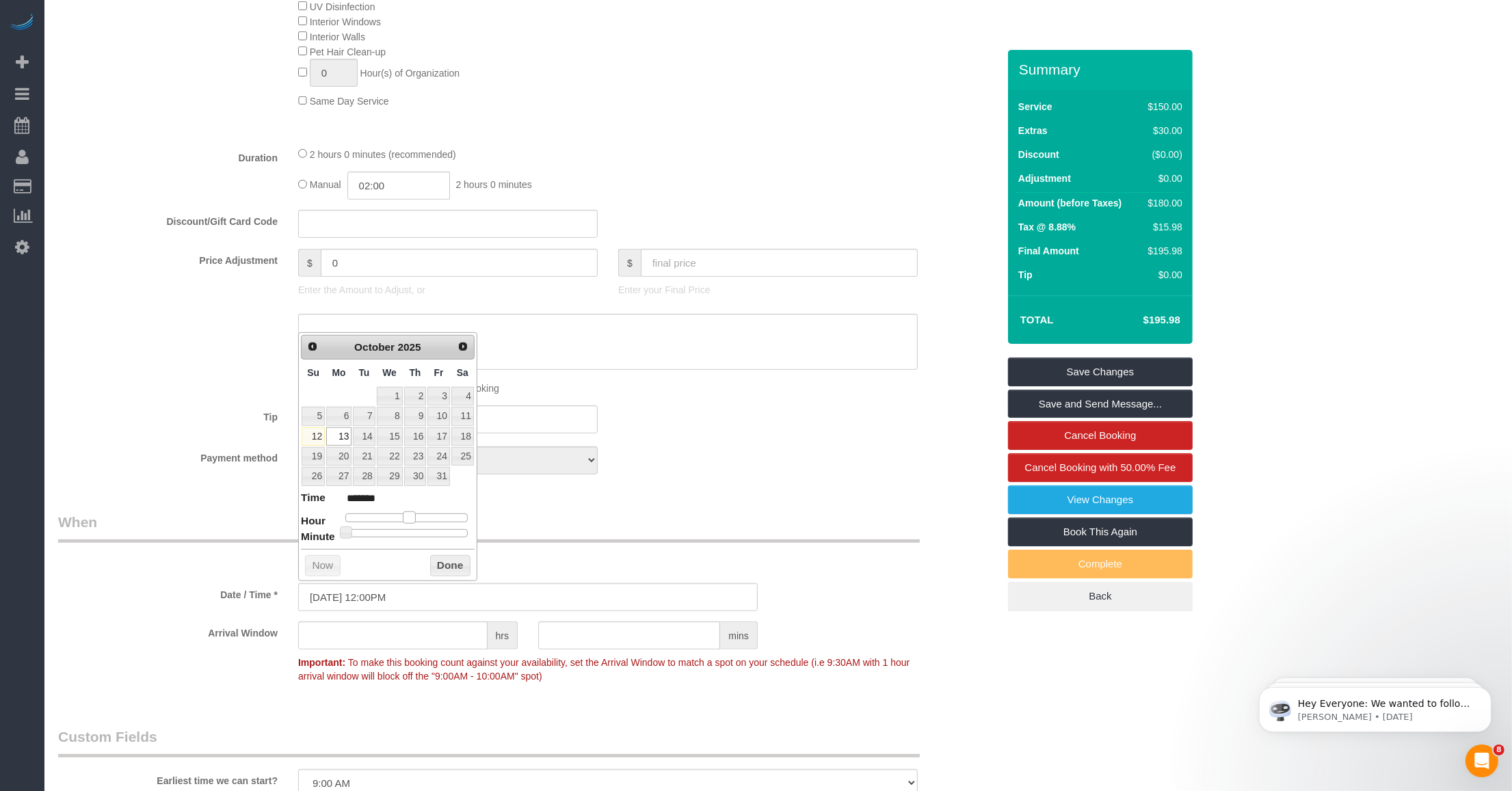
type input "******"
drag, startPoint x: 403, startPoint y: 520, endPoint x: 418, endPoint y: 520, distance: 15.0
click at [418, 520] on span at bounding box center [414, 517] width 12 height 12
type input "10/13/2025 1:05PM"
type input "******"
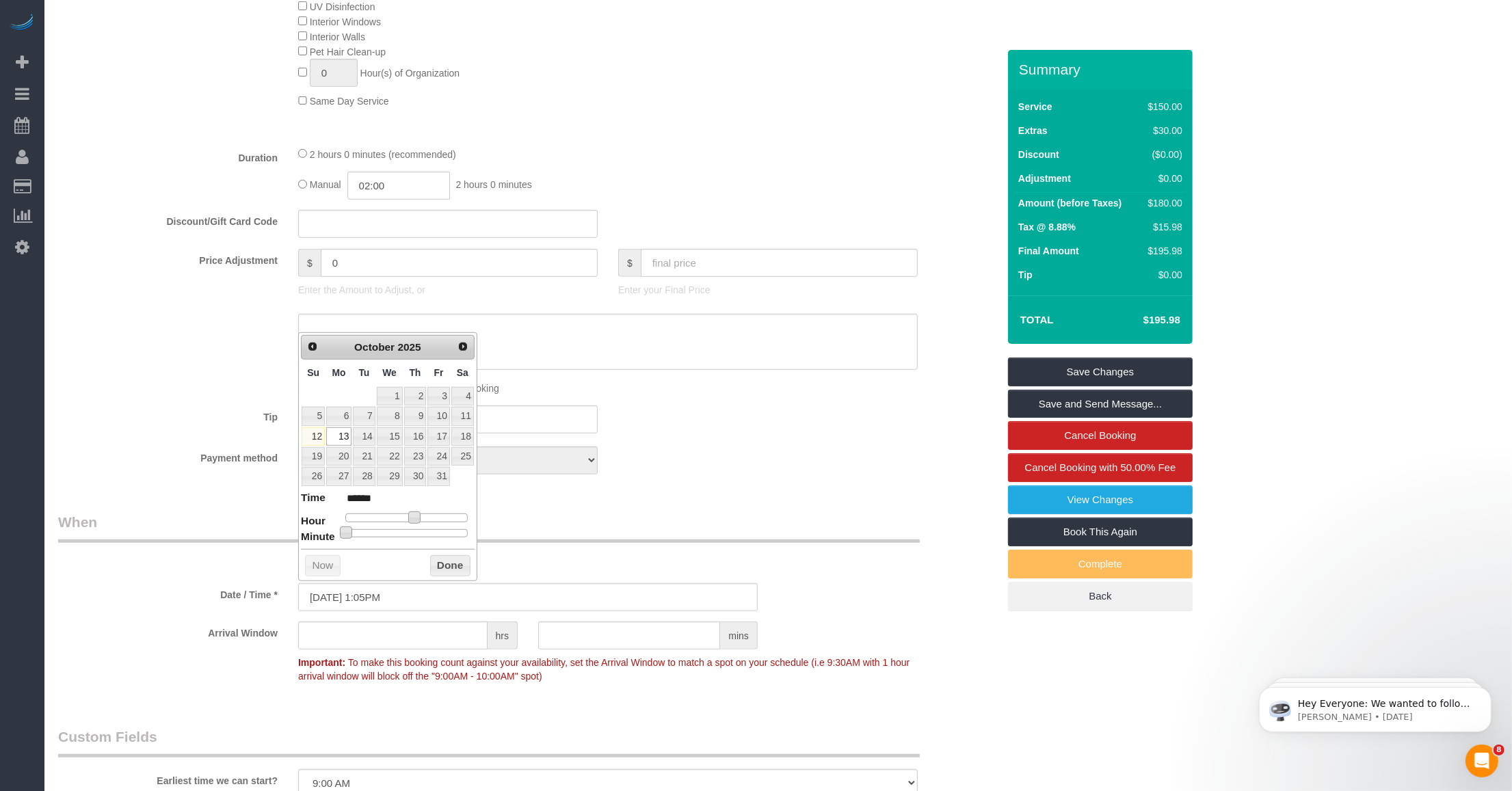
type input "10/13/2025 1:10PM"
type input "******"
type input "10/13/2025 1:15PM"
type input "******"
type input "10/13/2025 1:20PM"
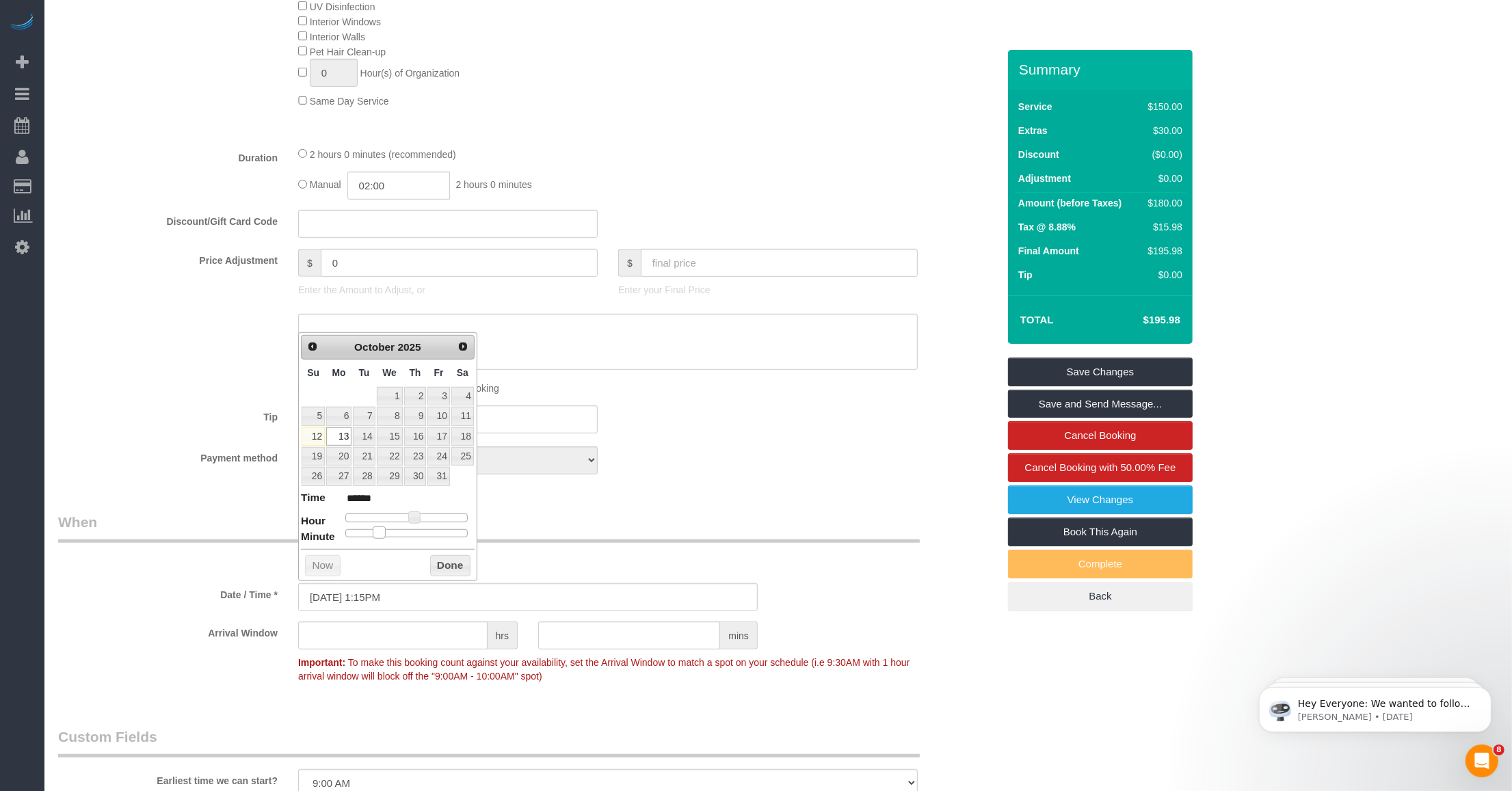
type input "******"
type input "10/13/2025 1:25PM"
type input "******"
type input "10/13/2025 1:30PM"
type input "******"
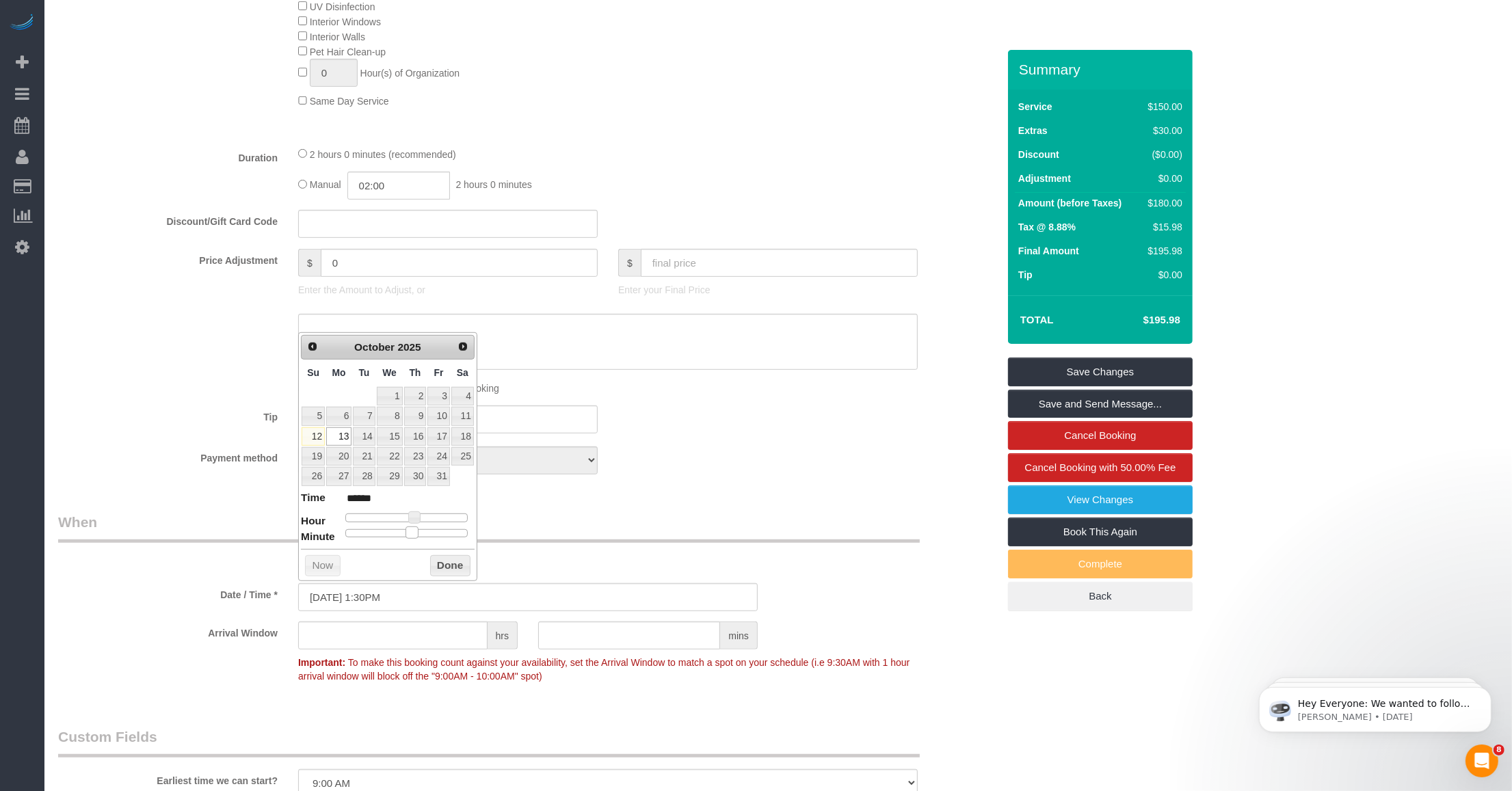
drag, startPoint x: 349, startPoint y: 535, endPoint x: 415, endPoint y: 535, distance: 66.0
click at [415, 535] on span at bounding box center [412, 532] width 12 height 12
click at [443, 560] on button "Done" at bounding box center [450, 566] width 40 height 22
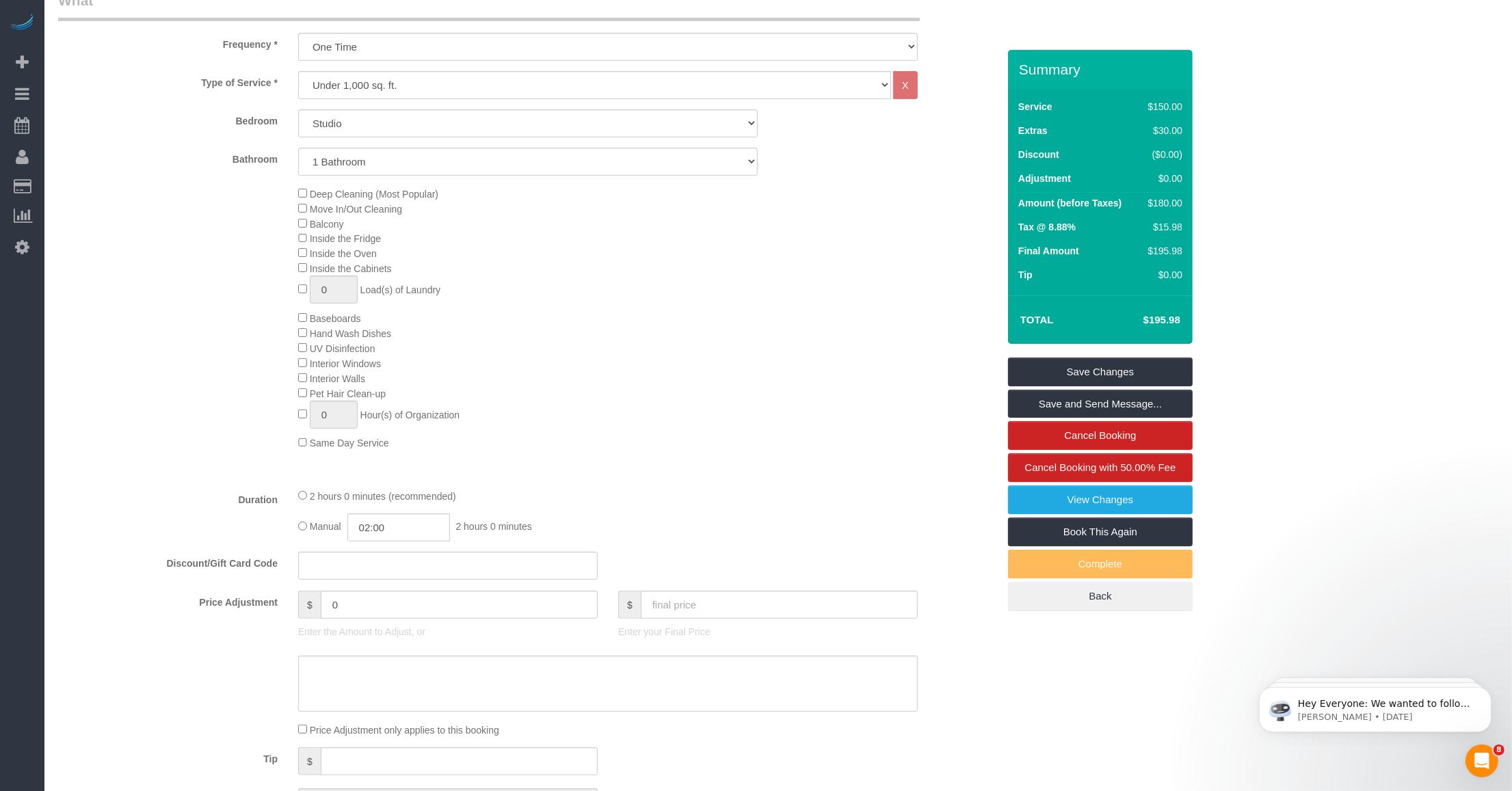
scroll to position [684, 0]
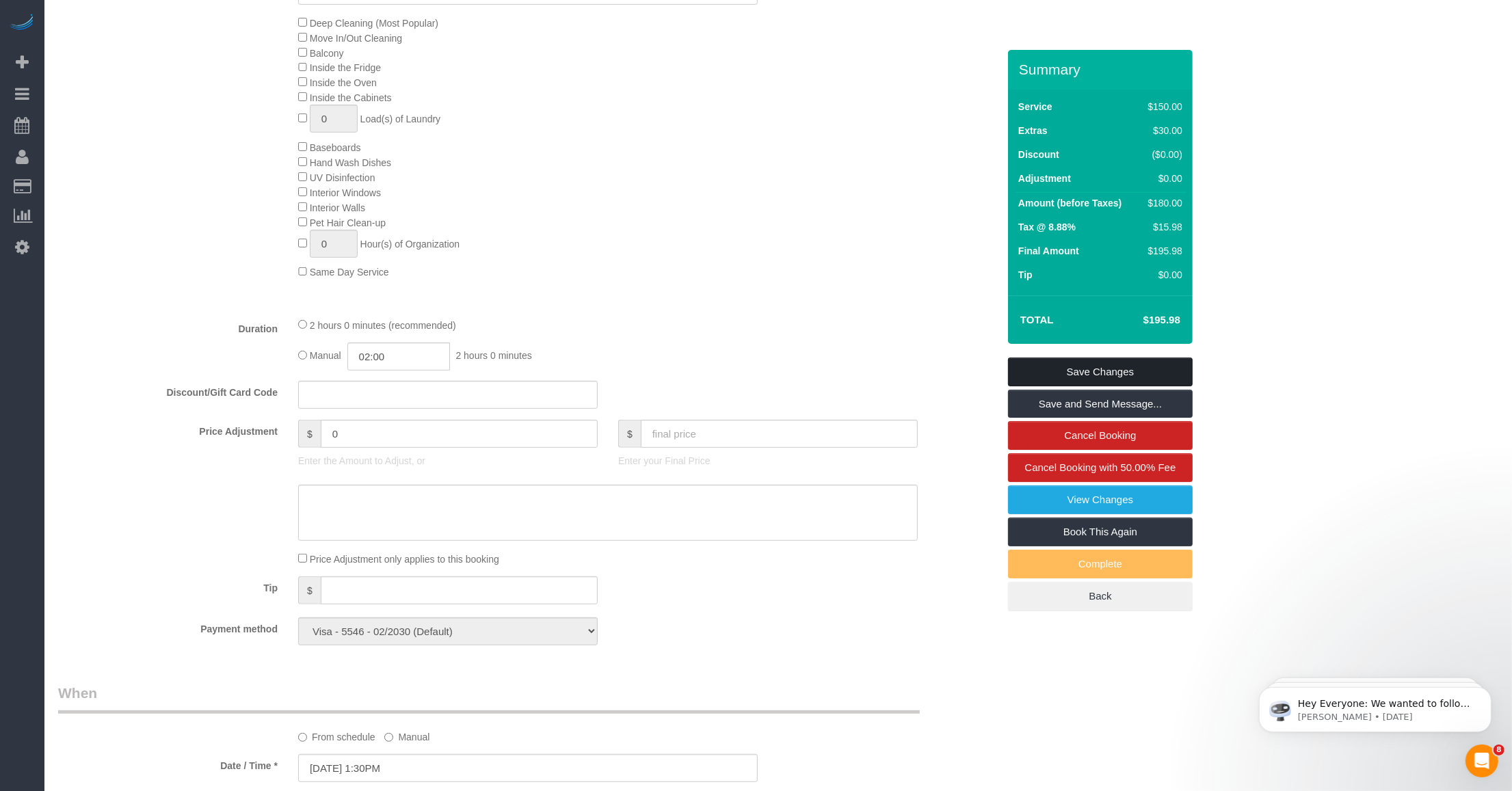
click at [629, 363] on link "Save Changes" at bounding box center [1100, 371] width 185 height 28
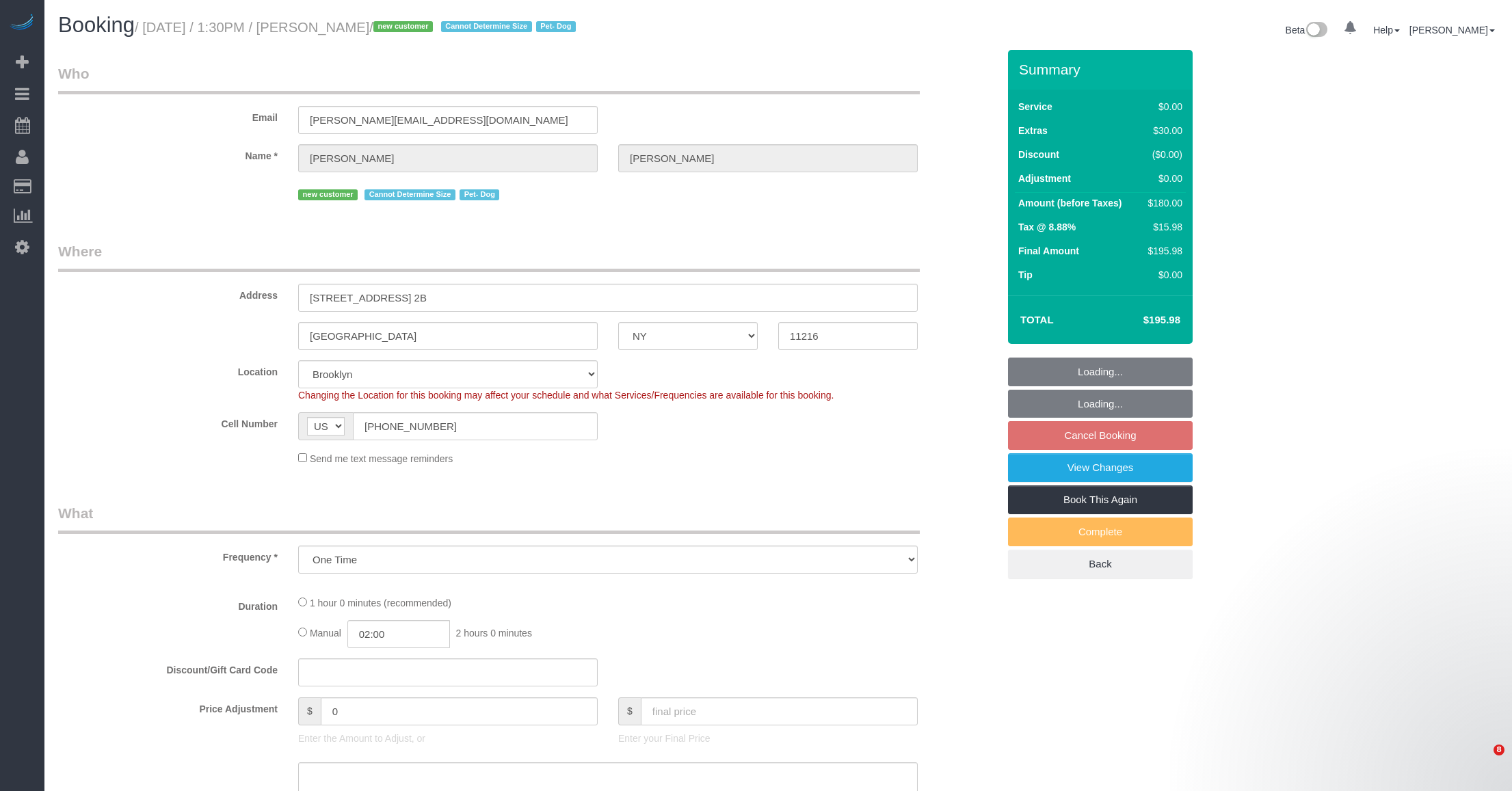
select select "NY"
select select "number:57"
select select "number:75"
select select "number:13"
select select "number:5"
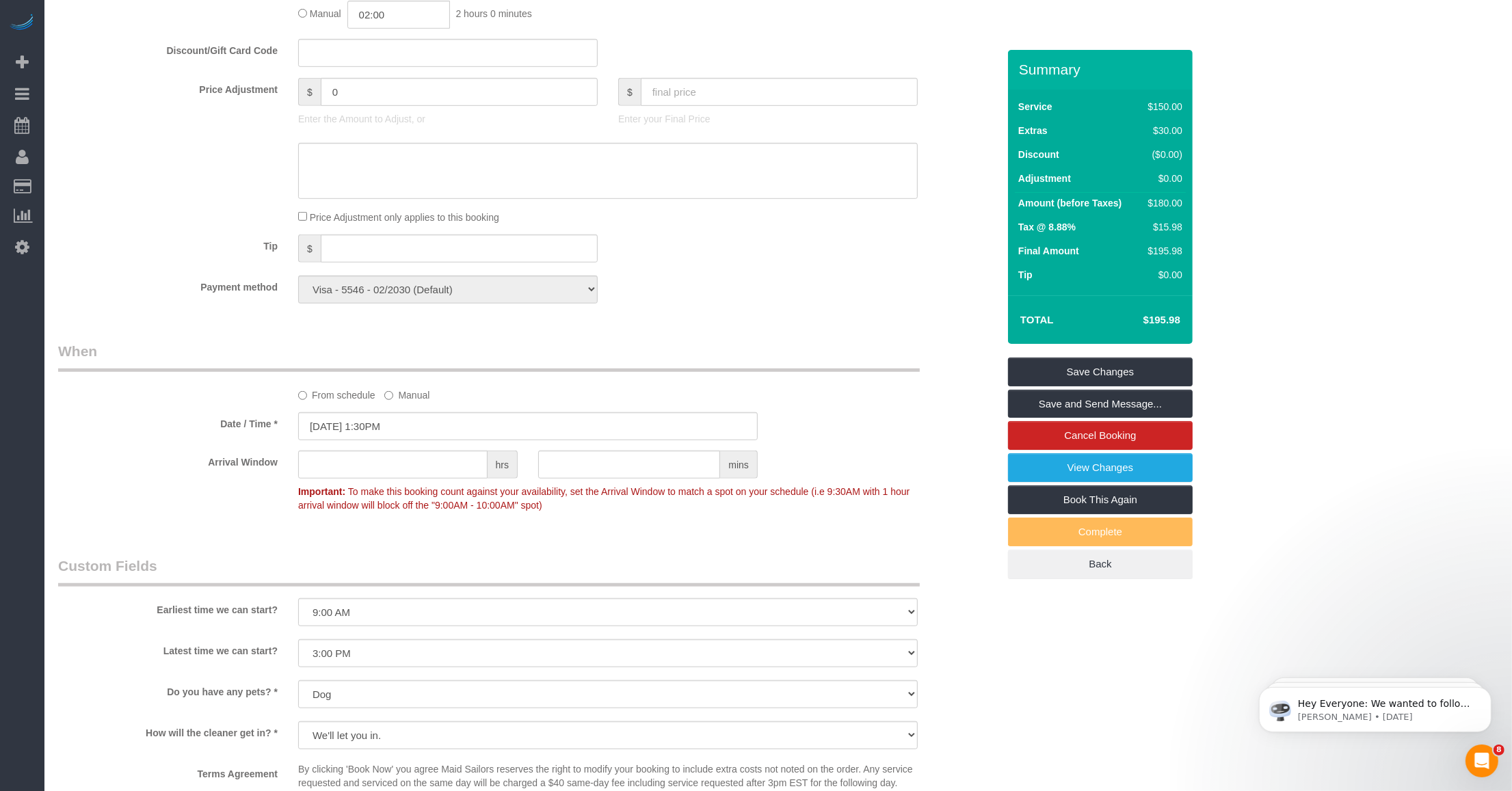
scroll to position [1453, 0]
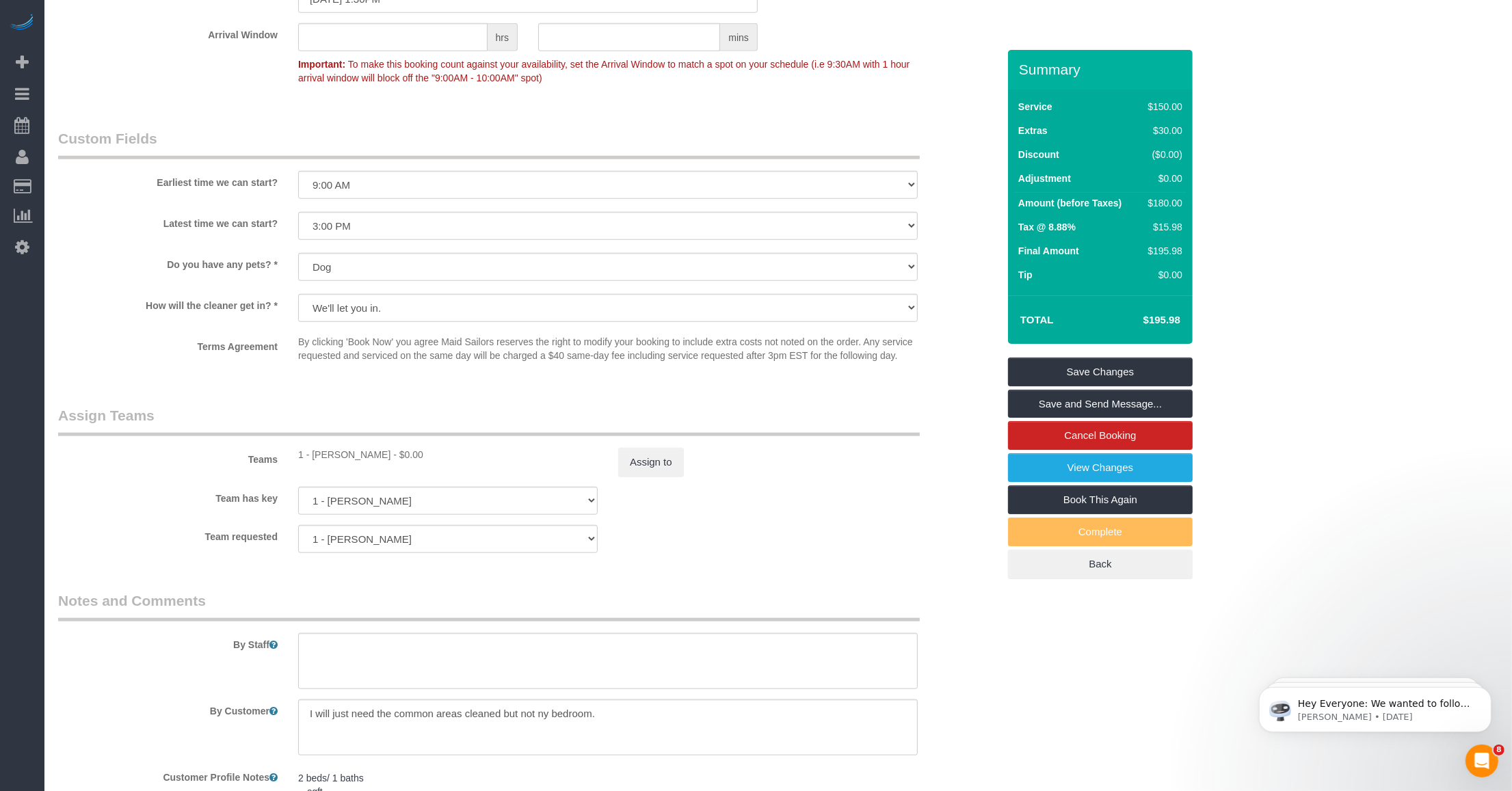
click at [322, 453] on div "1 - Emily Desena - $0.00" at bounding box center [448, 455] width 300 height 13
copy div "Emily"
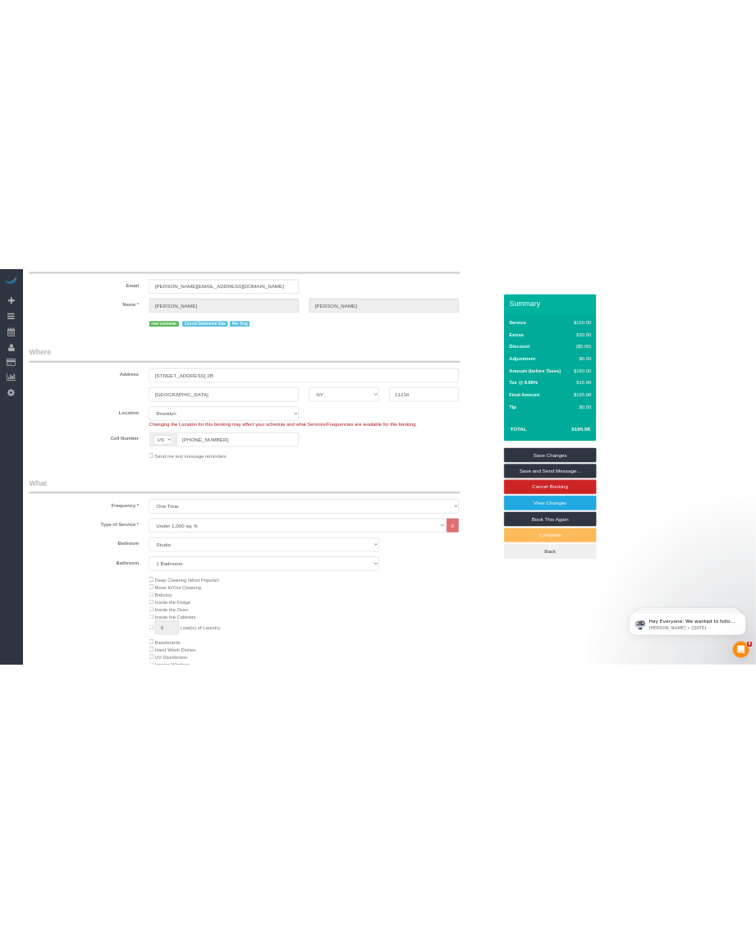
scroll to position [0, 0]
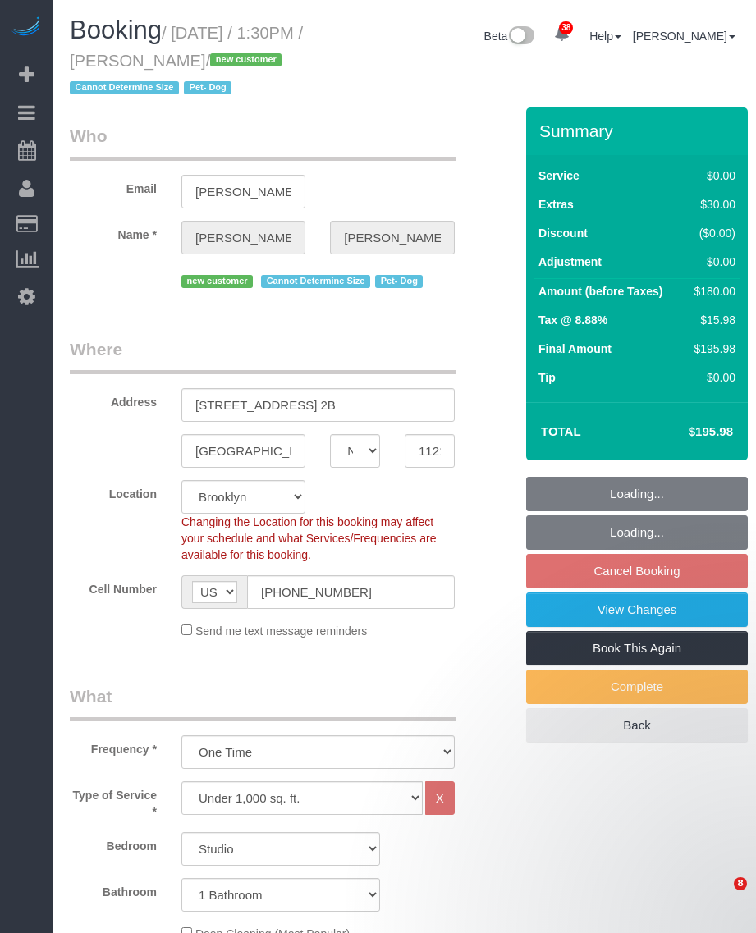
select select "NY"
select select "number:57"
select select "number:75"
select select "number:13"
select select "number:5"
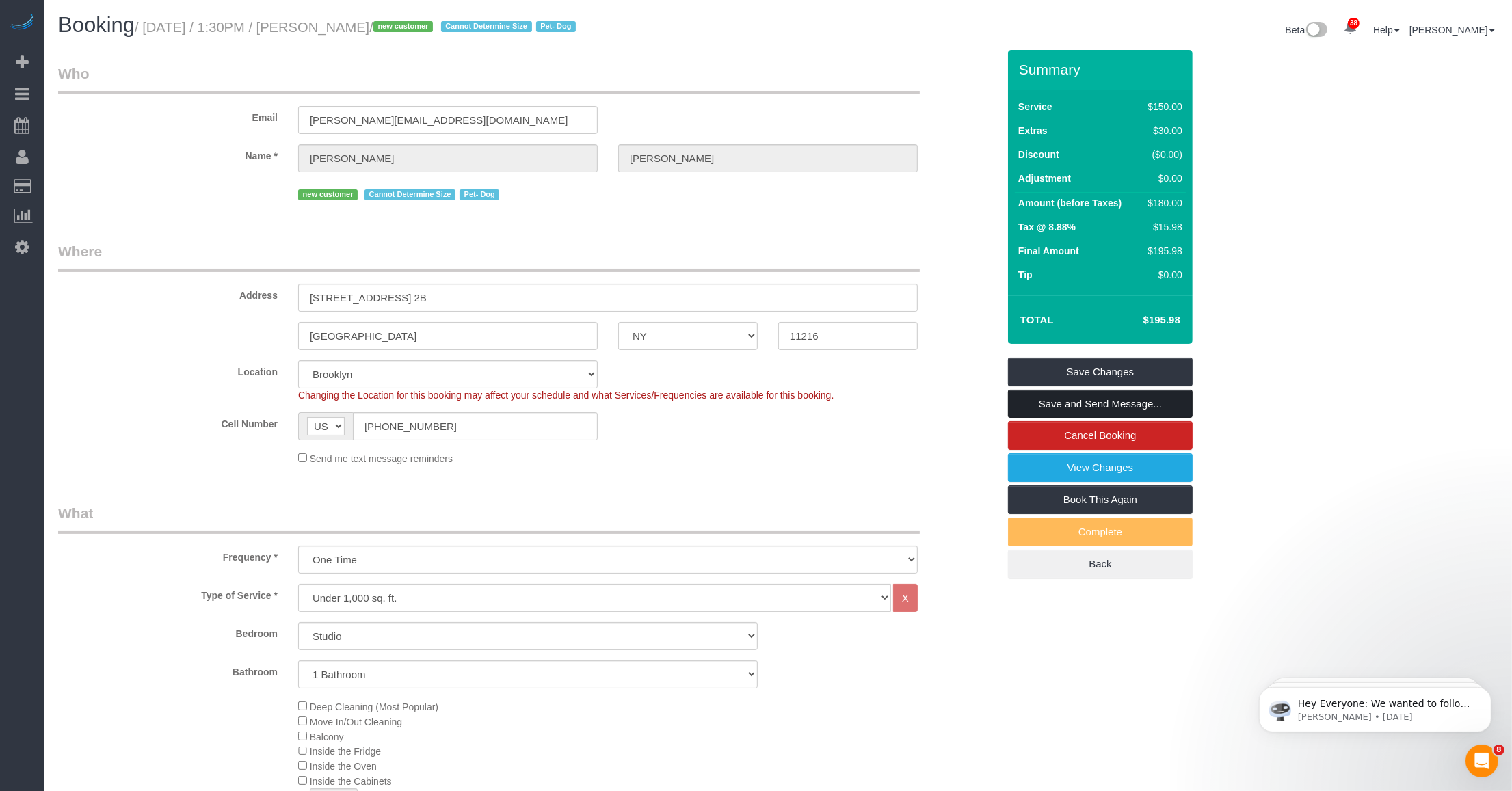
click at [629, 404] on link "Save and Send Message..." at bounding box center [1100, 404] width 185 height 28
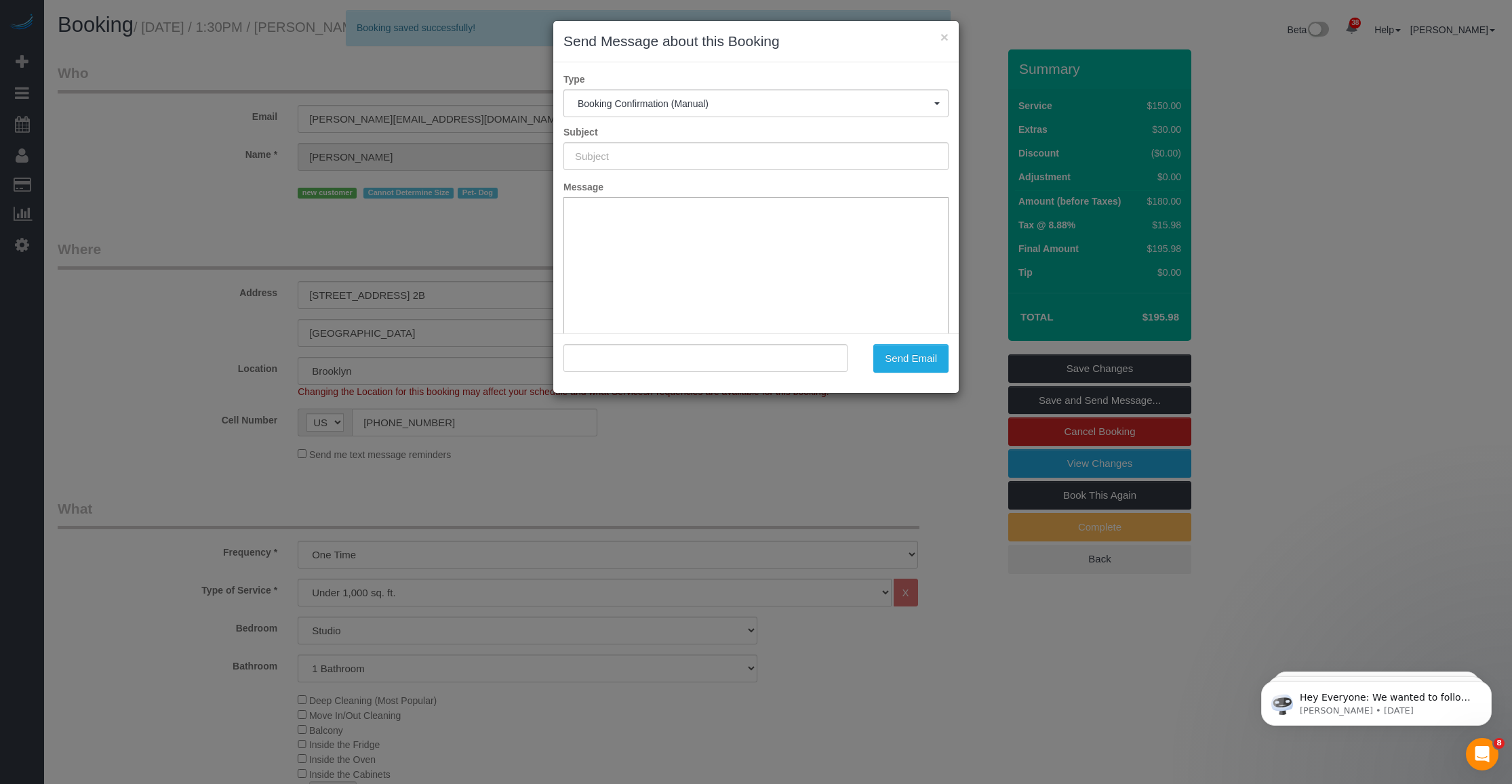
type input "Cleaning Confirmed for 10/13/2025 at 1:30pm"
type input ""Meghan Gerard" <meghan.gerard1@gmail.com>"
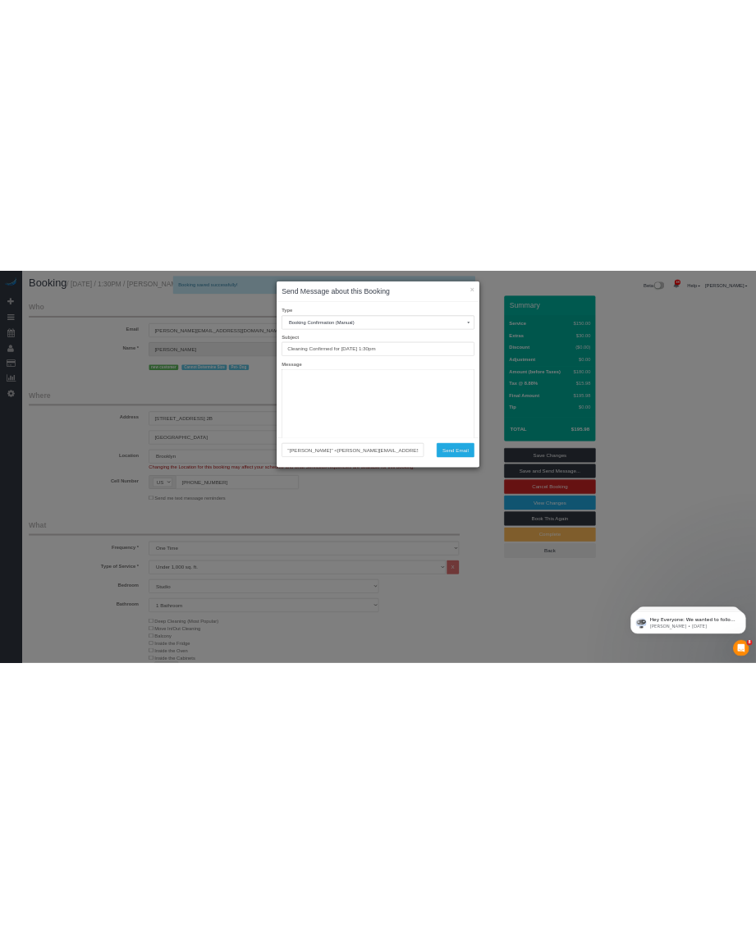
scroll to position [103, 0]
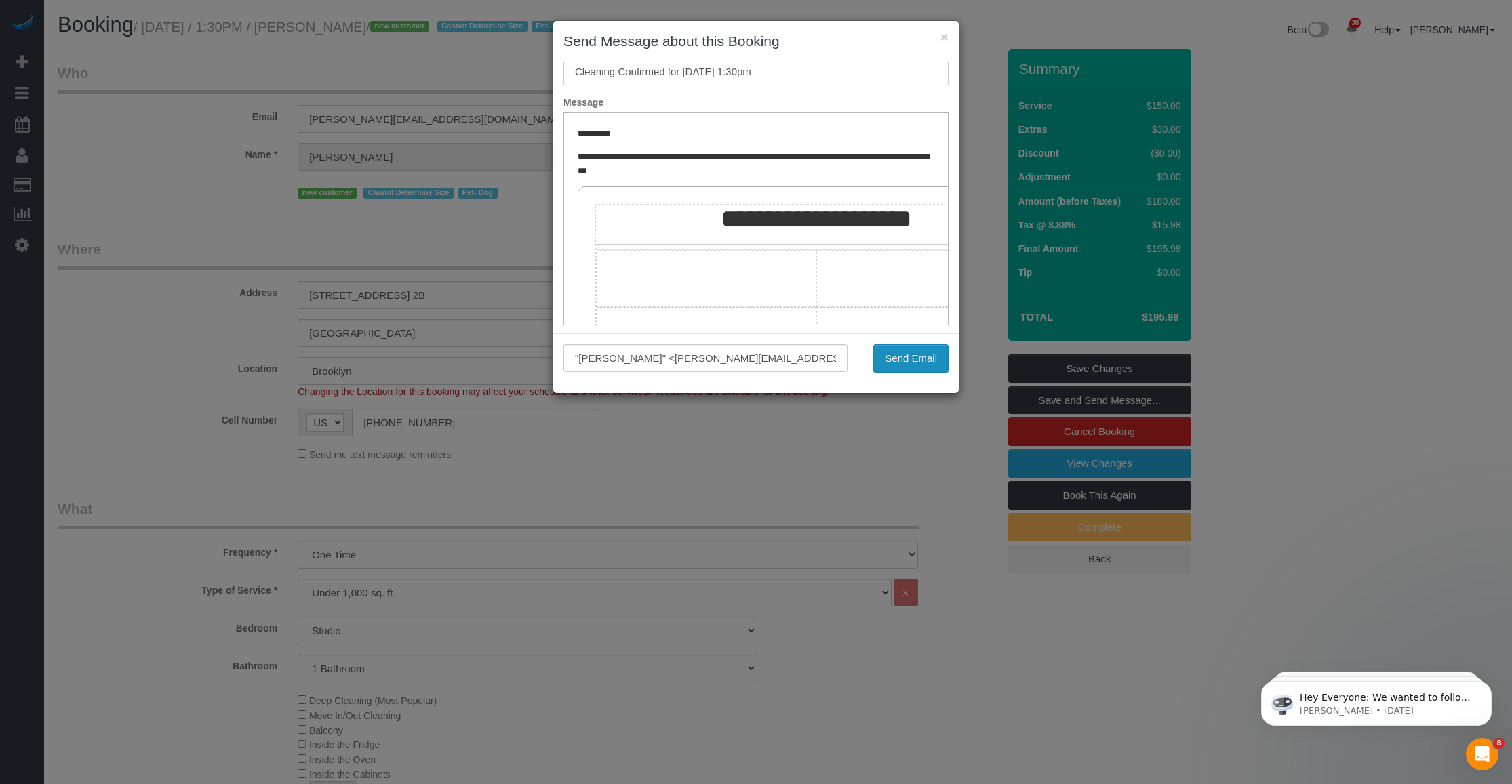
click at [623, 359] on button "Send Email" at bounding box center [910, 358] width 75 height 28
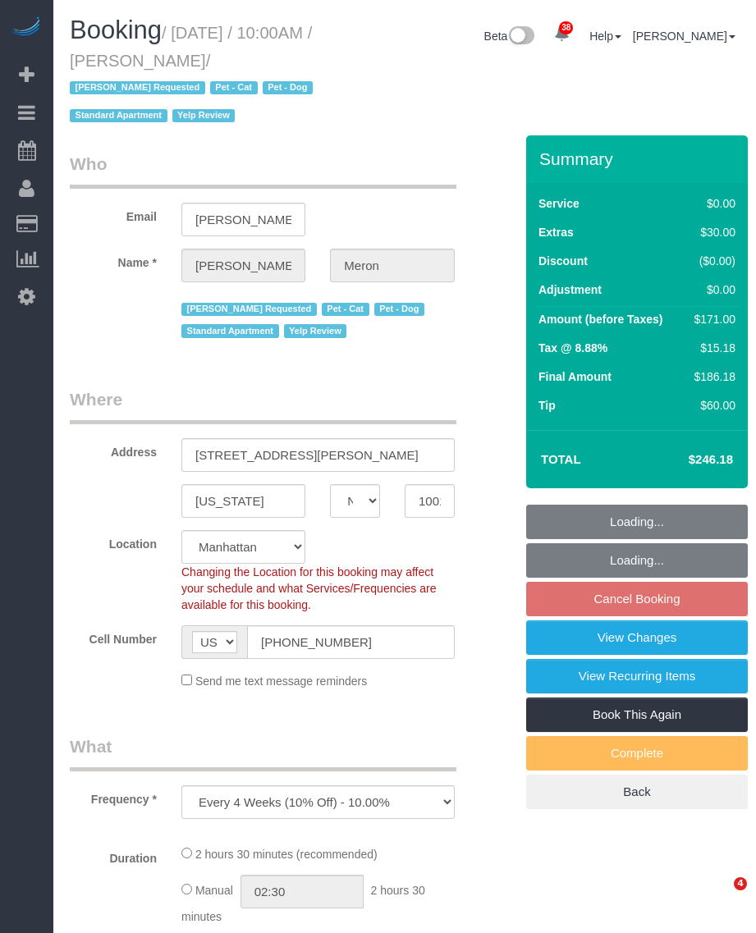
select select "NY"
select select "object:839"
select select "string:stripe-card_1A00974VGloSiKo77nQNHz48"
select select "1"
select select "spot3"
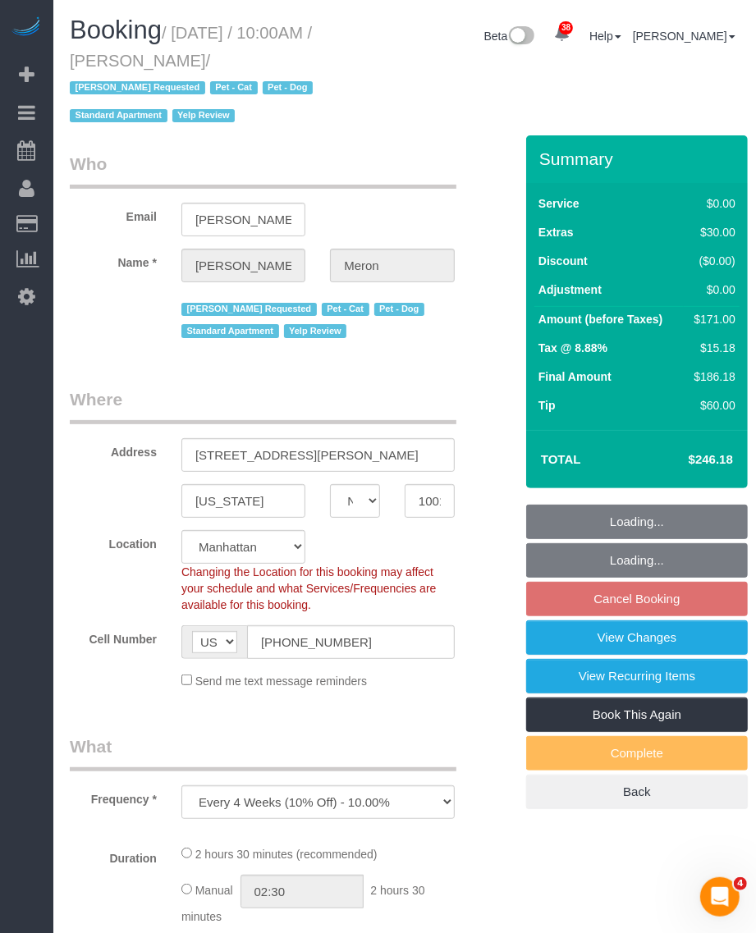
select select "number:89"
select select "number:90"
select select "number:14"
select select "number:5"
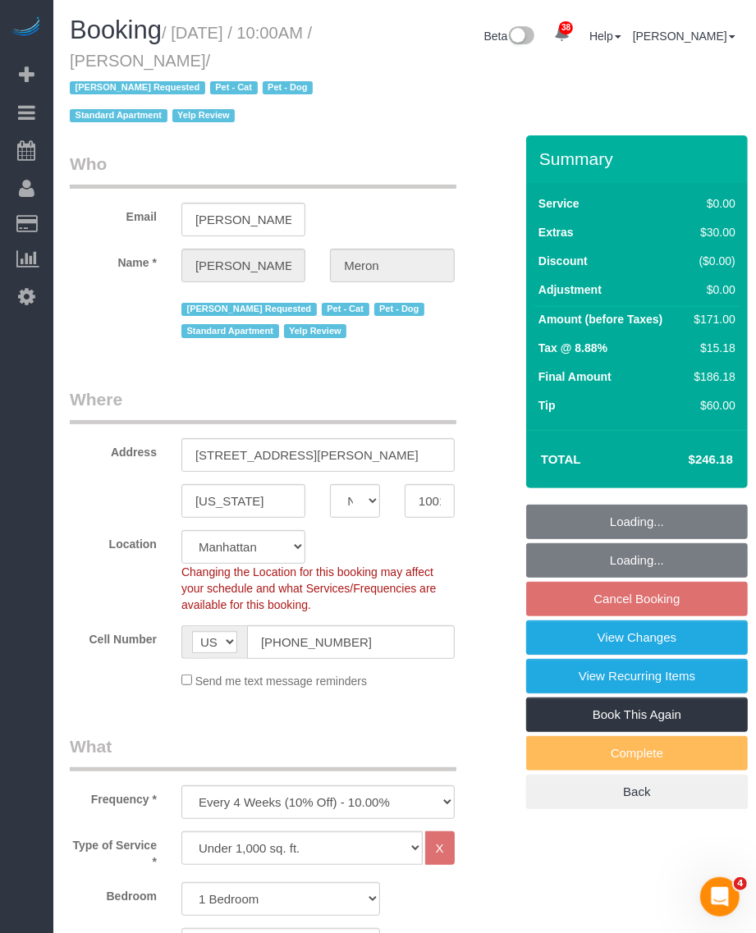
select select "1"
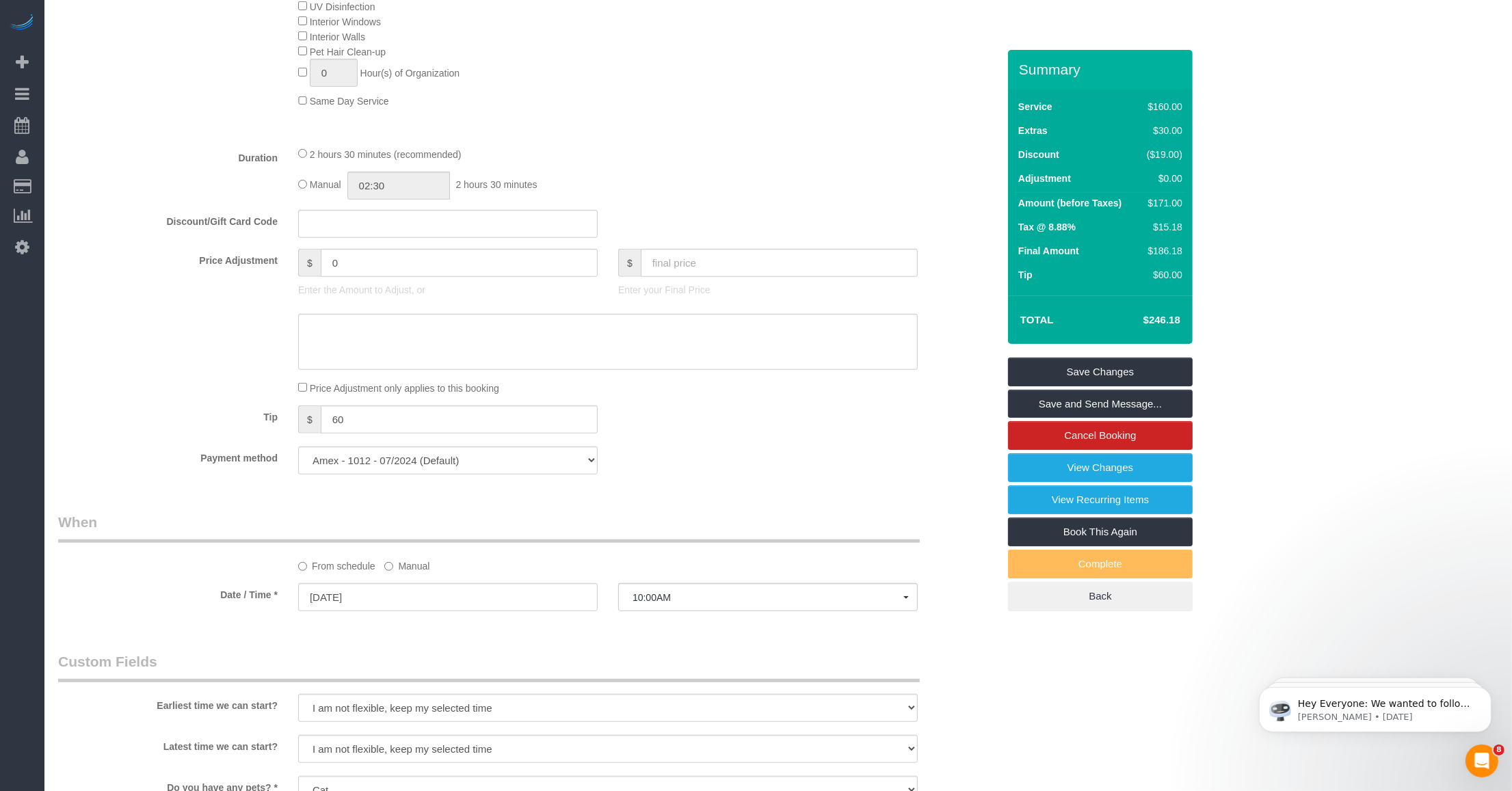
scroll to position [1025, 0]
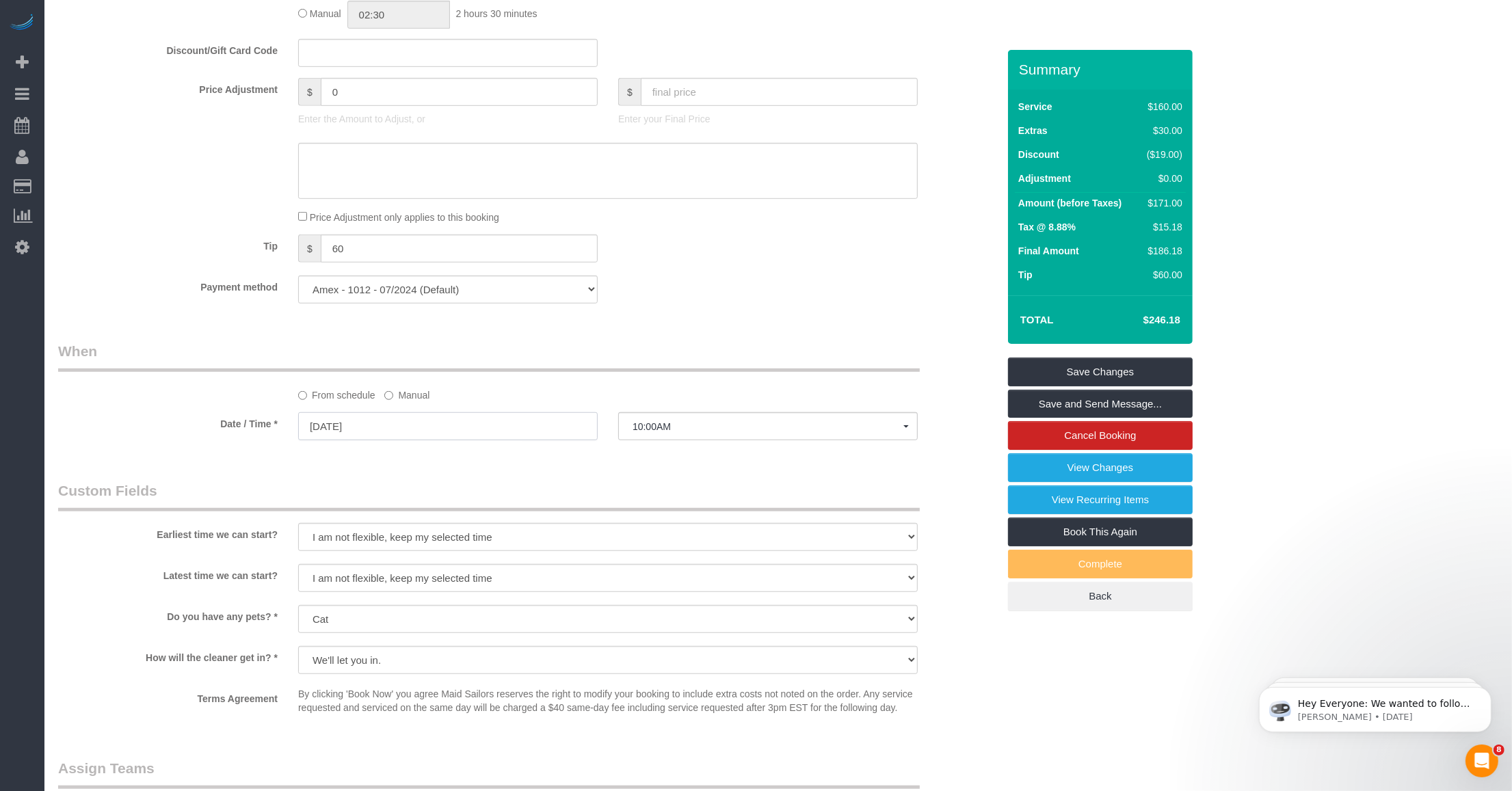
click at [366, 440] on input "[DATE]" at bounding box center [448, 426] width 300 height 28
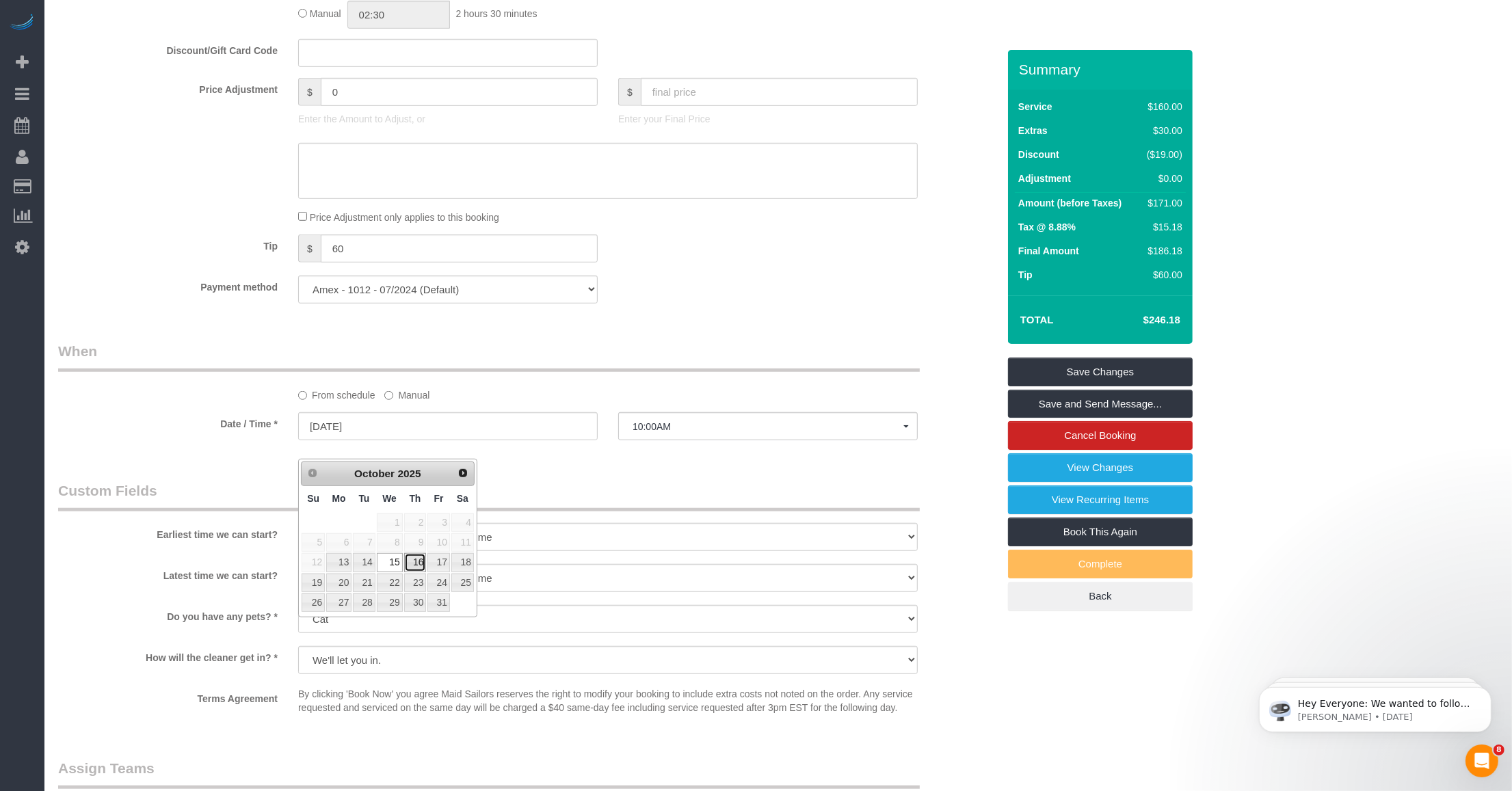
click at [411, 563] on link "16" at bounding box center [415, 562] width 22 height 18
type input "[DATE]"
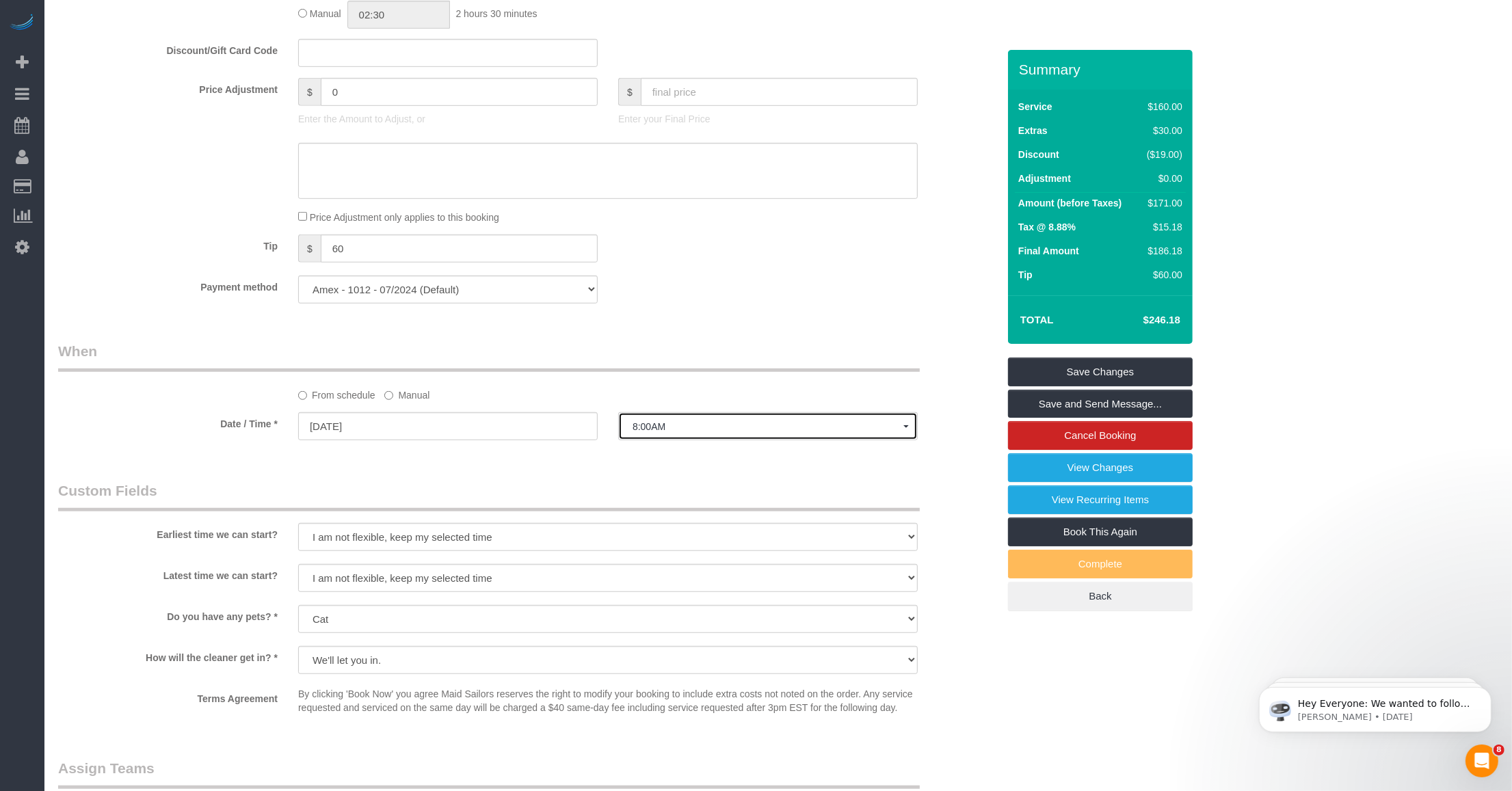
click at [629, 432] on span "8:00AM" at bounding box center [767, 426] width 271 height 11
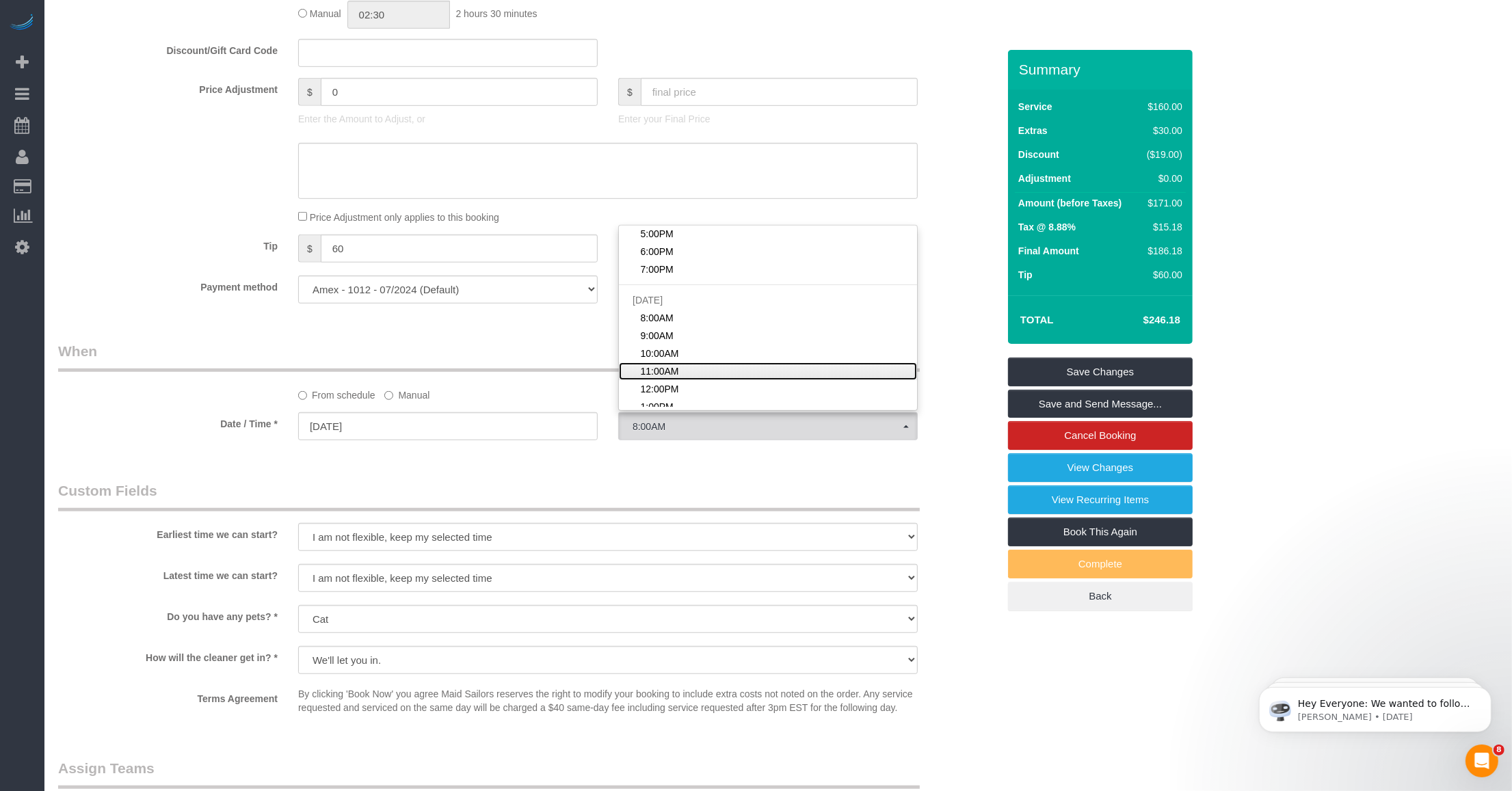
click at [629, 378] on span "11:00AM" at bounding box center [660, 371] width 38 height 13
select select "spot16"
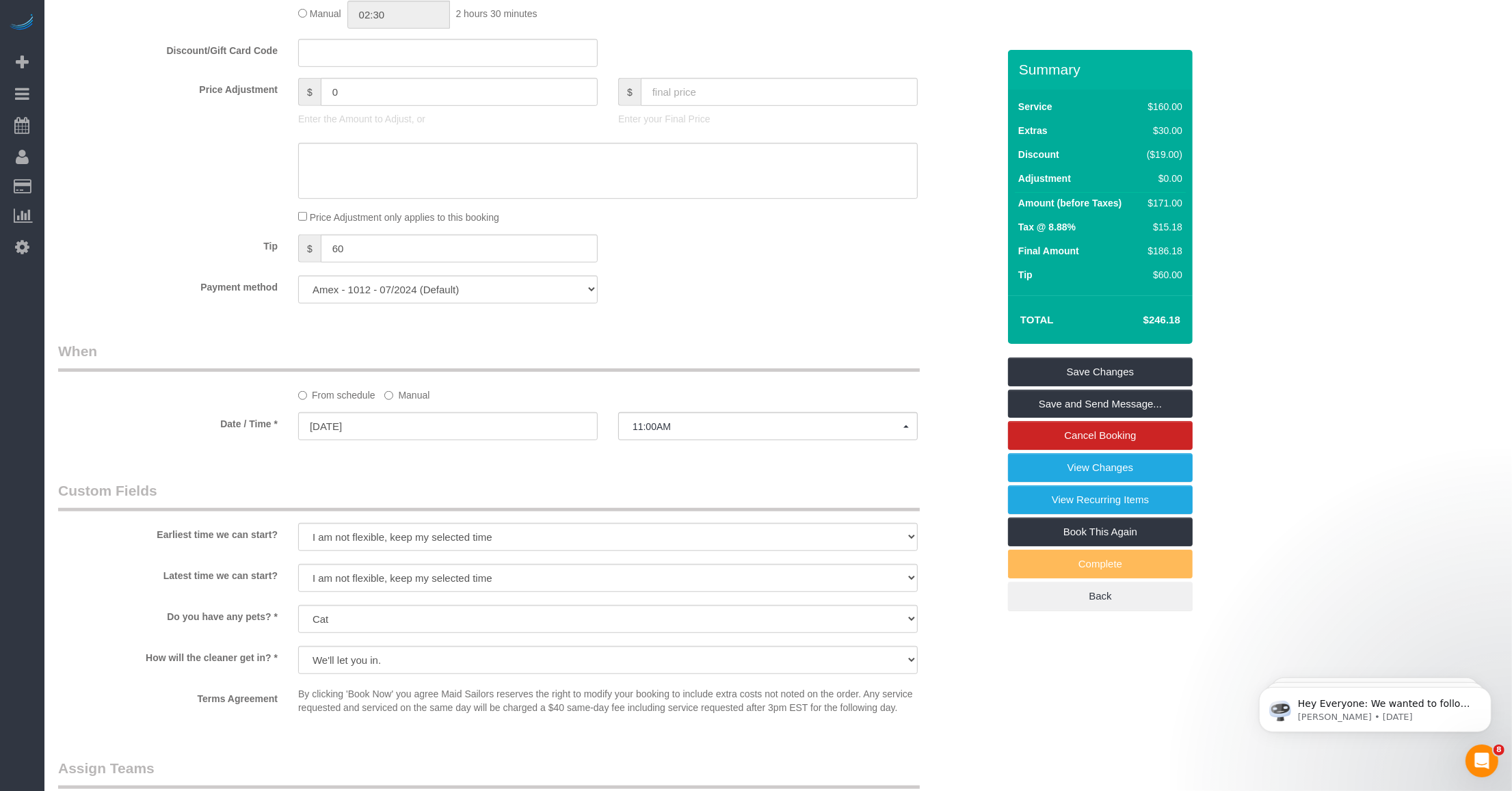
click at [523, 498] on legend "Custom Fields" at bounding box center [489, 495] width 861 height 31
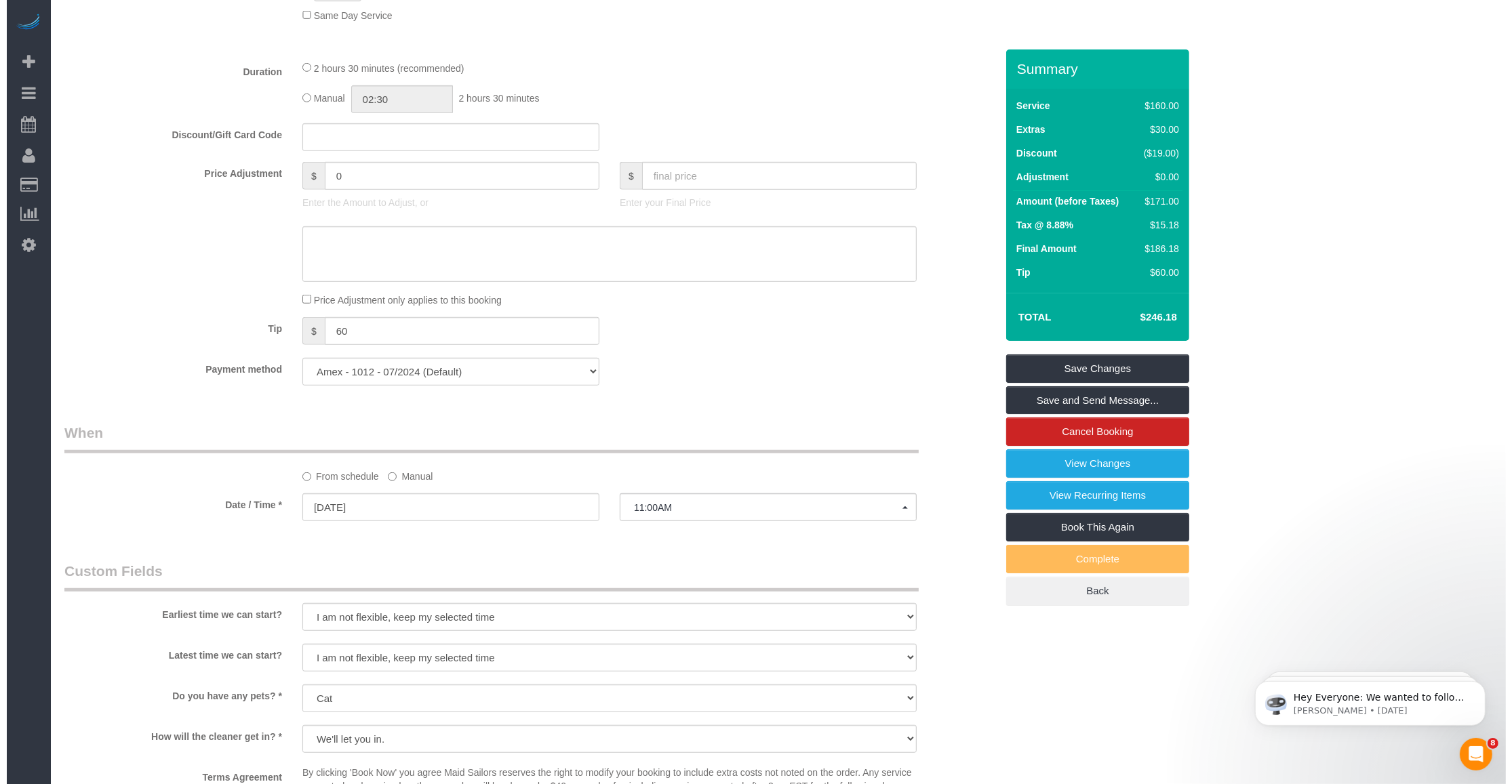
scroll to position [847, 0]
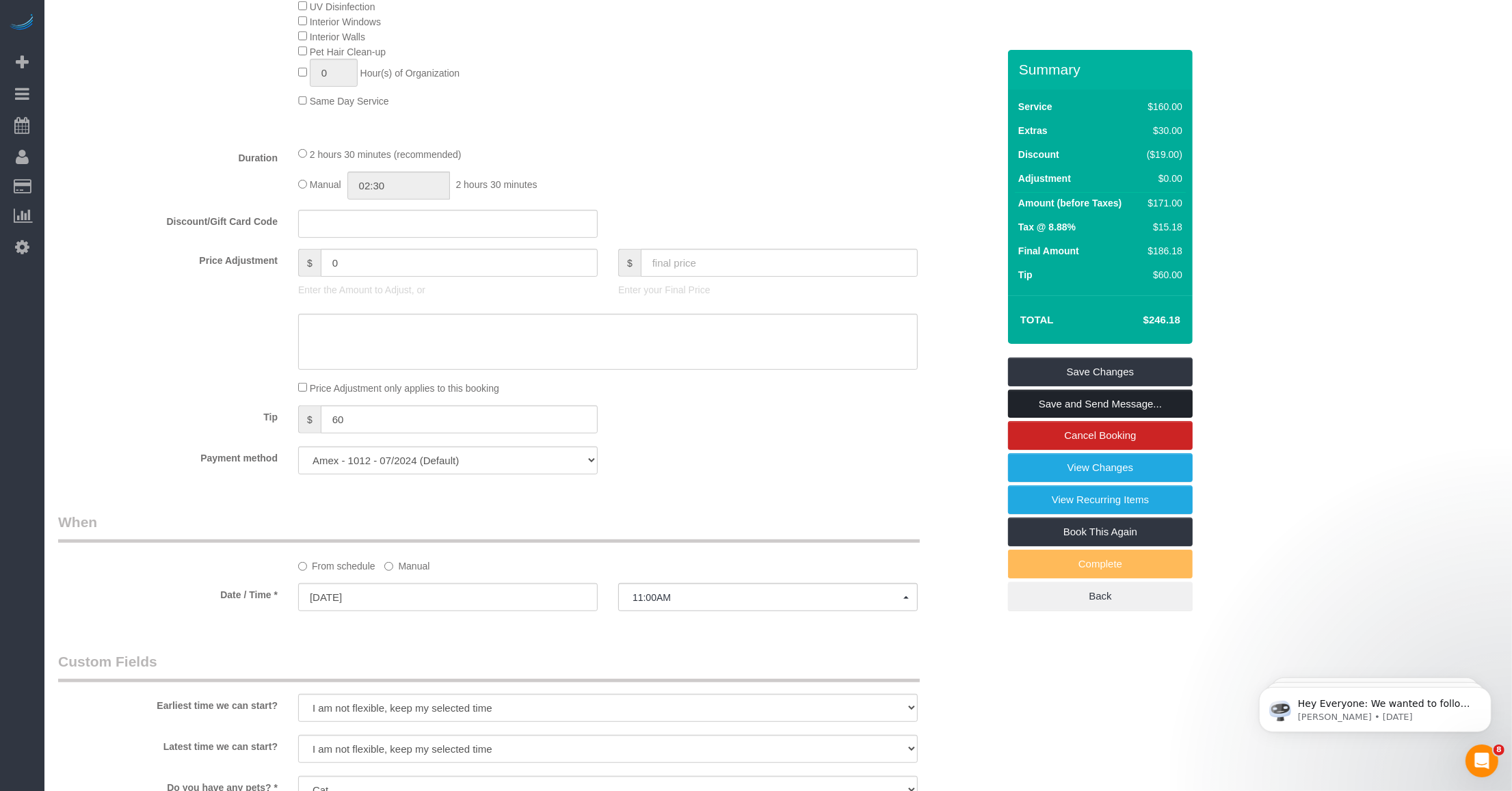
click at [629, 418] on link "Save and Send Message..." at bounding box center [1100, 404] width 185 height 28
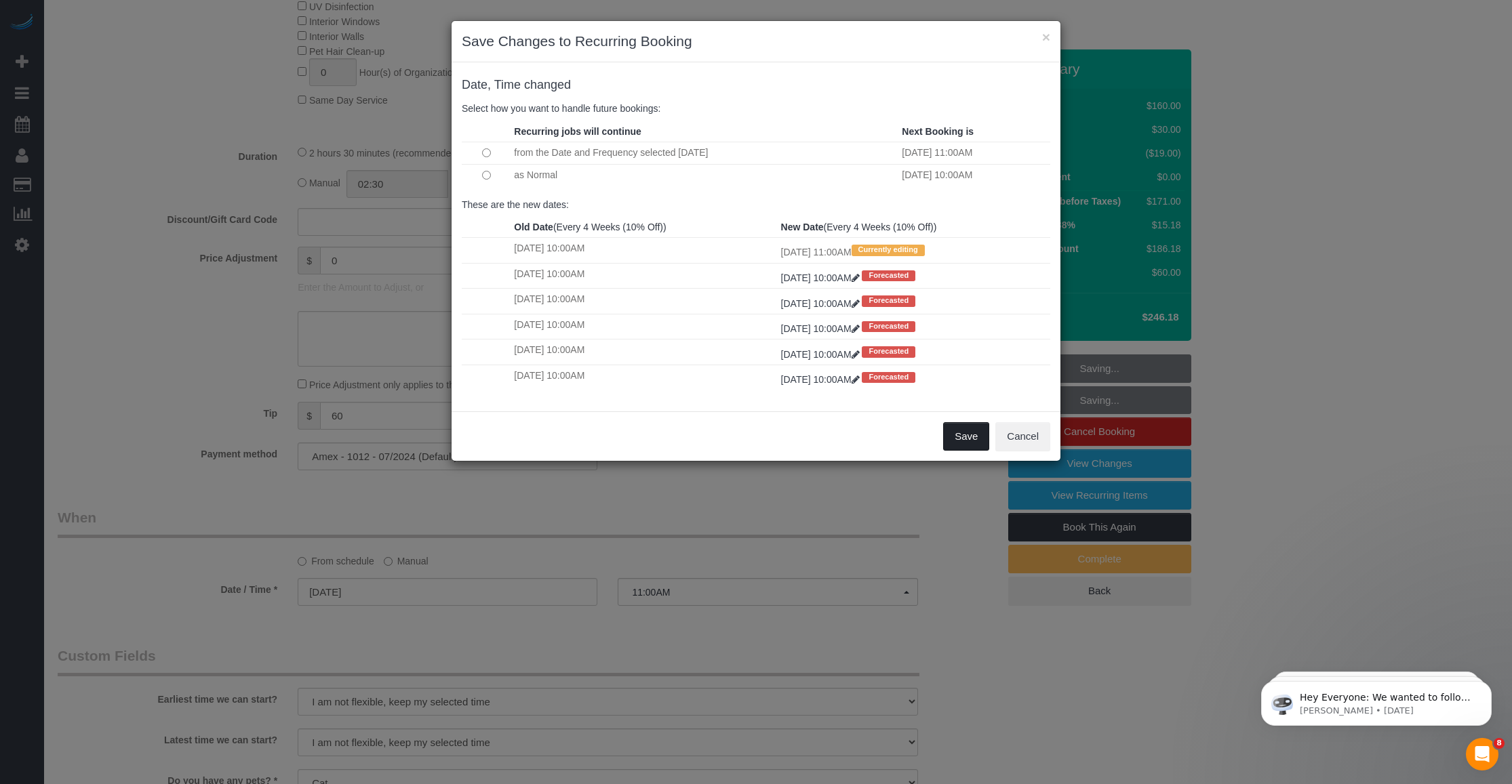
click at [623, 433] on button "Save" at bounding box center [966, 436] width 46 height 28
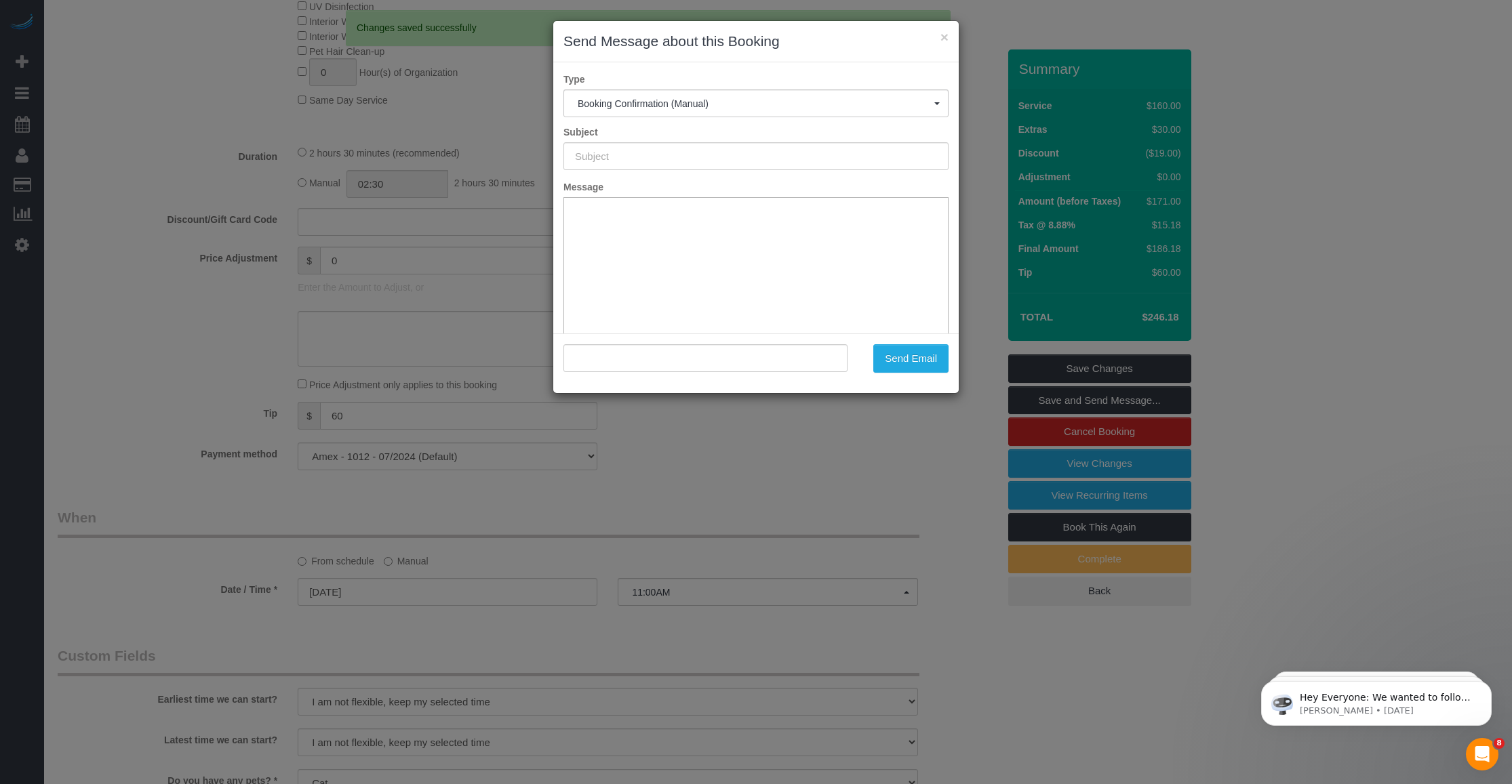
type input "Cleaning Confirmed for 10/16/2025 at 11:00am"
type input ""Christopher Meron" <christopher.meron@gmail.com>"
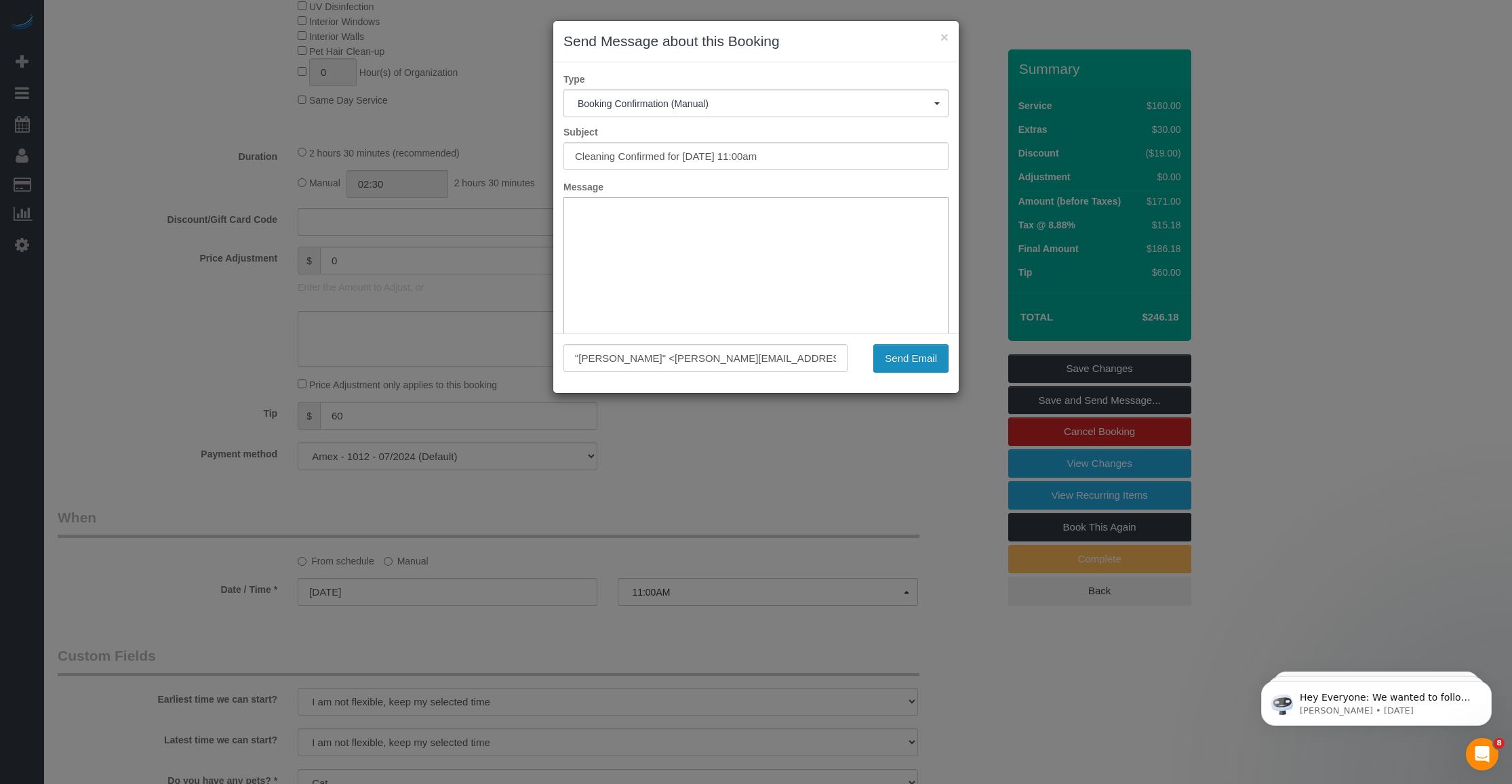
click at [623, 362] on button "Send Email" at bounding box center [910, 358] width 75 height 28
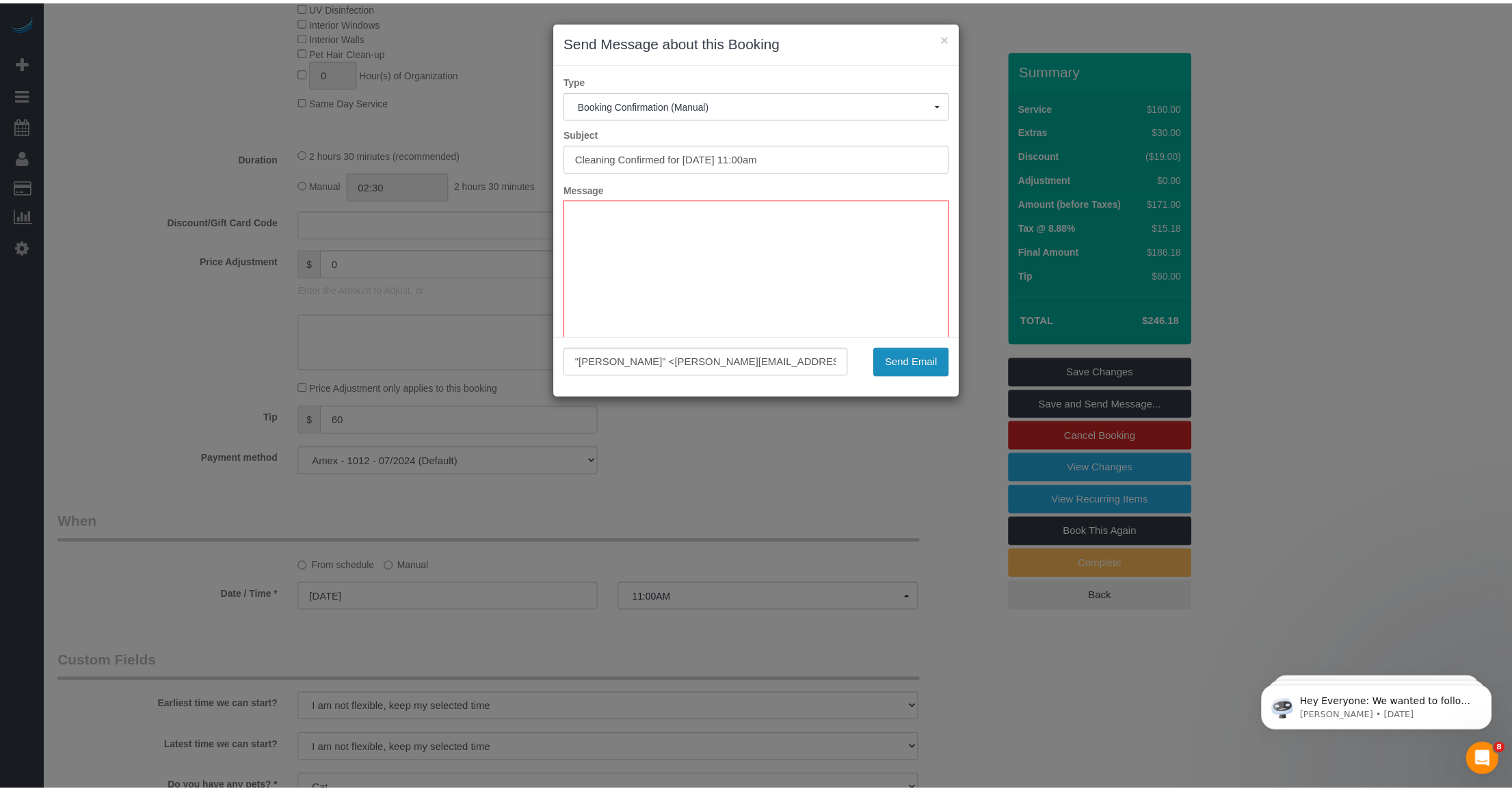
scroll to position [114, 0]
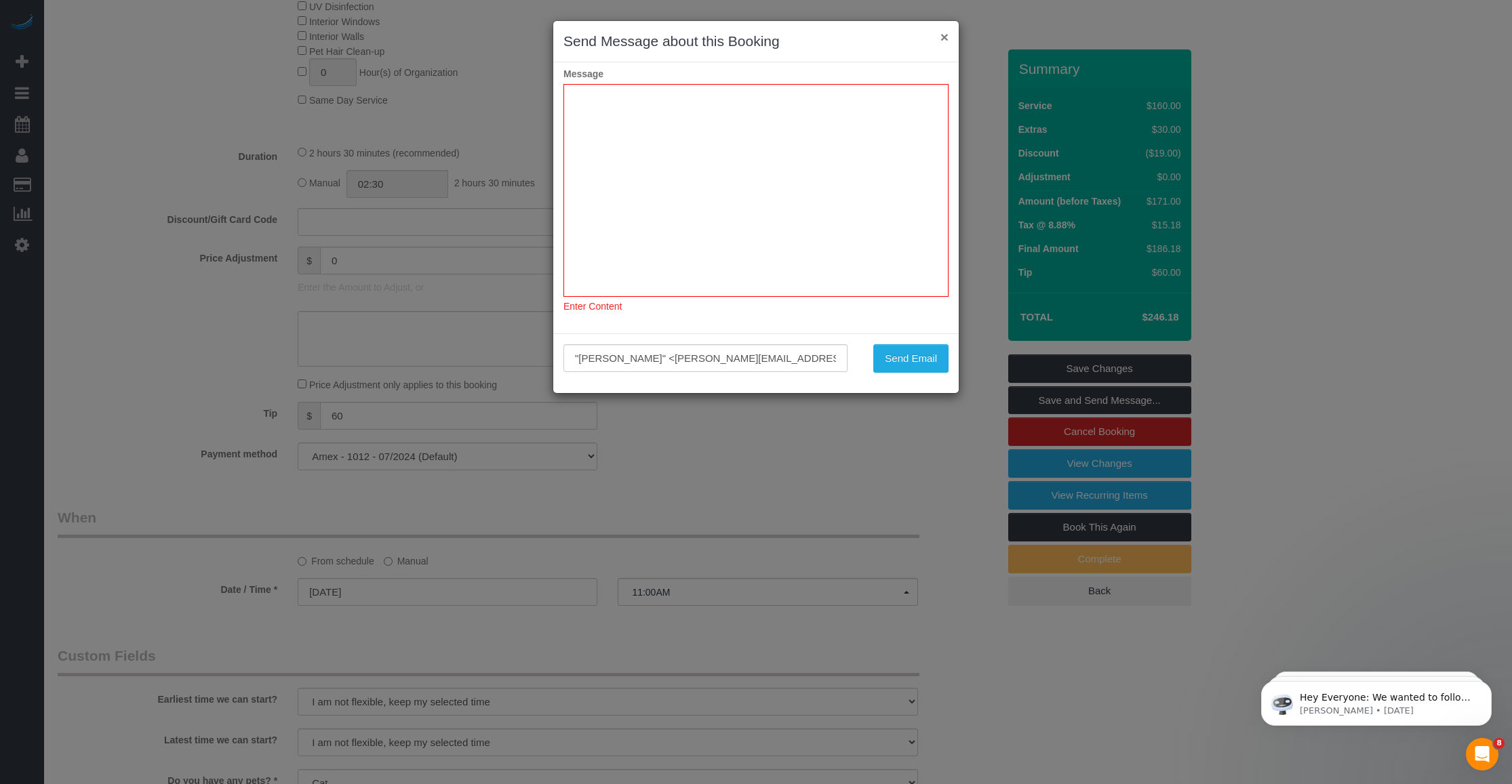
click at [623, 36] on button "×" at bounding box center [945, 36] width 8 height 14
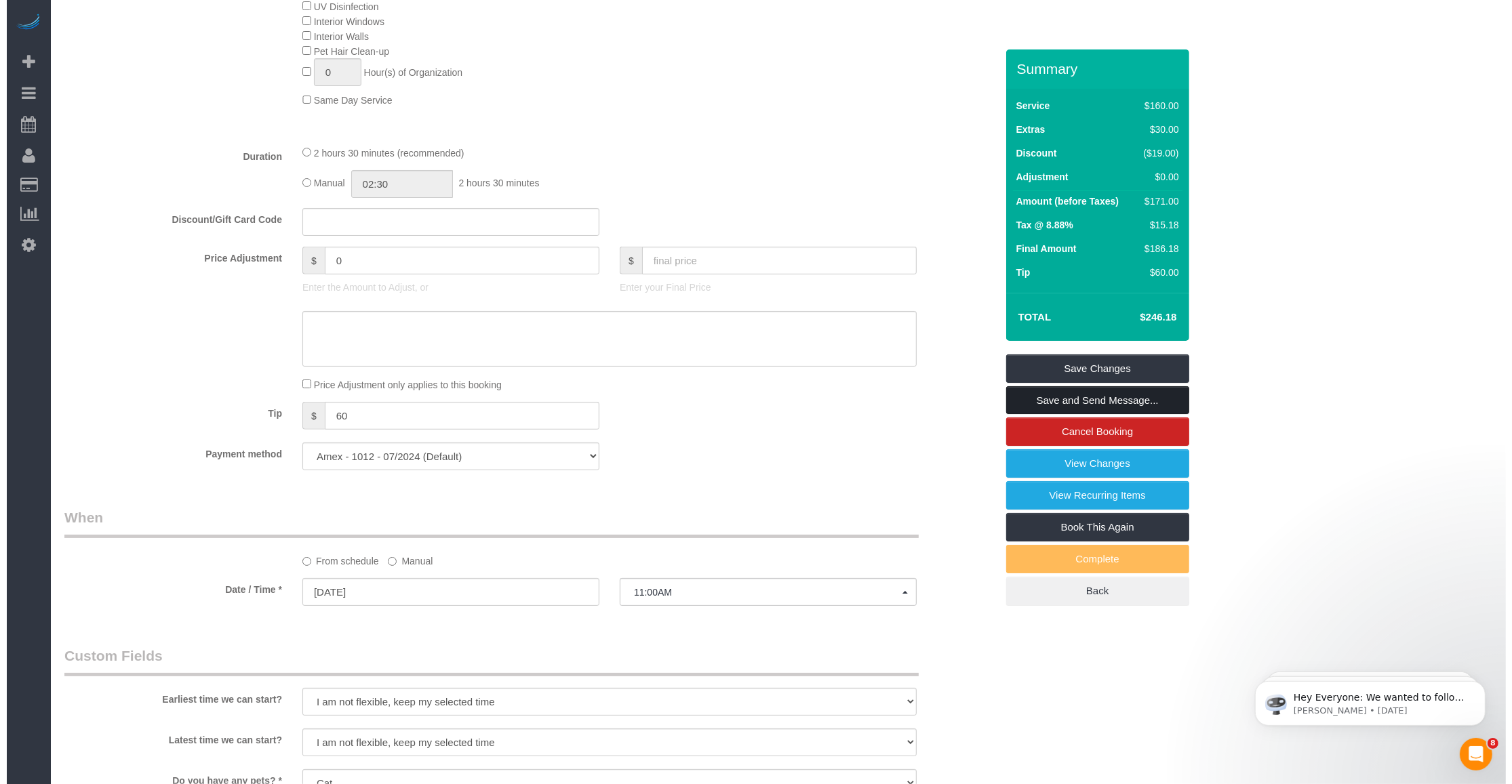
scroll to position [0, 0]
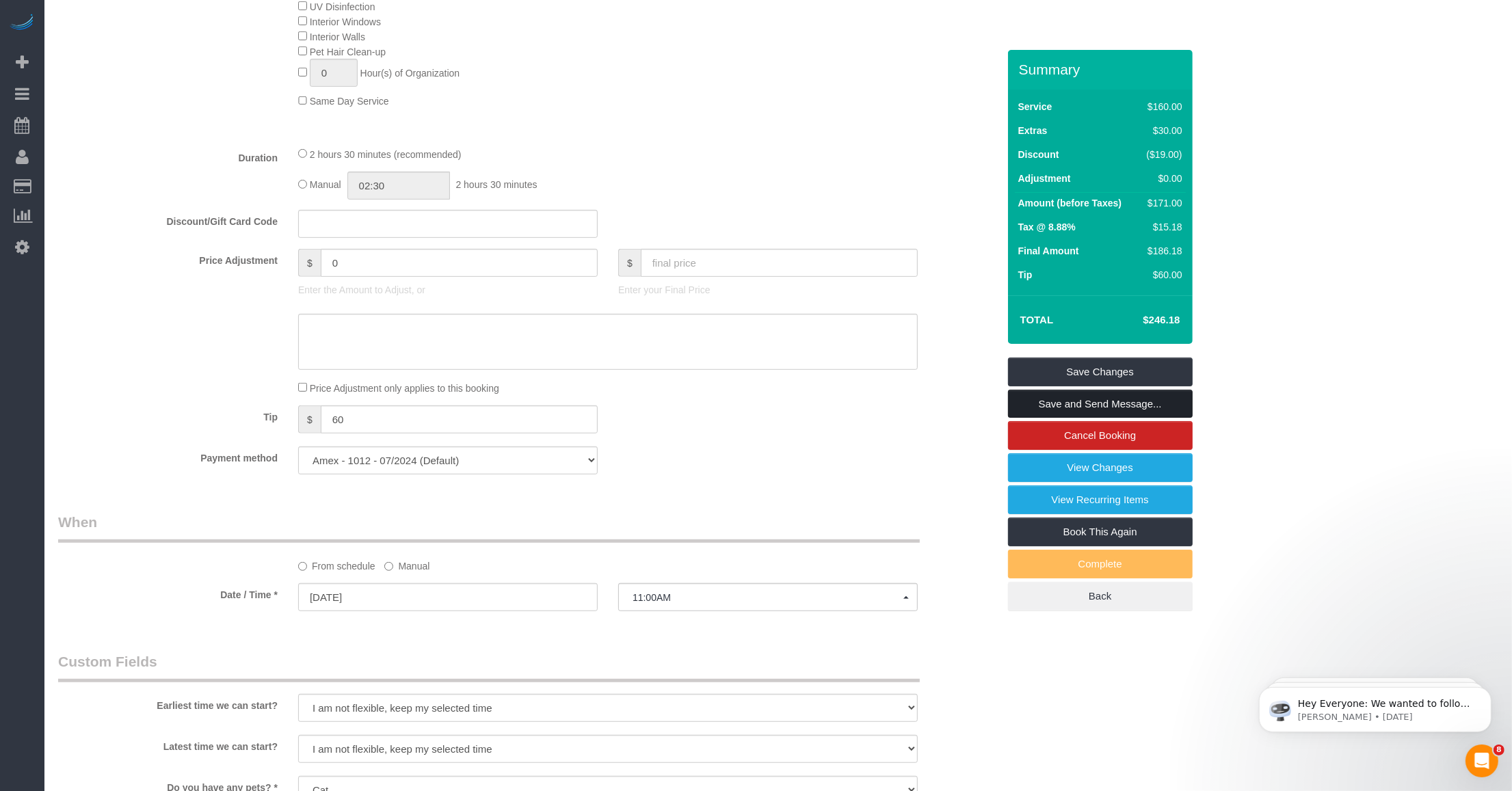
click at [629, 418] on link "Save and Send Message..." at bounding box center [1100, 404] width 185 height 28
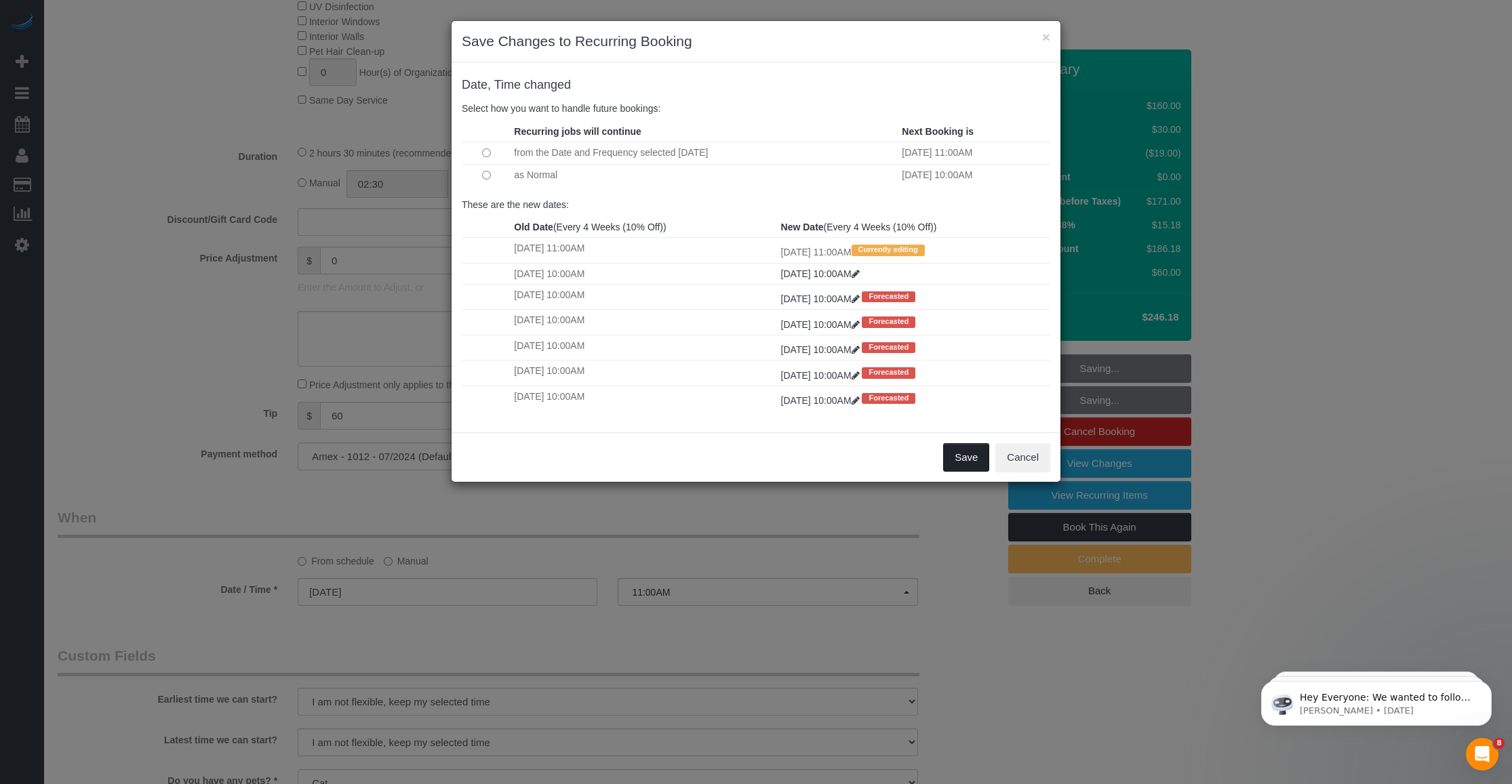
click at [623, 455] on button "Save" at bounding box center [966, 457] width 46 height 28
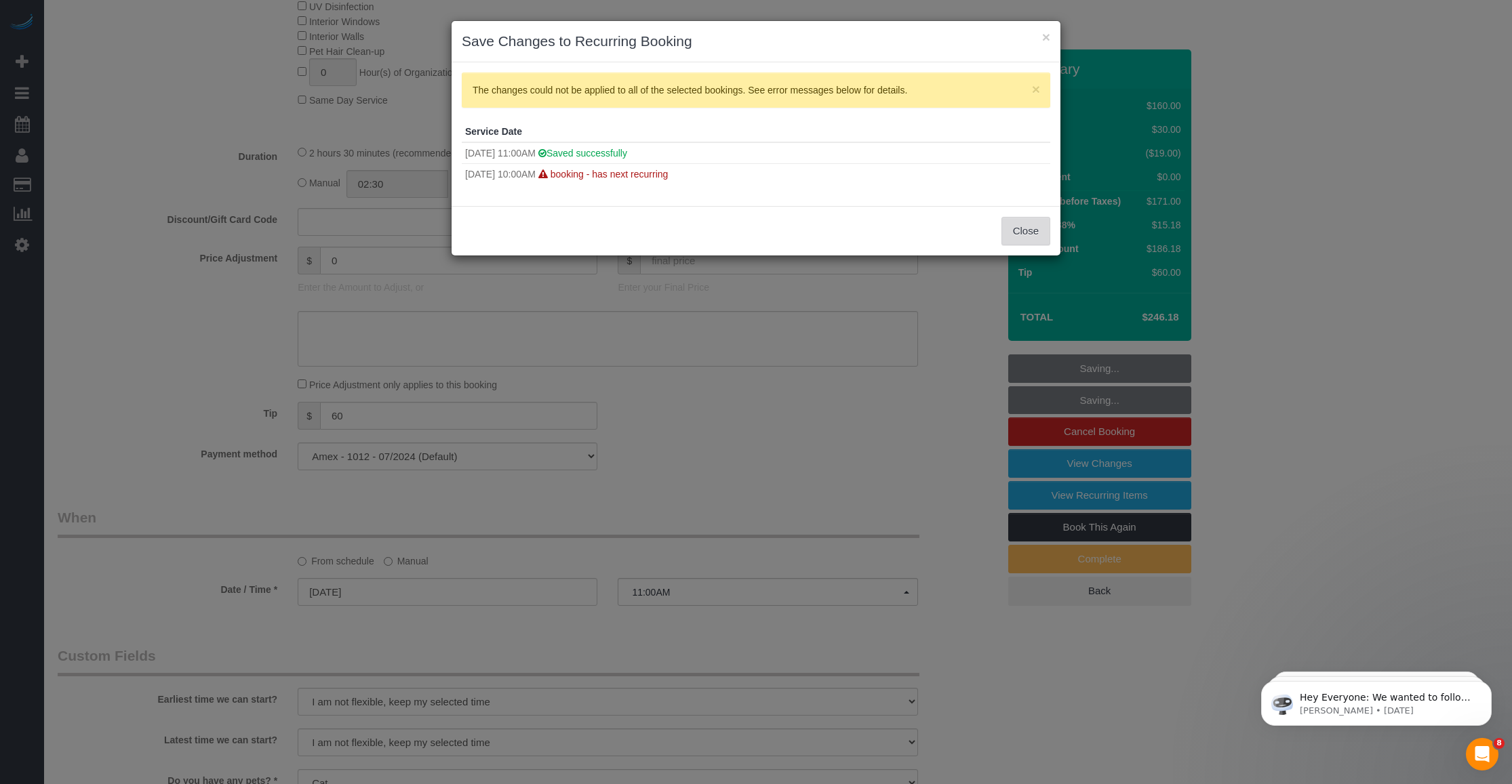
click at [623, 237] on button "Close" at bounding box center [1026, 231] width 49 height 28
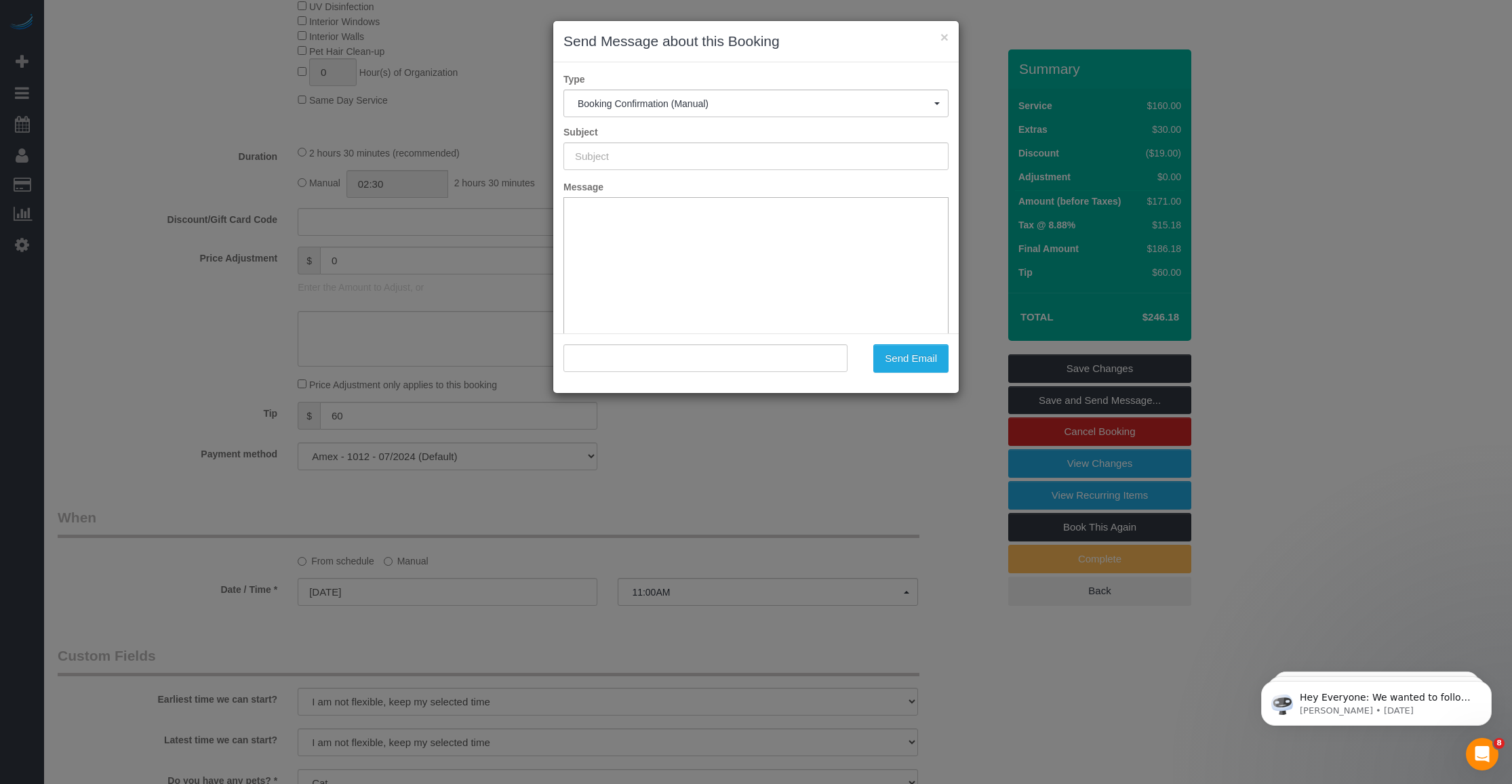
type input "Cleaning Confirmed for 10/16/2025 at 11:00am"
type input ""Christopher Meron" <christopher.meron@gmail.com>"
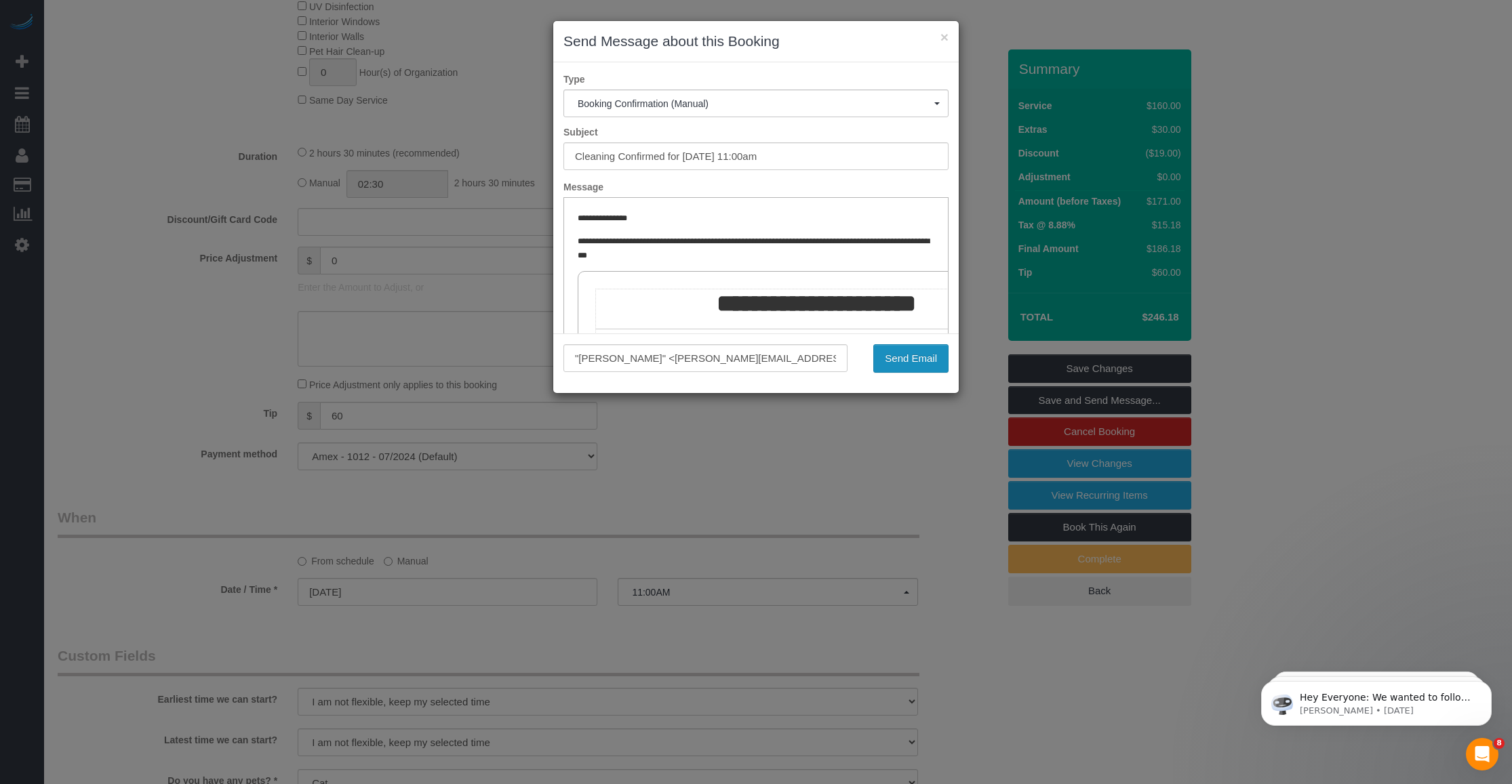
click at [623, 364] on button "Send Email" at bounding box center [910, 358] width 75 height 28
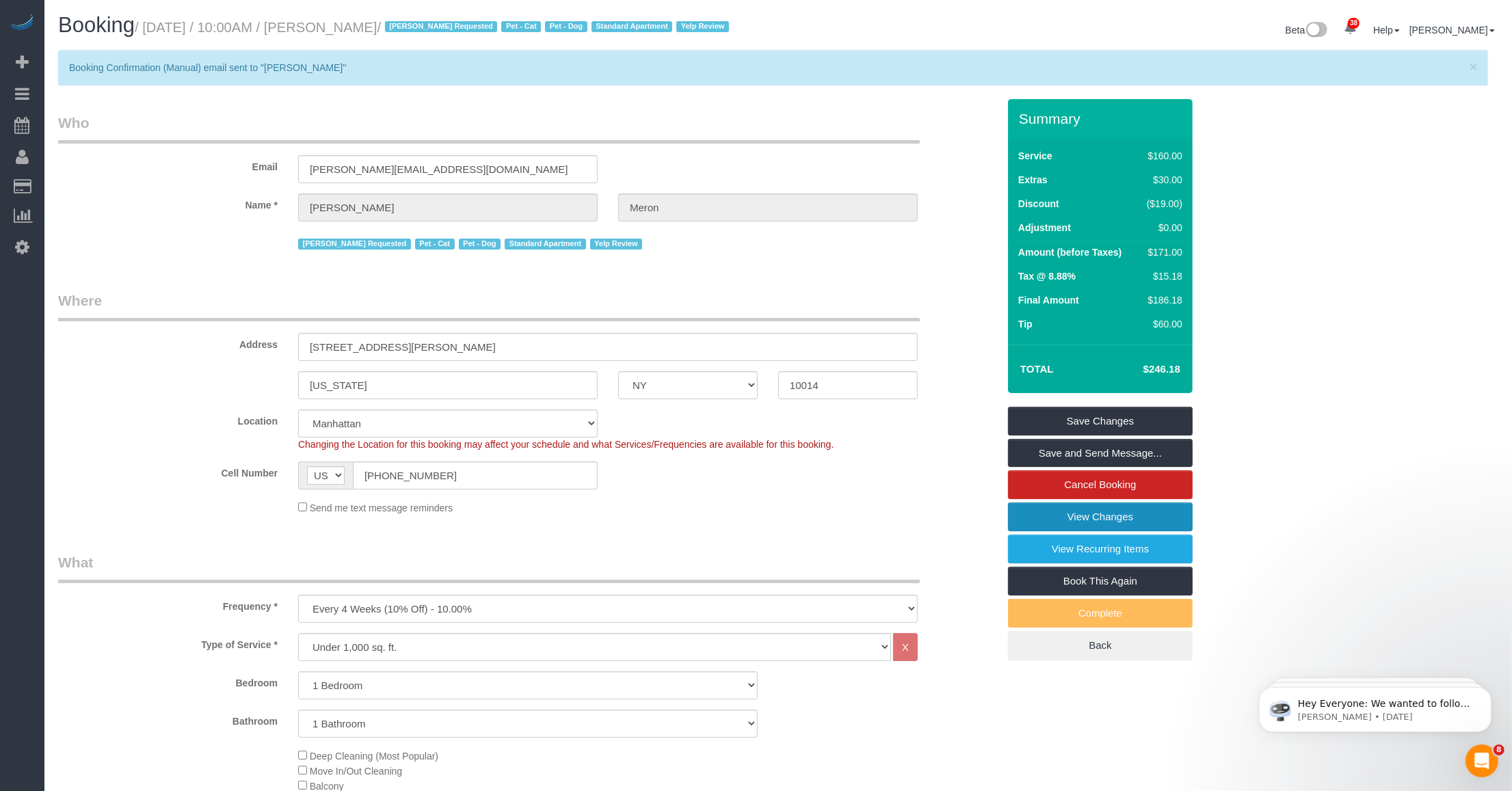
click at [629, 523] on link "View Changes" at bounding box center [1100, 516] width 185 height 28
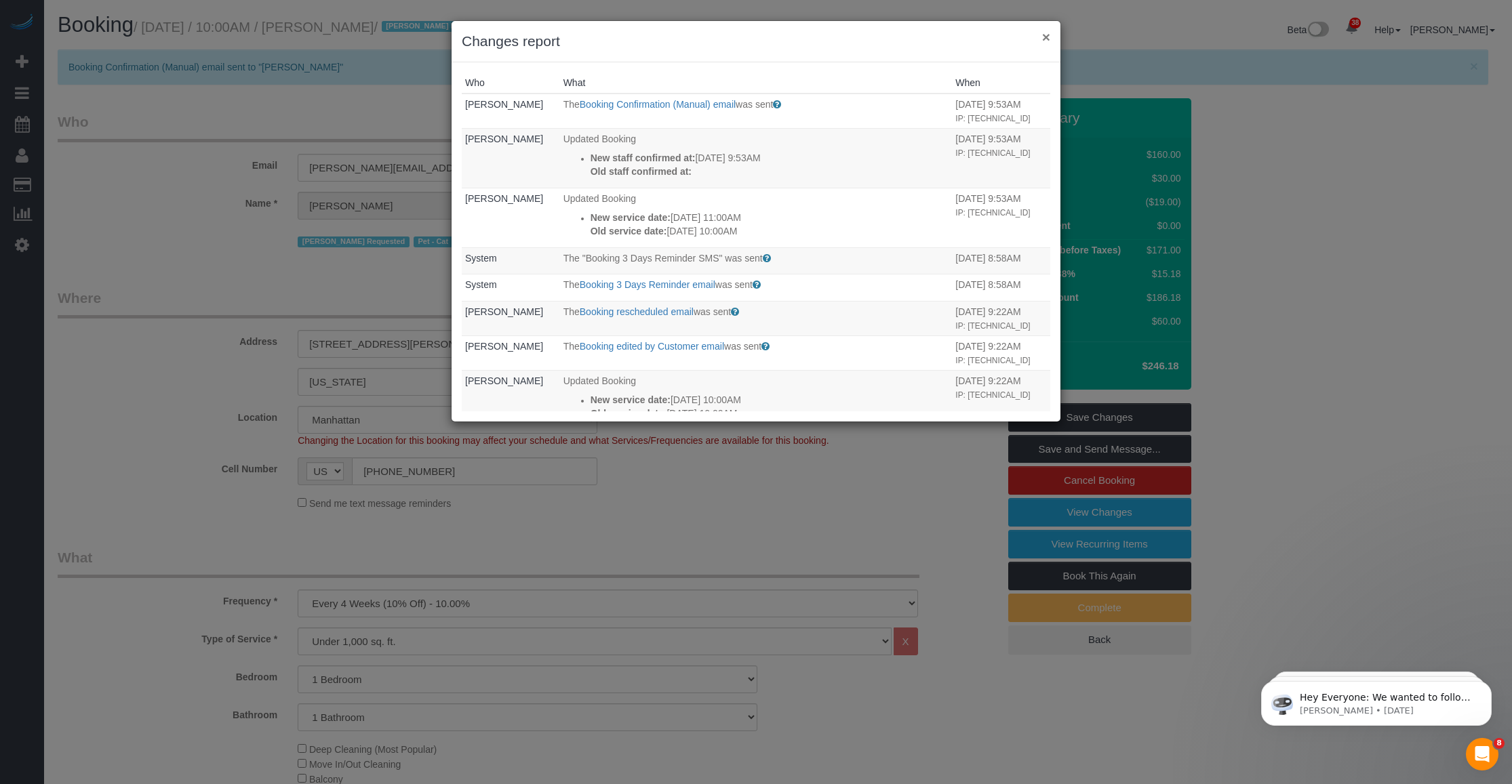
drag, startPoint x: 1043, startPoint y: 32, endPoint x: 995, endPoint y: 7, distance: 54.1
click at [623, 32] on button "×" at bounding box center [1046, 36] width 8 height 14
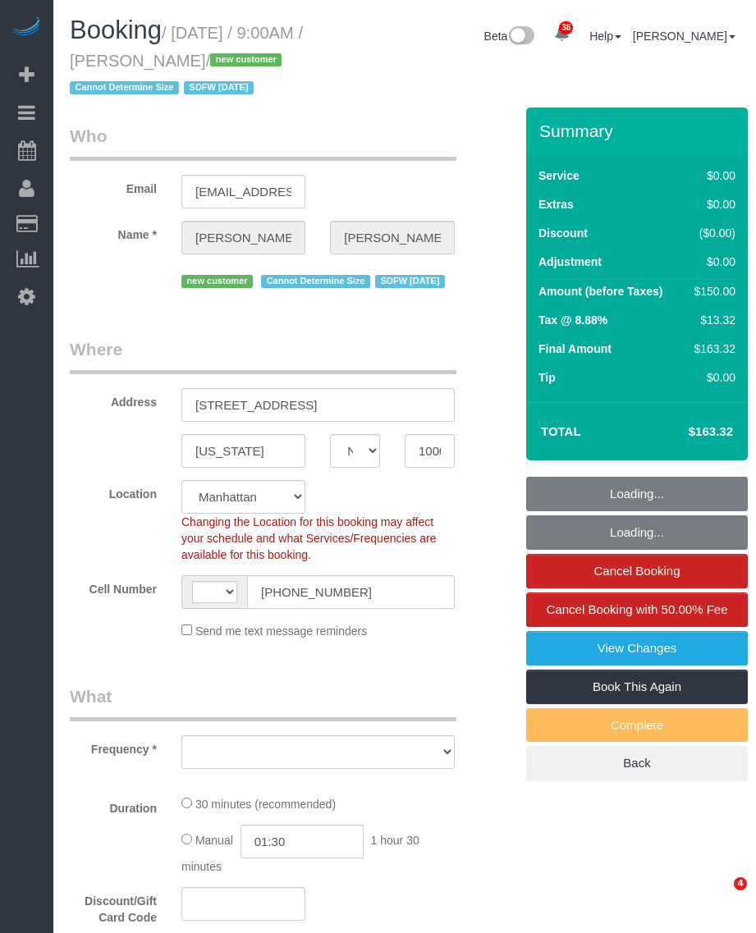
select select "NY"
select select "number:89"
select select "number:90"
select select "number:15"
select select "number:7"
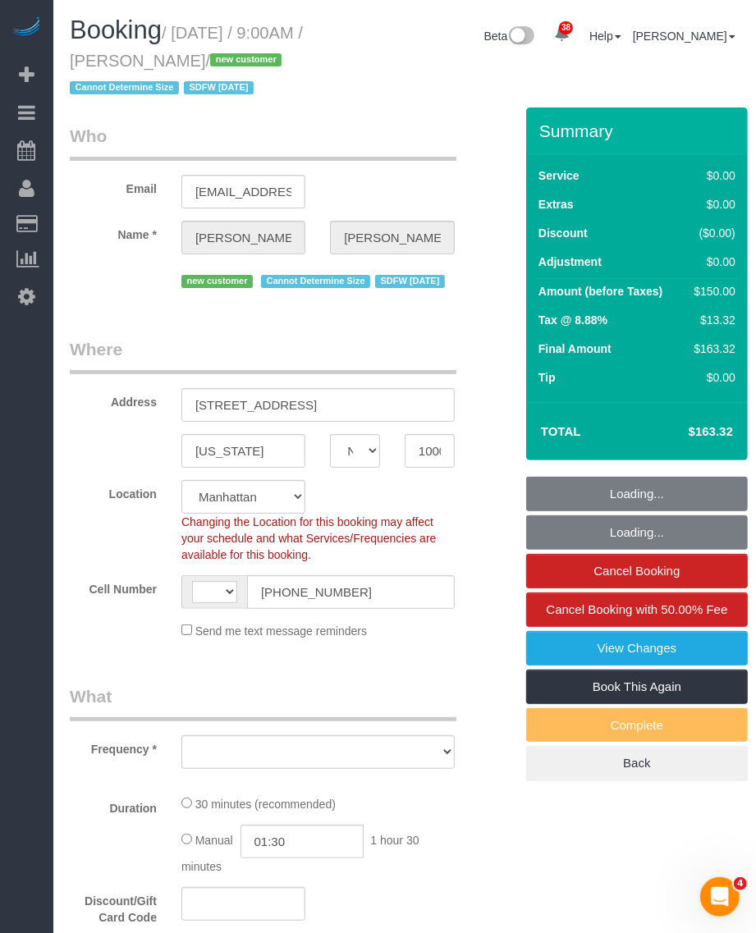
select select "string:[GEOGRAPHIC_DATA]"
select select "object:1077"
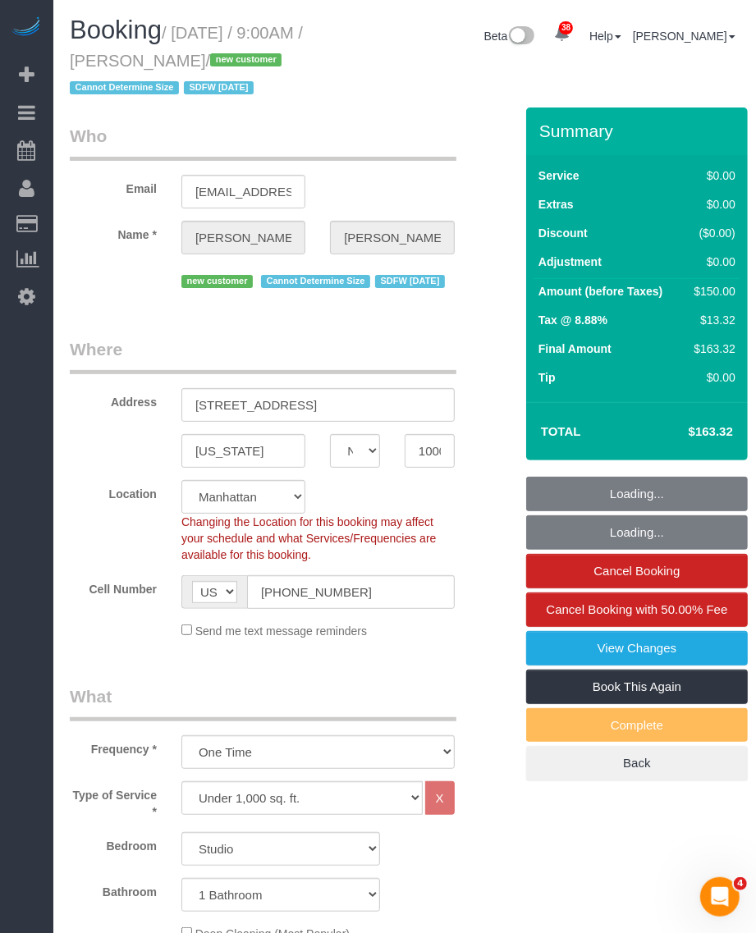
select select "spot1"
select select "string:stripe-pm_1SHCGH4VGloSiKo7BhjTb5EE"
select select "object:1560"
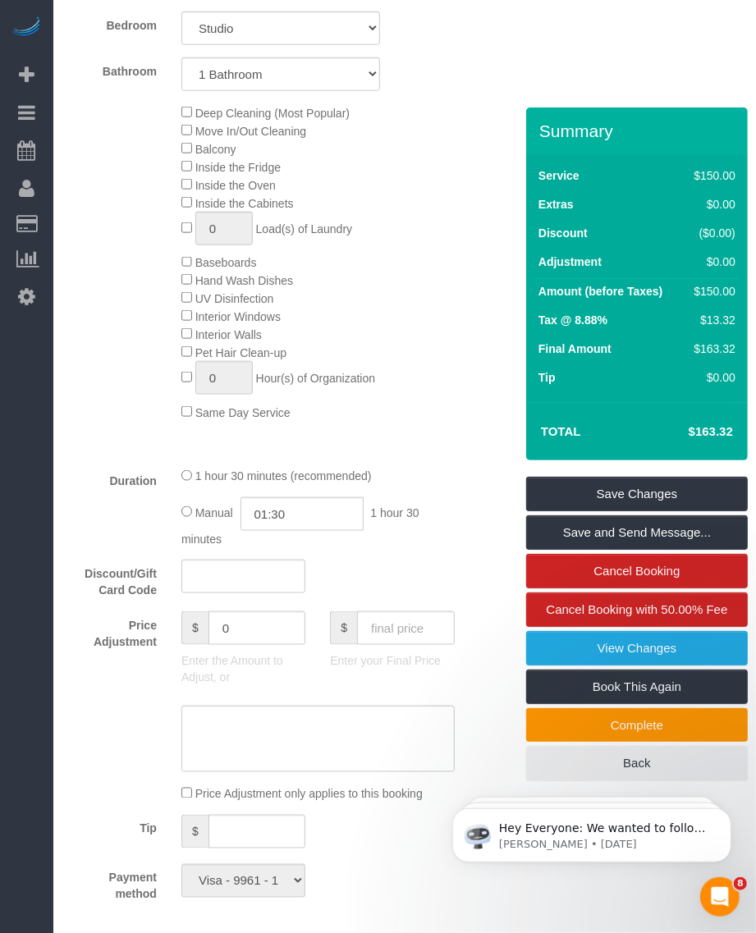
scroll to position [924, 0]
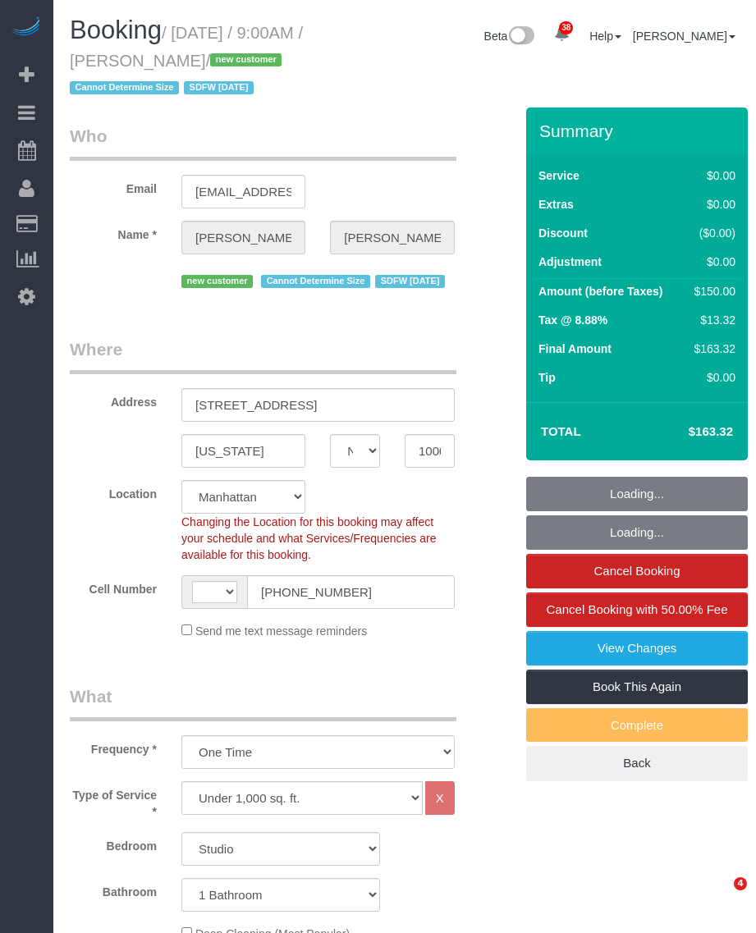
select select "NY"
select select "object:936"
select select "string:[GEOGRAPHIC_DATA]"
select select "string:stripe-pm_1SHCGH4VGloSiKo7BhjTb5EE"
select select "number:89"
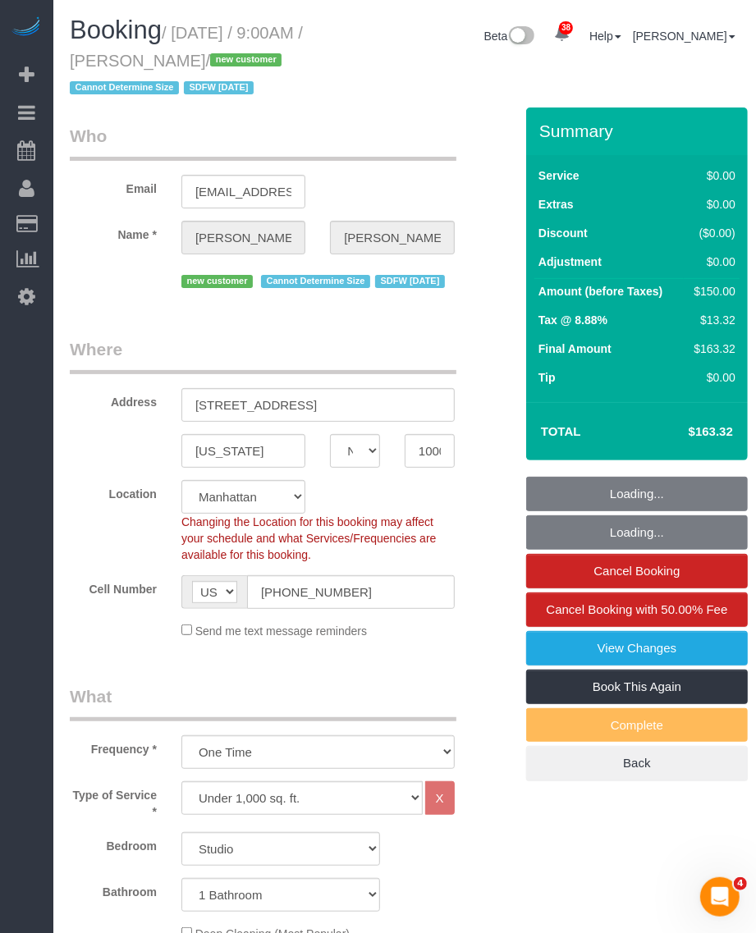
select select "number:90"
select select "number:15"
select select "number:7"
select select "spot1"
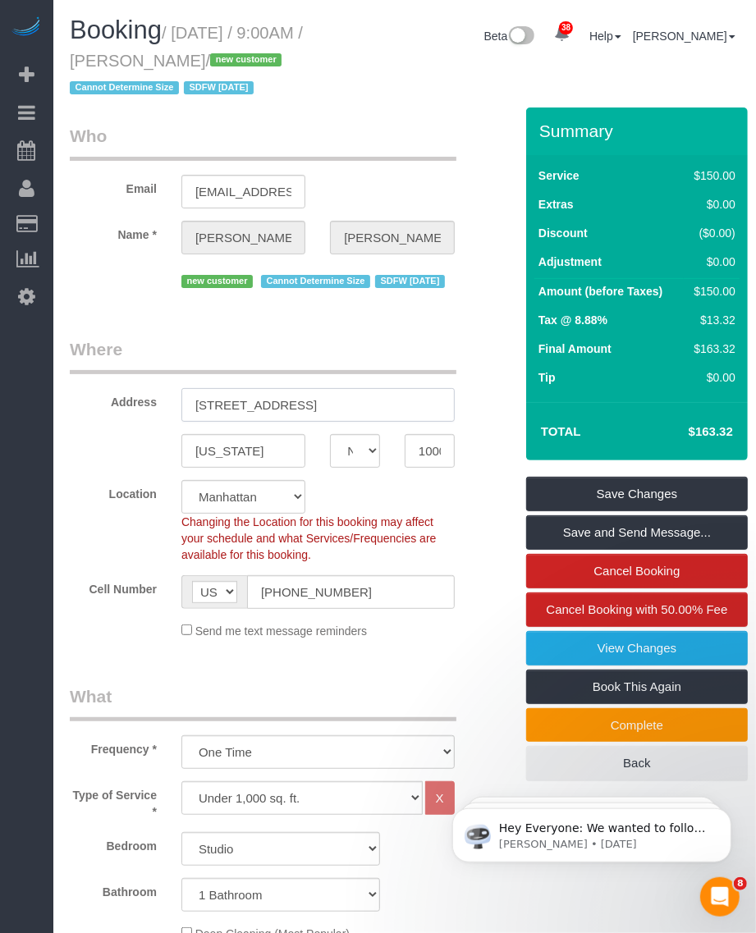
click at [231, 422] on input "311 11th Avenue, Apt. 3312" at bounding box center [317, 405] width 273 height 34
click at [433, 468] on input "10001" at bounding box center [430, 451] width 50 height 34
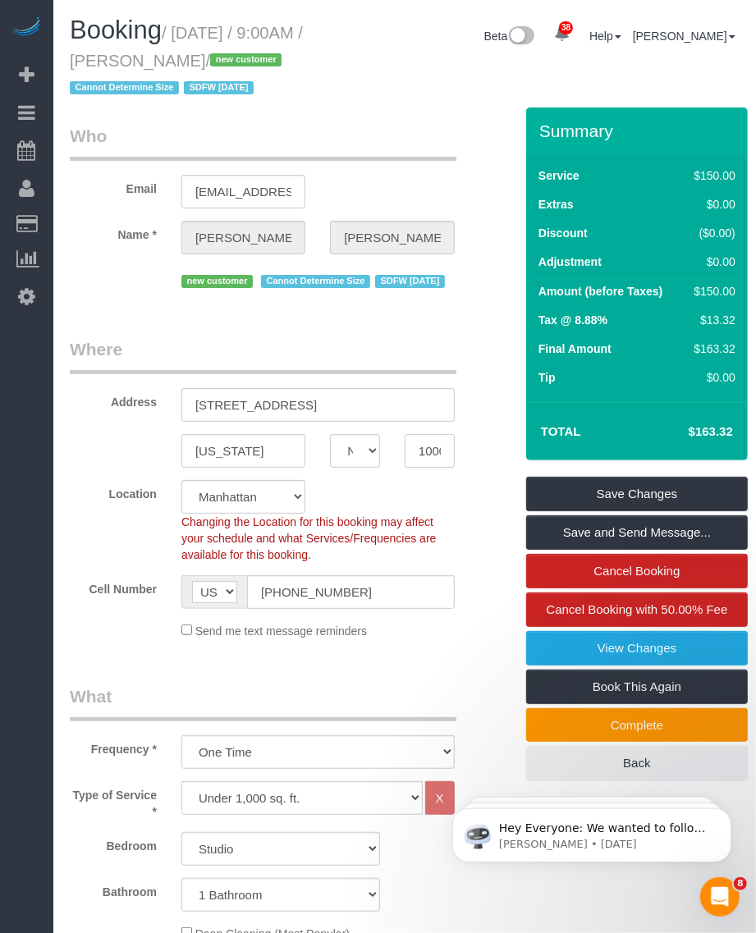
click at [433, 468] on input "10001" at bounding box center [430, 451] width 50 height 34
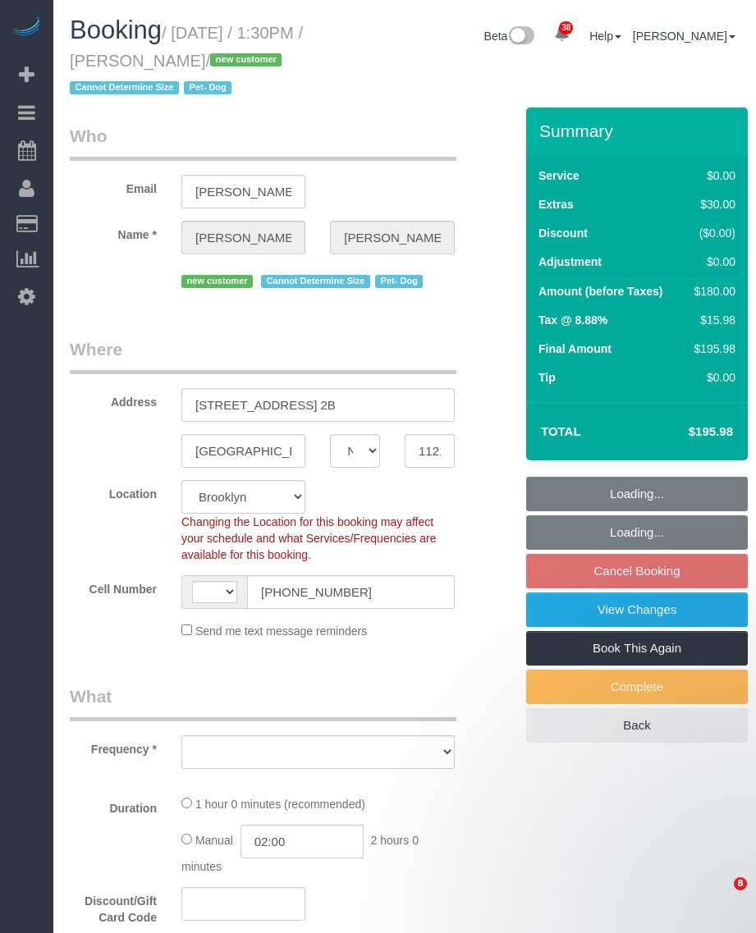
select select "NY"
select select "number:57"
select select "number:75"
select select "number:13"
select select "number:5"
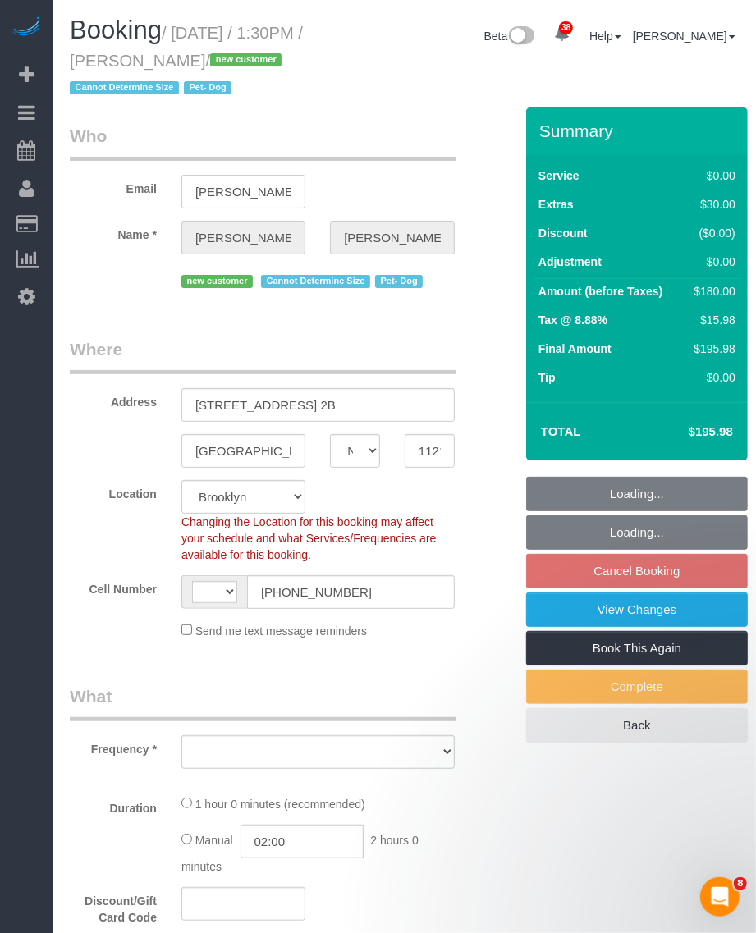
select select "string:[GEOGRAPHIC_DATA]"
select select "object:1449"
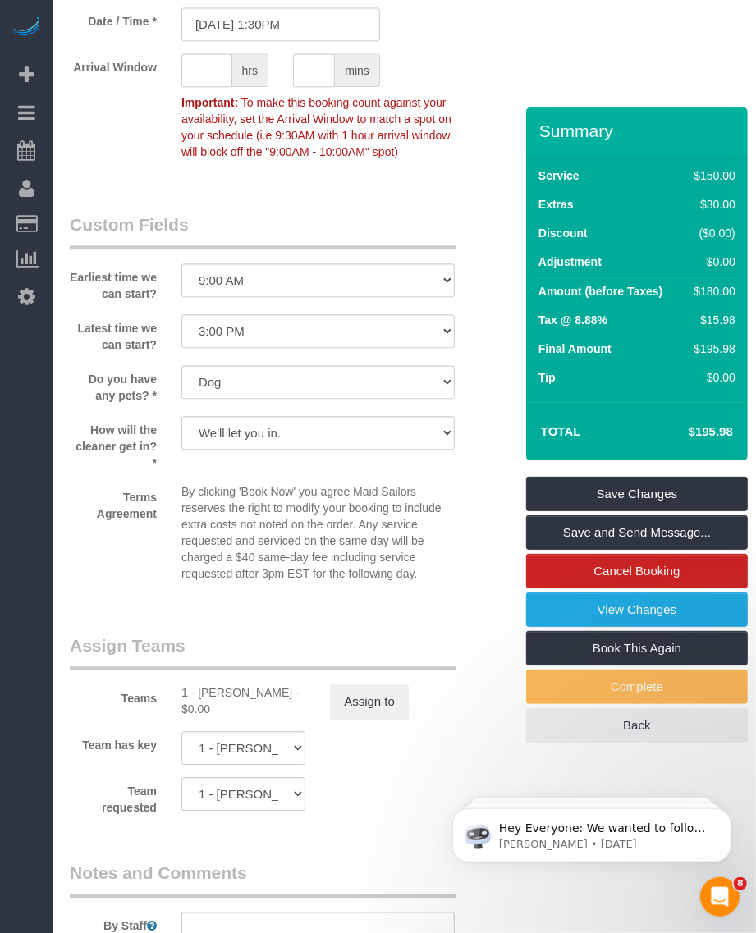
scroll to position [1950, 0]
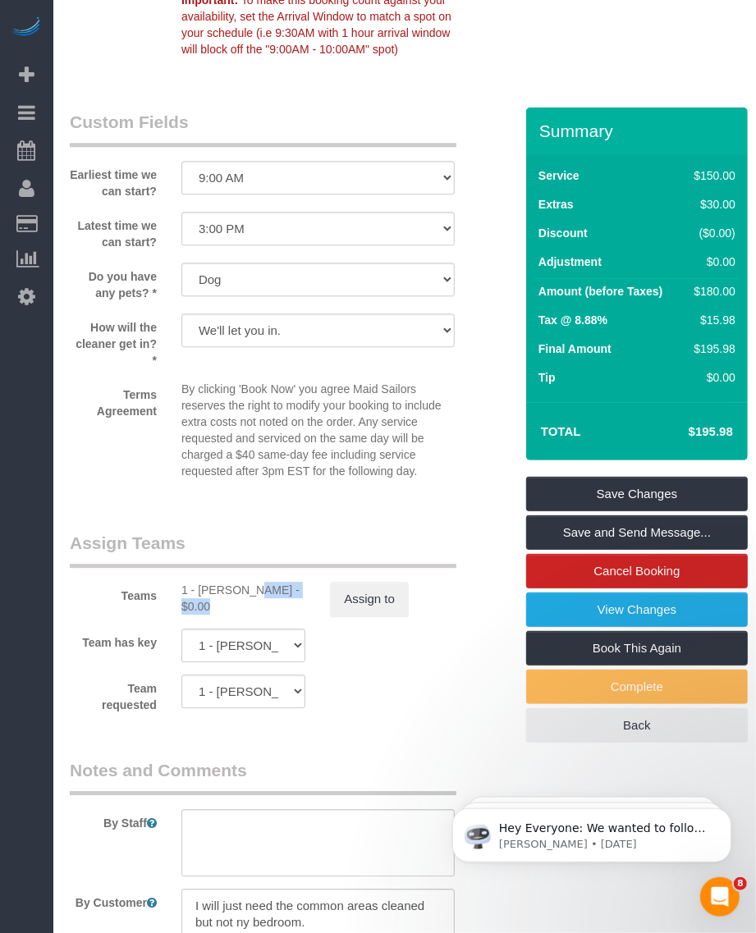
drag, startPoint x: 199, startPoint y: 589, endPoint x: 268, endPoint y: 588, distance: 69.8
click at [268, 588] on div "1 - [PERSON_NAME] - $0.00" at bounding box center [243, 598] width 124 height 33
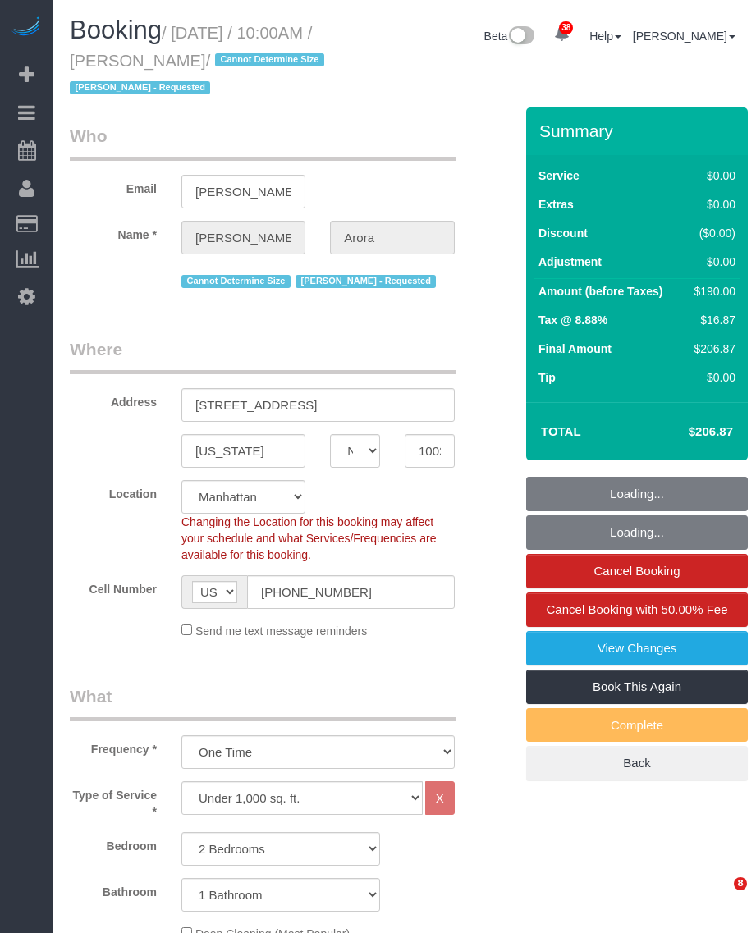
select select "NY"
select select "2"
select select "string:stripe-pm_1SGLKR4VGloSiKo7rydHAwx8"
select select "spot1"
select select "number:89"
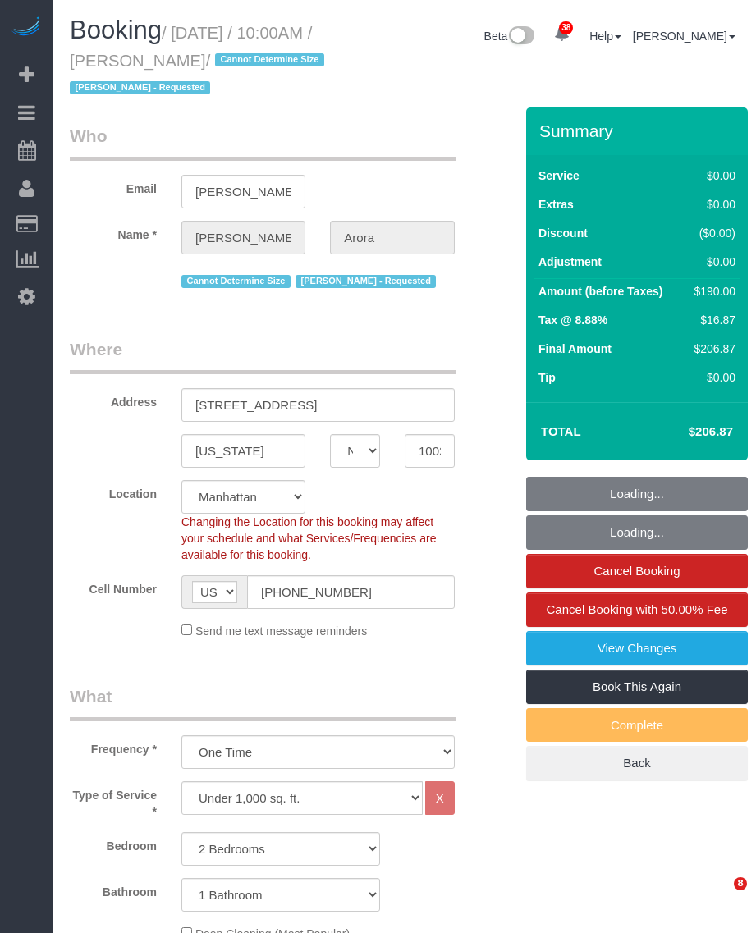
select select "number:90"
select select "number:15"
select select "number:6"
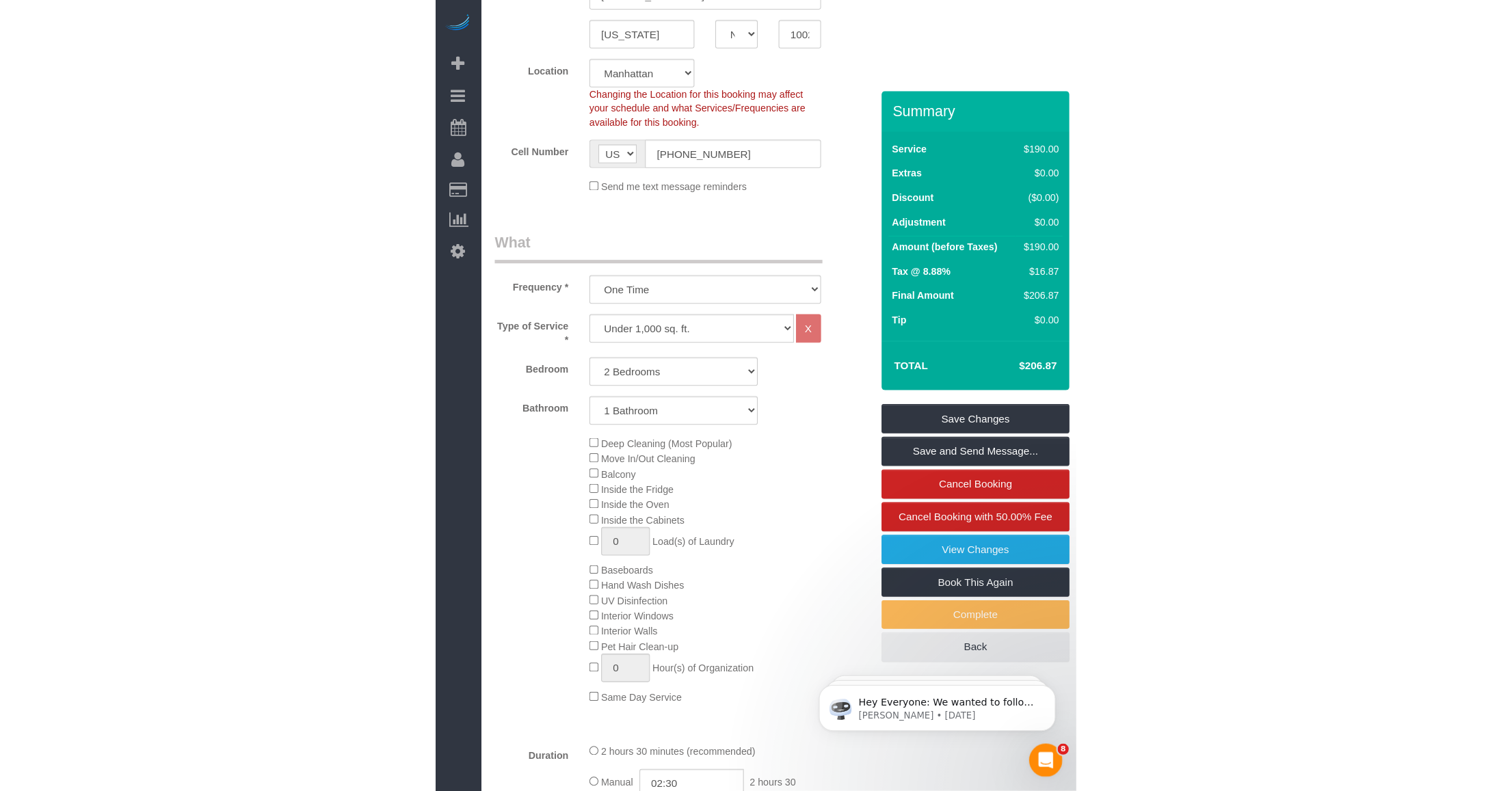
scroll to position [427, 0]
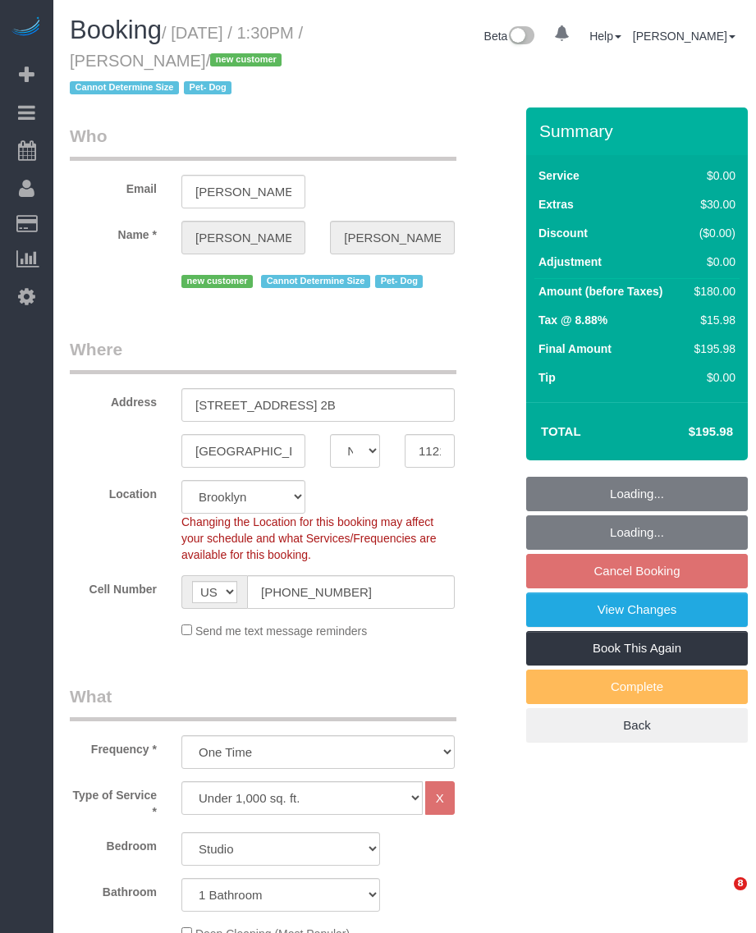
select select "NY"
select select "number:57"
select select "number:75"
select select "number:13"
select select "number:5"
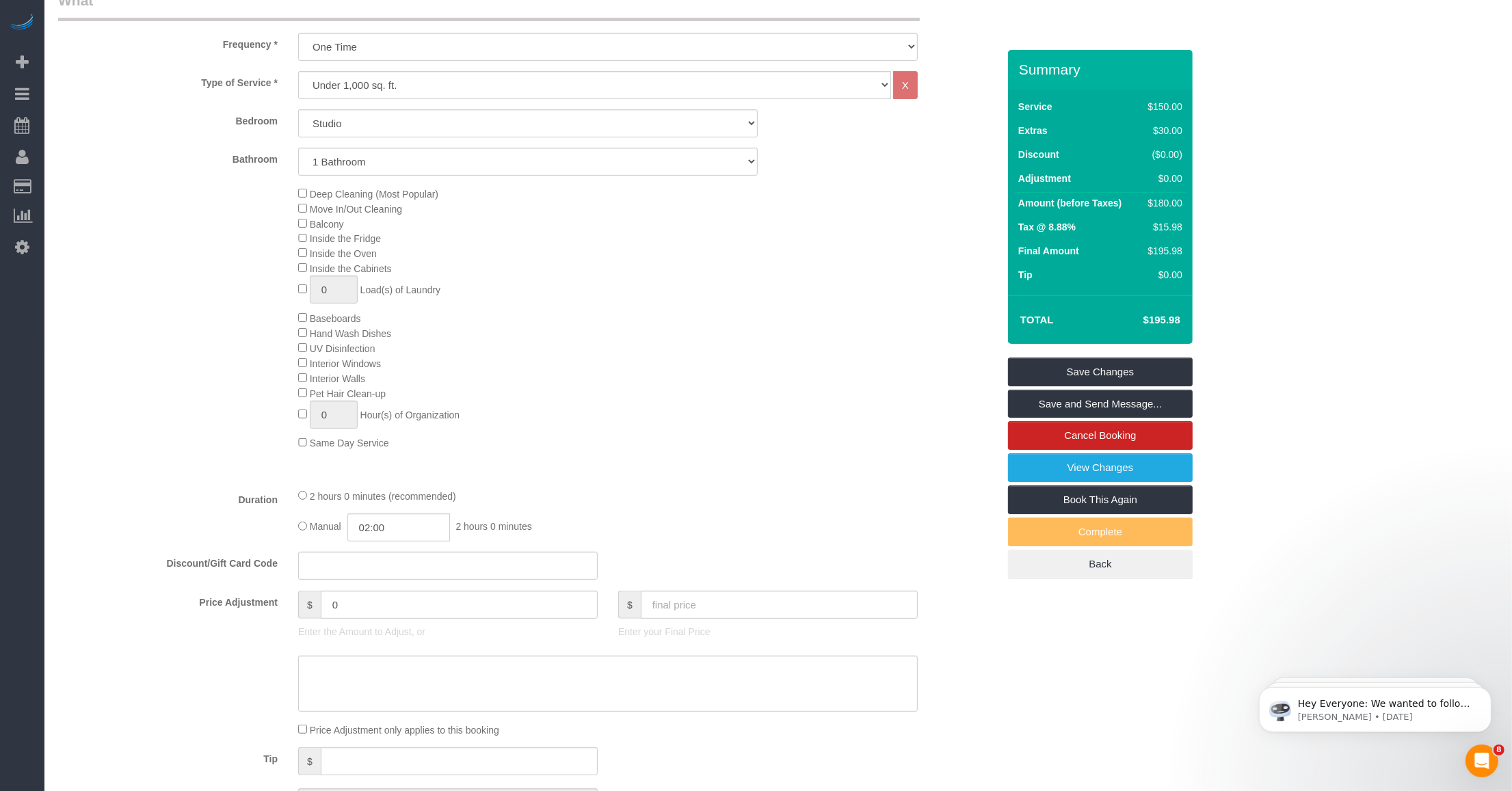
scroll to position [854, 0]
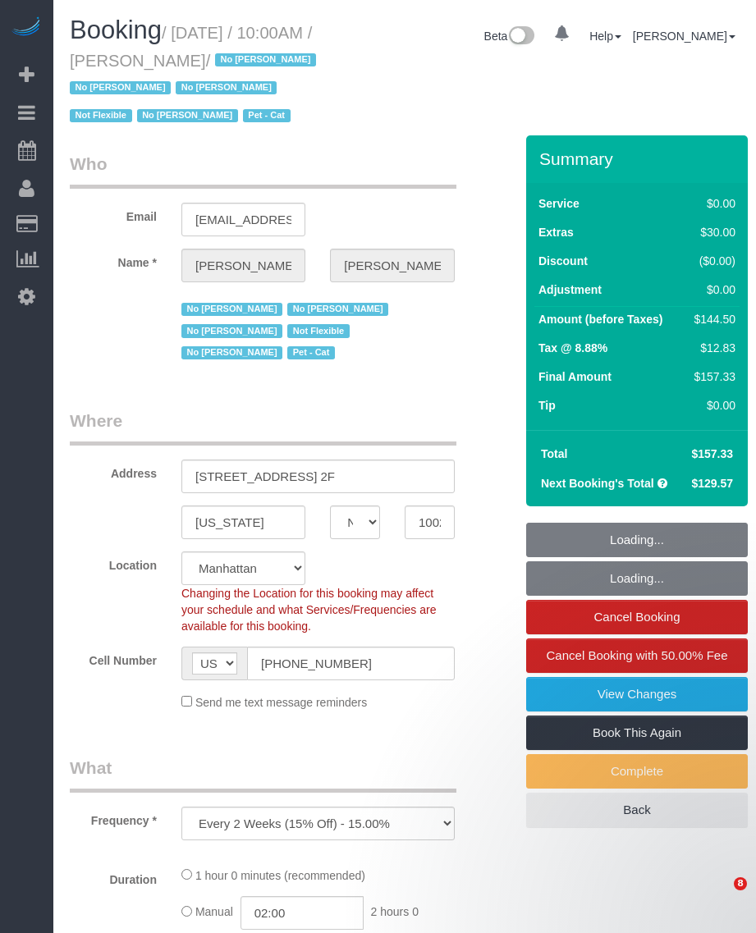
select select "NY"
select select "number:89"
select select "number:90"
select select "number:14"
select select "number:5"
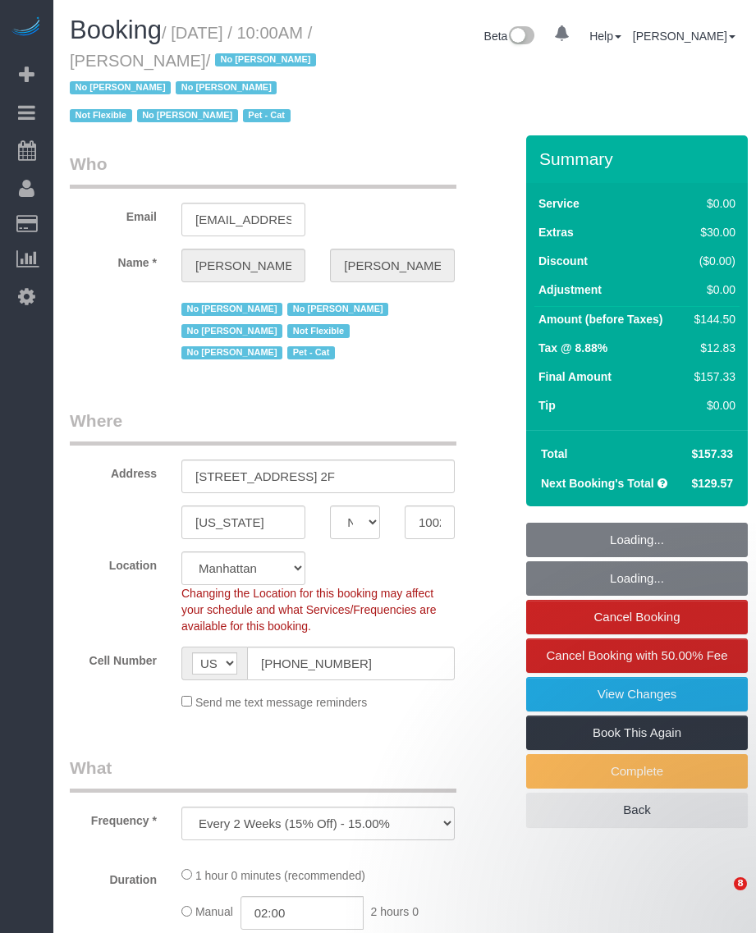
select select "number:21"
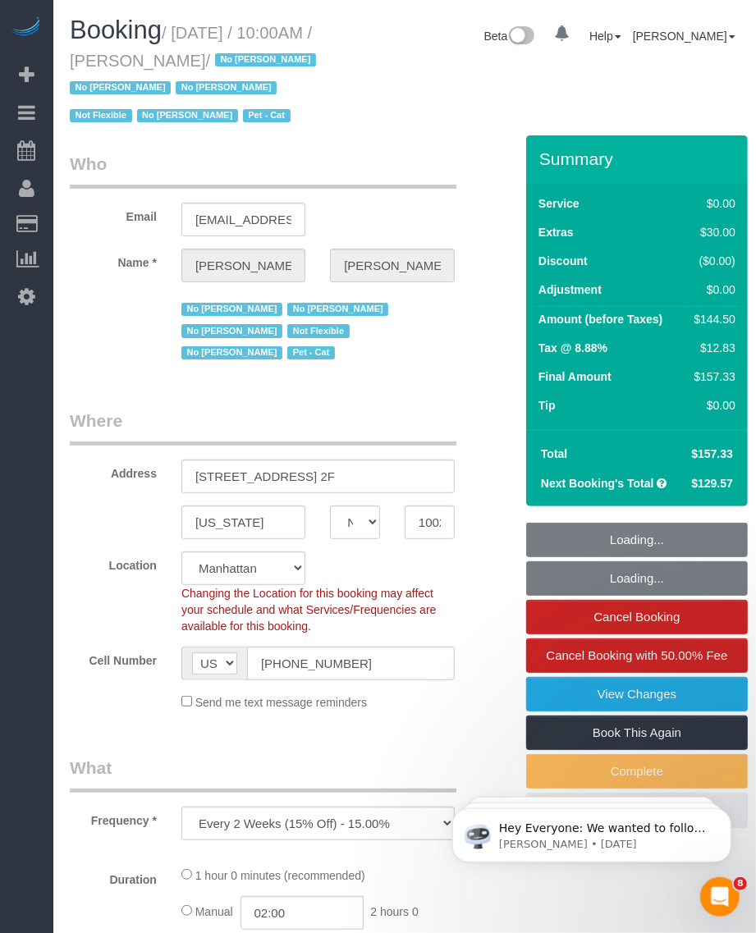
select select "string:stripe-pm_1KMZrb4VGloSiKo7NRp6bLrW"
select select "spot1"
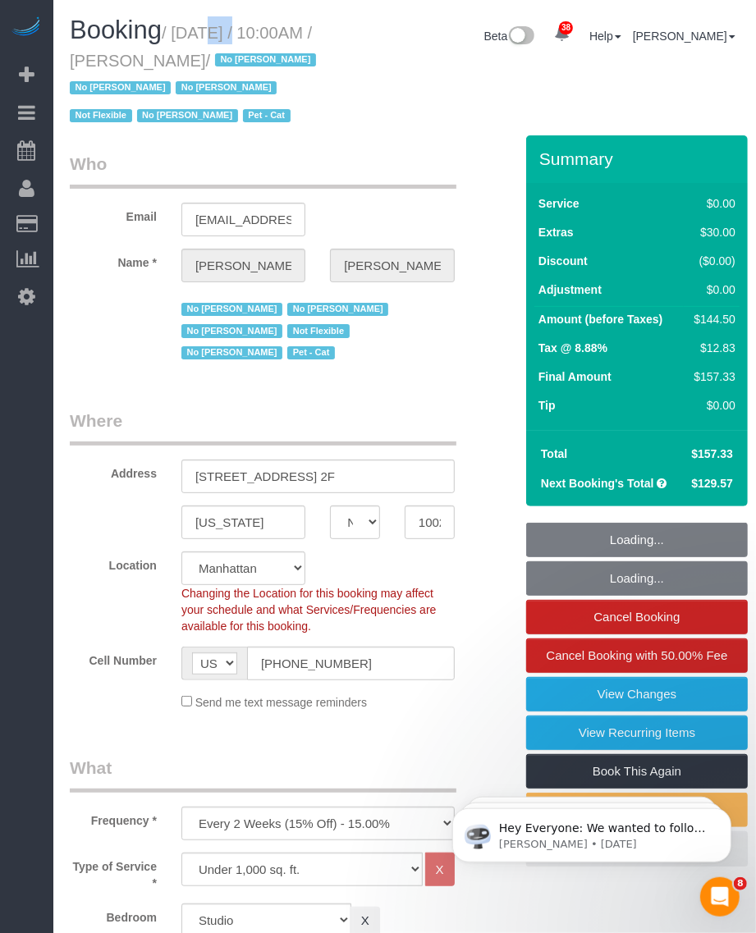
select select "object:1580"
drag, startPoint x: 179, startPoint y: 34, endPoint x: 257, endPoint y: 62, distance: 82.8
click at [257, 62] on small "/ [DATE] / 10:00AM / [PERSON_NAME] / No [PERSON_NAME] No [PERSON_NAME] No [PERS…" at bounding box center [195, 75] width 251 height 102
copy small "[DATE] / 10:00AM / [PERSON_NAME]"
click at [206, 42] on h1 "Booking / [DATE] / 10:00AM / [PERSON_NAME] / No [PERSON_NAME] No [PERSON_NAME] …" at bounding box center [202, 72] width 265 height 112
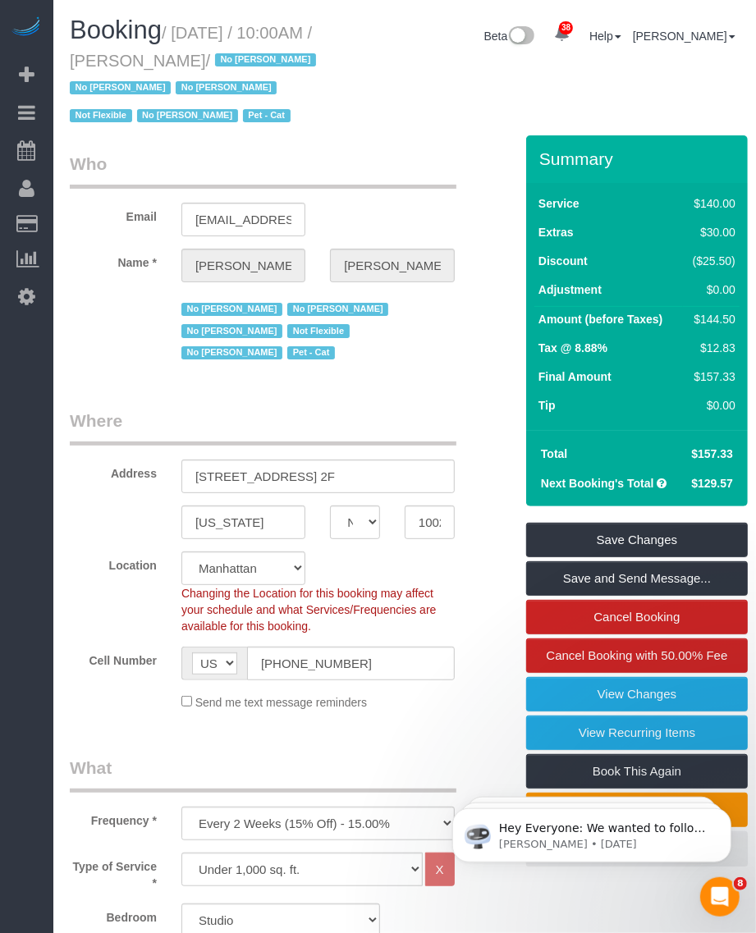
drag, startPoint x: 149, startPoint y: 62, endPoint x: 261, endPoint y: 60, distance: 111.7
click at [261, 60] on small "/ [DATE] / 10:00AM / [PERSON_NAME] / No [PERSON_NAME] No [PERSON_NAME] No [PERS…" at bounding box center [195, 75] width 251 height 102
click at [190, 54] on small "/ [DATE] / 10:00AM / [PERSON_NAME] / No [PERSON_NAME] No [PERSON_NAME] No [PERS…" at bounding box center [195, 75] width 251 height 102
drag, startPoint x: 181, startPoint y: 33, endPoint x: 260, endPoint y: 62, distance: 84.2
click at [260, 62] on small "/ [DATE] / 10:00AM / [PERSON_NAME] / No [PERSON_NAME] No [PERSON_NAME] No [PERS…" at bounding box center [195, 75] width 251 height 102
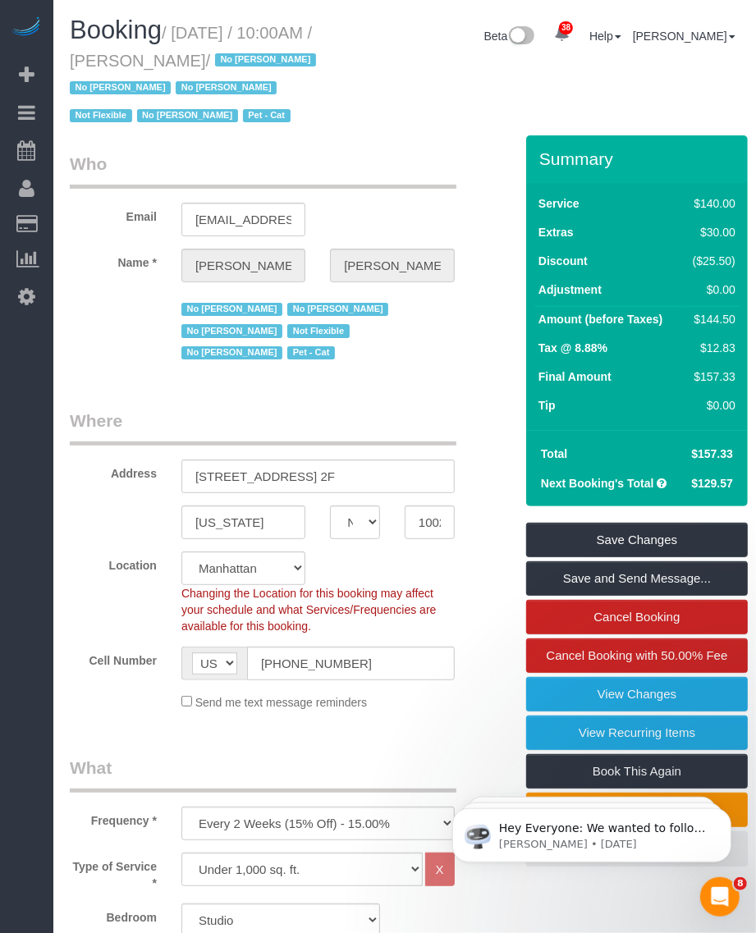
copy small "[DATE] / 10:00AM / [PERSON_NAME]"
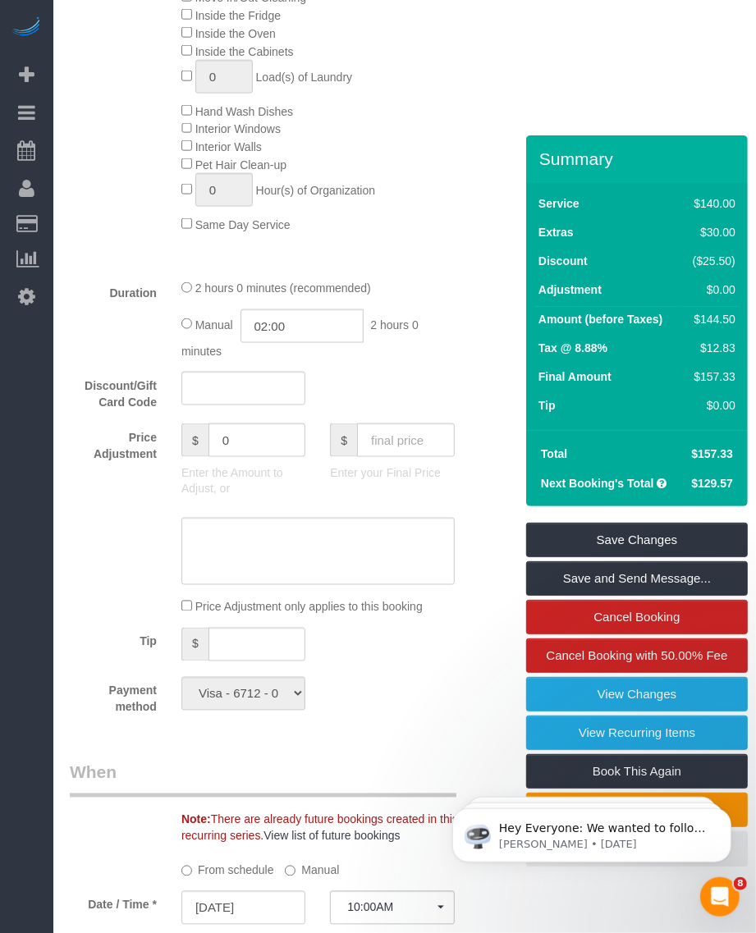
scroll to position [718, 0]
